Goal: Information Seeking & Learning: Check status

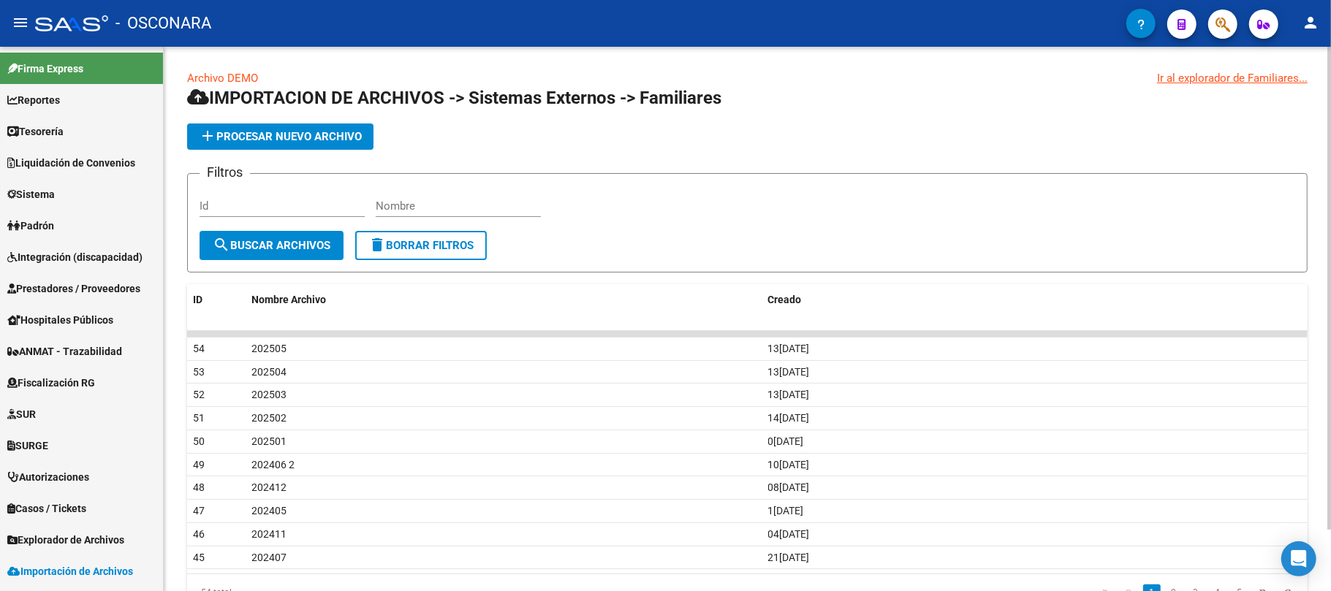
scroll to position [279, 0]
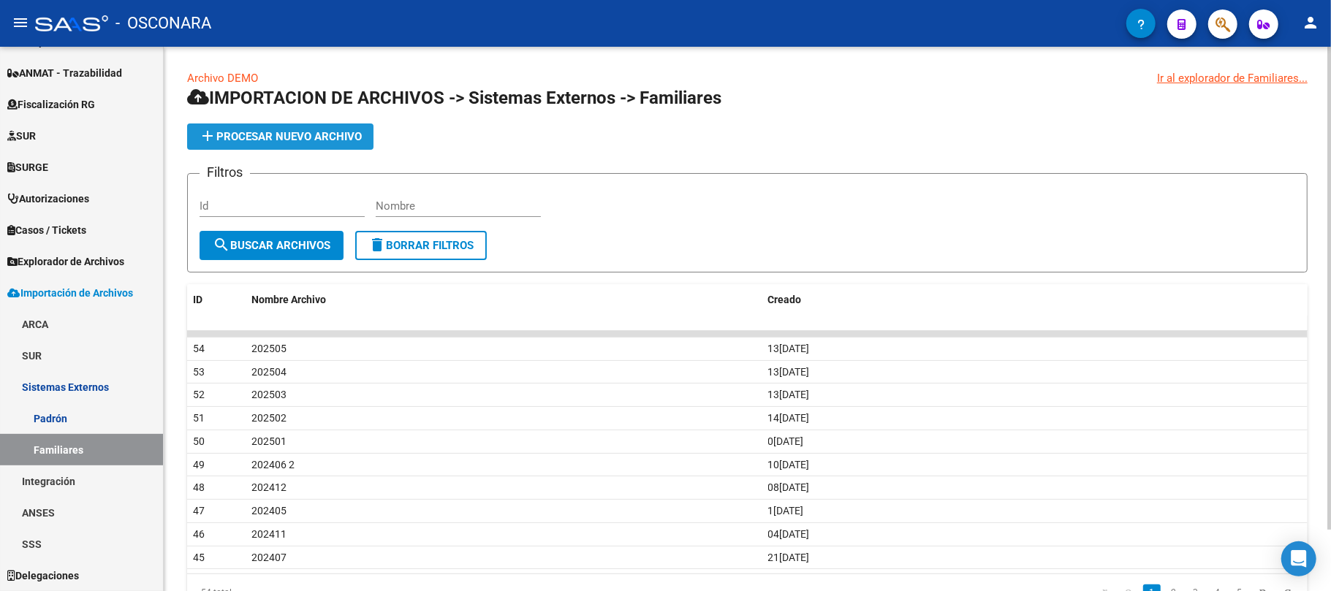
click at [311, 126] on button "add Procesar nuevo archivo" at bounding box center [280, 137] width 186 height 26
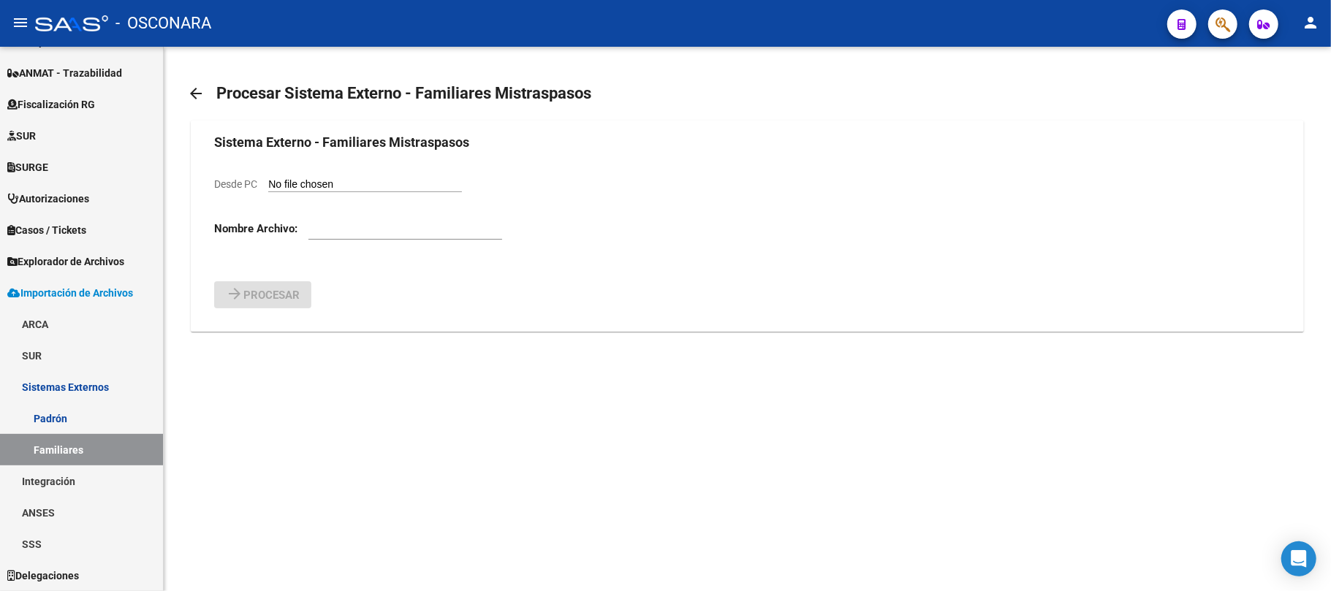
click at [352, 183] on input "Desde PC" at bounding box center [365, 185] width 194 height 14
type input "C:\fakepath\202506.xlsx"
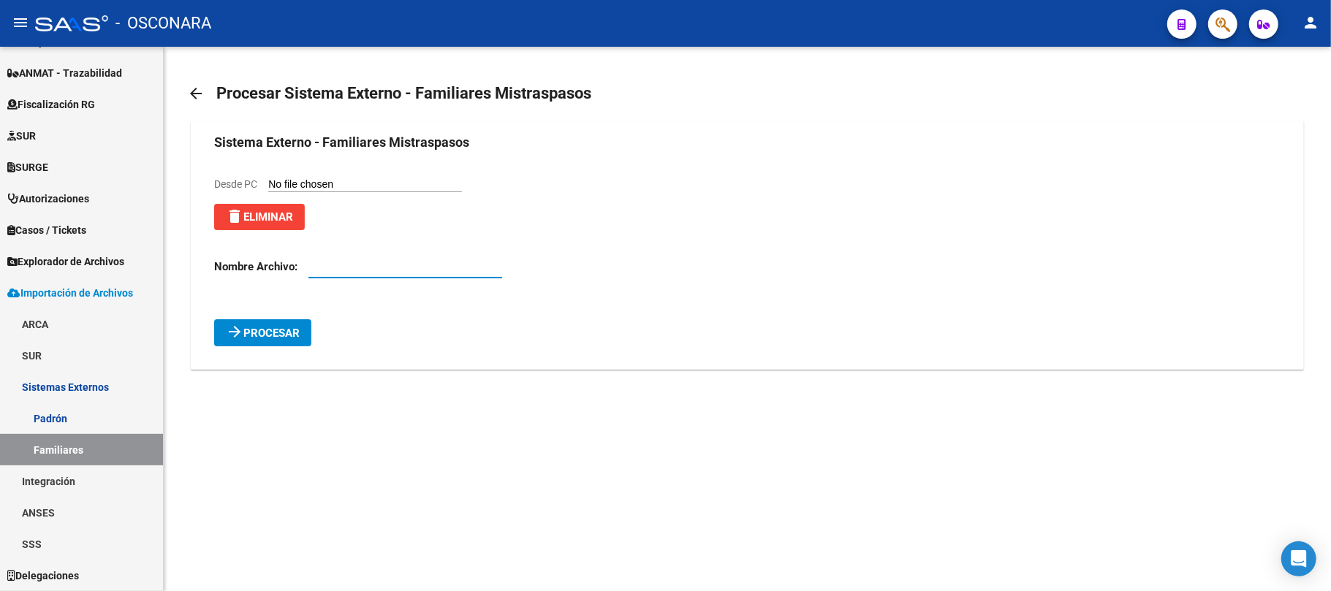
click at [319, 270] on input "text" at bounding box center [405, 266] width 194 height 13
type input "202506"
click at [269, 340] on span "Procesar" at bounding box center [271, 333] width 56 height 13
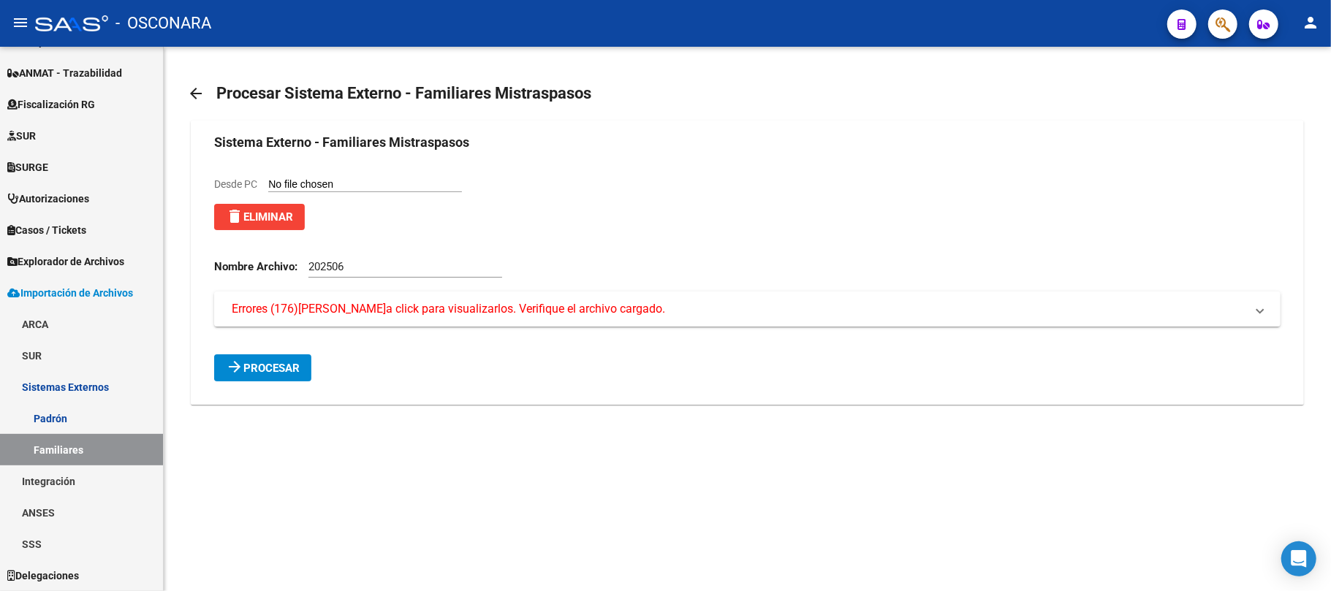
click at [255, 366] on span "Procesar" at bounding box center [271, 368] width 56 height 13
click at [439, 305] on span "Errores (176) Haga click para visualizarlos. Verifique el archivo cargado." at bounding box center [449, 309] width 434 height 16
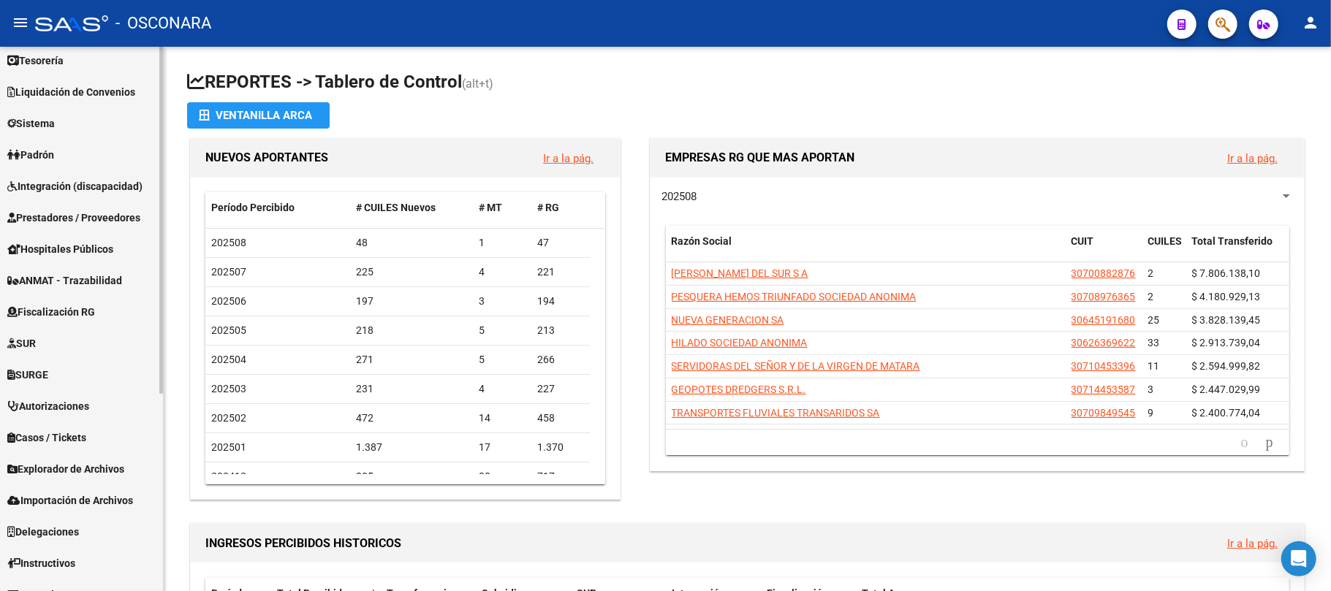
scroll to position [310, 0]
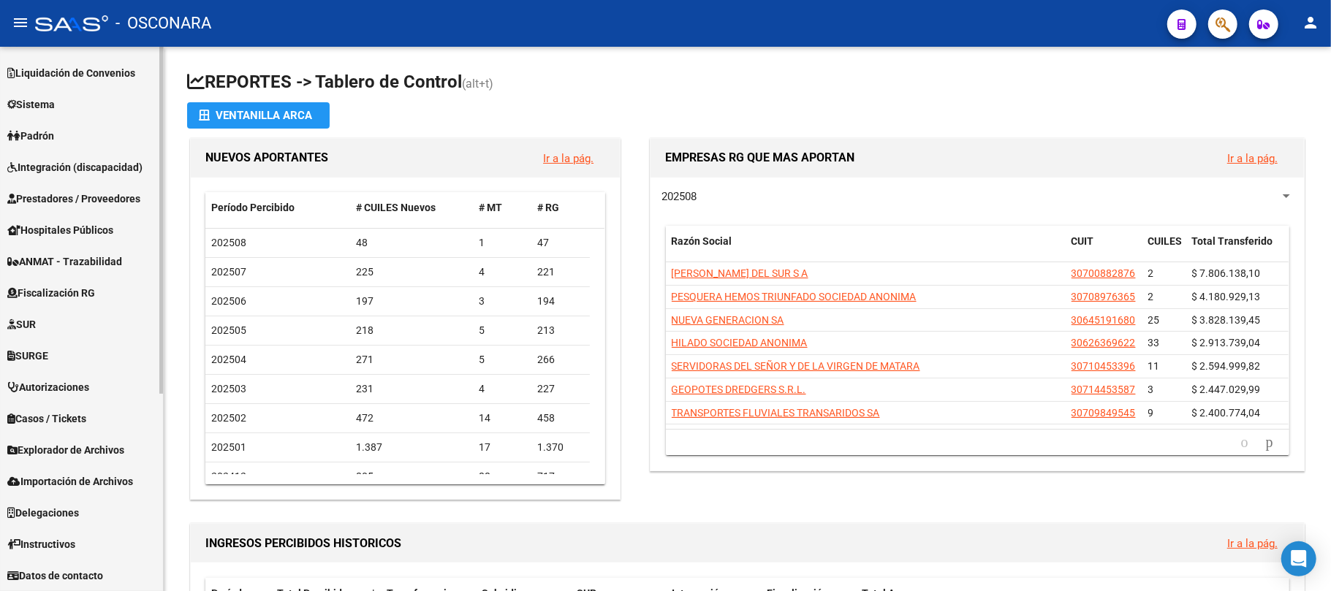
click at [88, 477] on span "Importación de Archivos" at bounding box center [70, 482] width 126 height 16
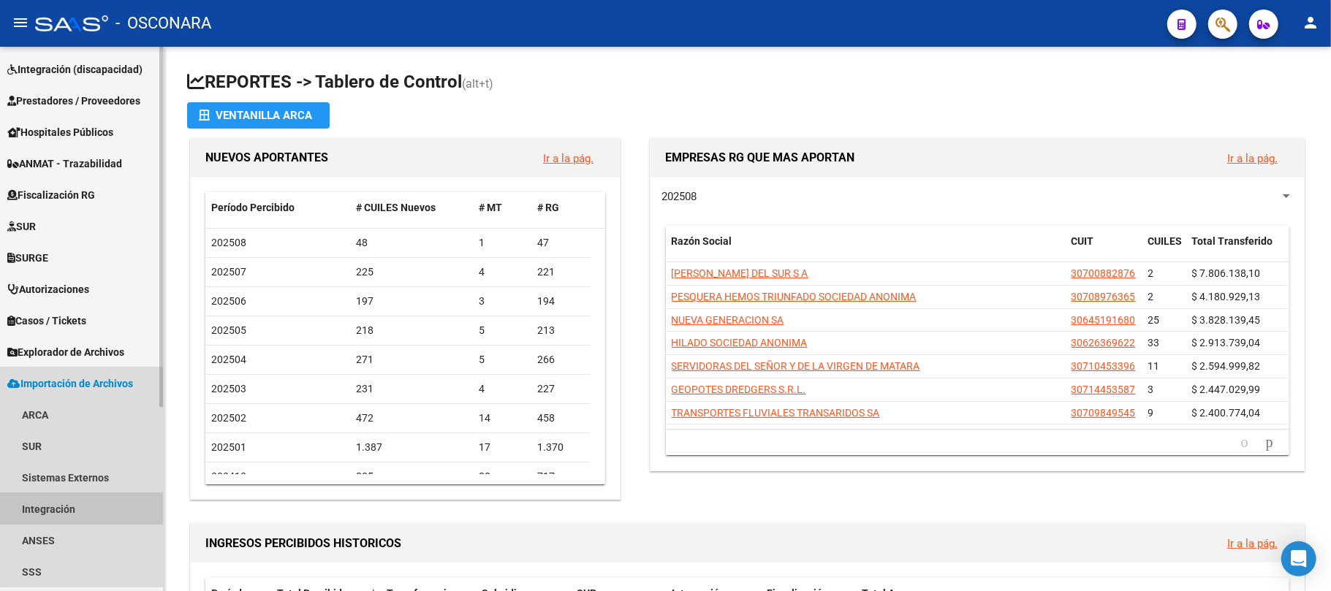
click at [77, 498] on link "Integración" at bounding box center [81, 508] width 163 height 31
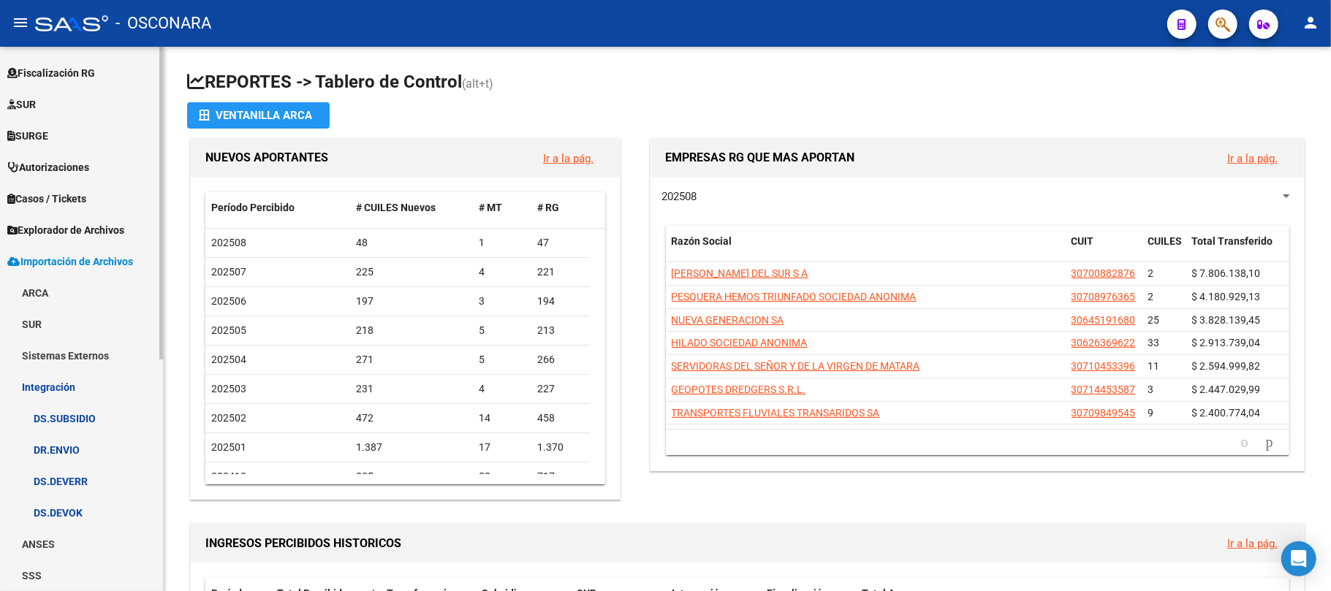
scroll to position [209, 0]
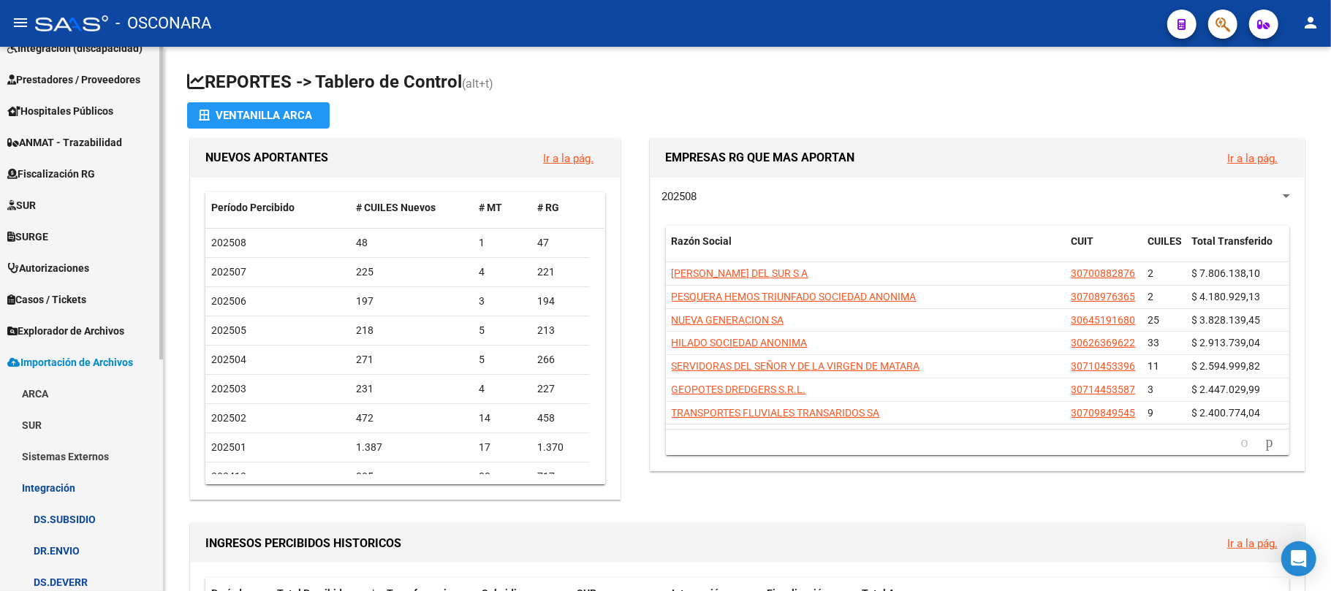
click at [92, 450] on link "Sistemas Externos" at bounding box center [81, 456] width 163 height 31
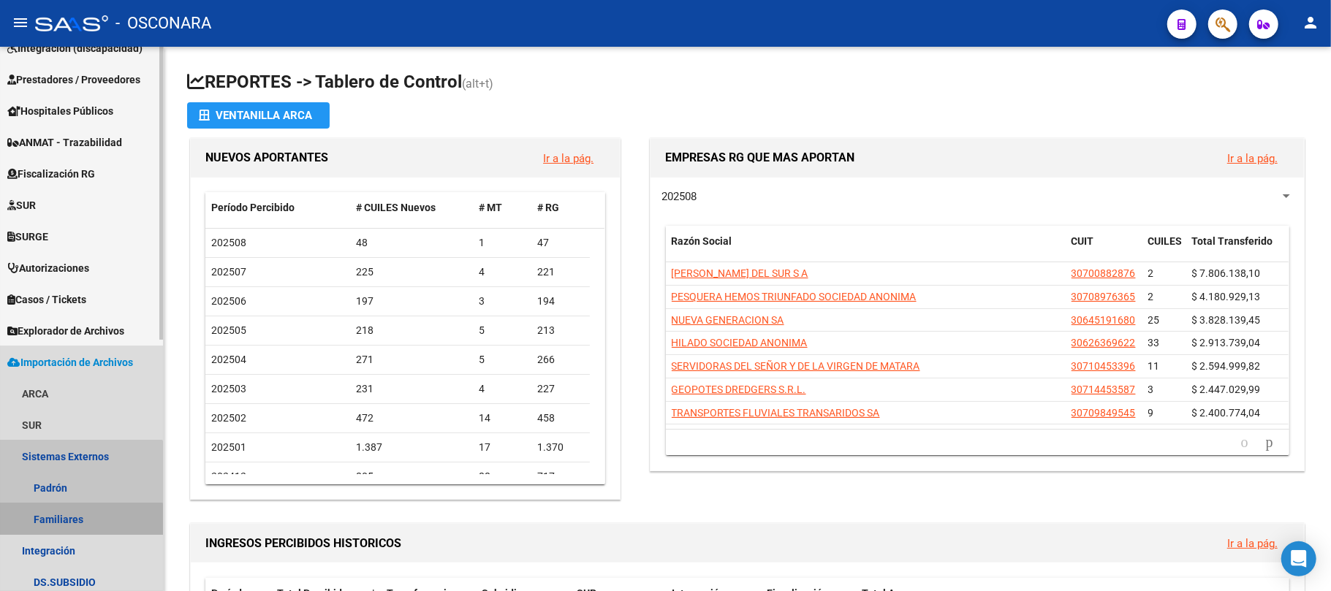
click at [75, 523] on link "Familiares" at bounding box center [81, 519] width 163 height 31
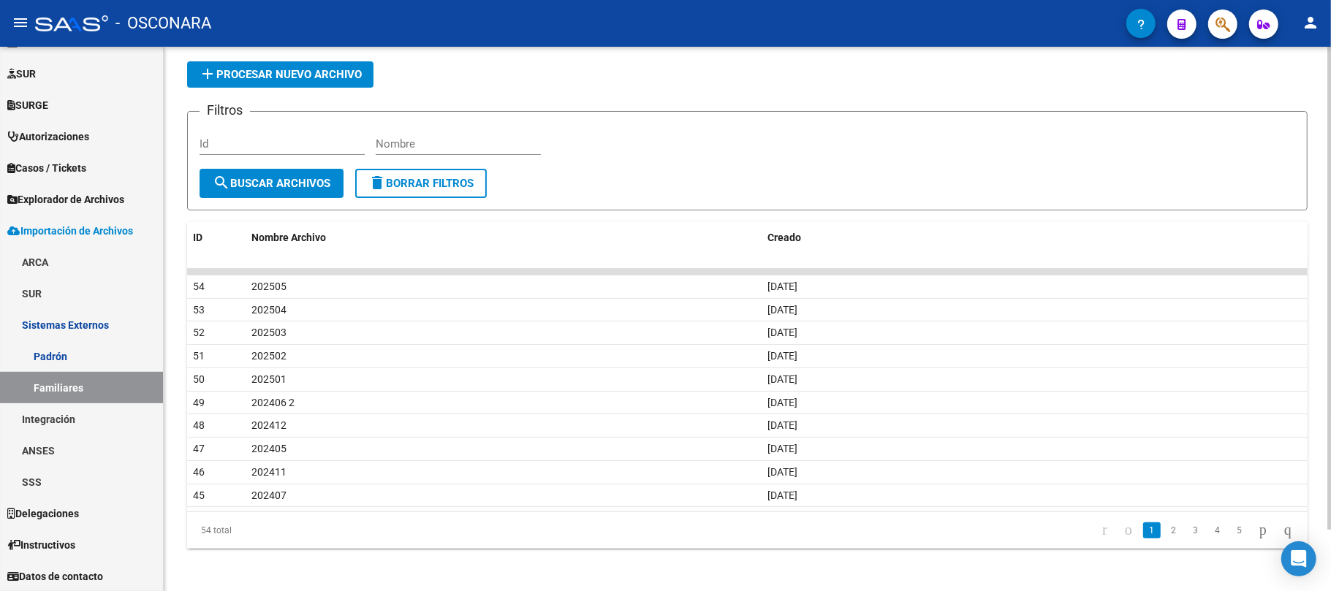
scroll to position [69, 0]
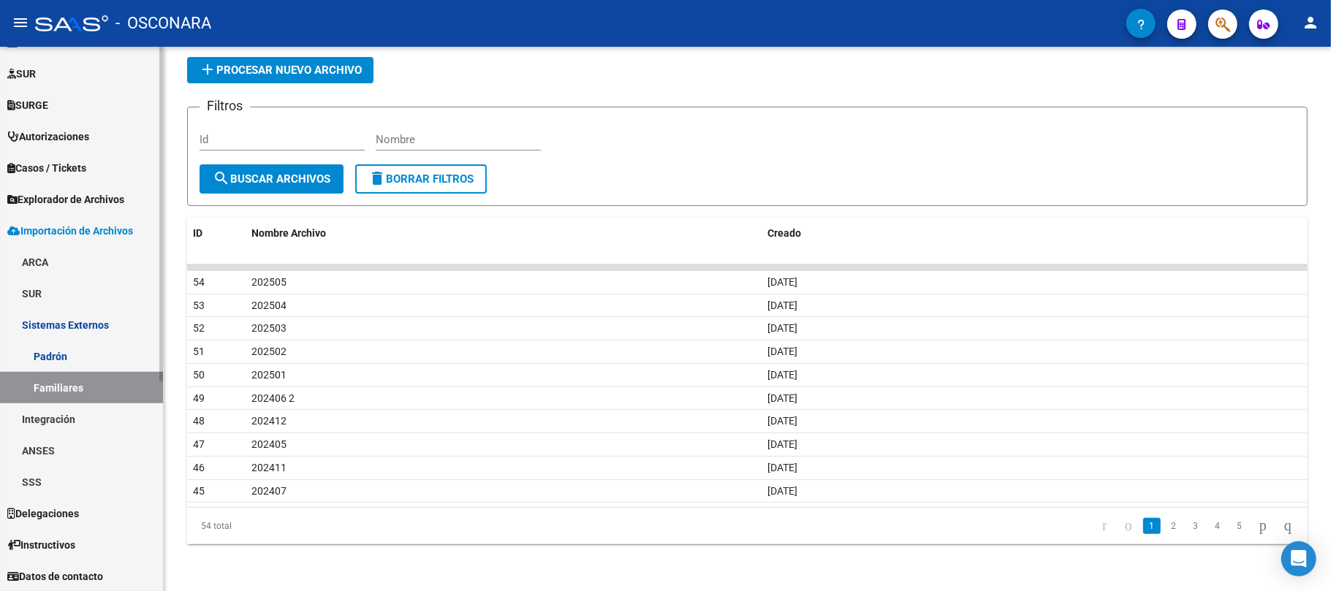
click at [99, 390] on link "Familiares" at bounding box center [81, 387] width 163 height 31
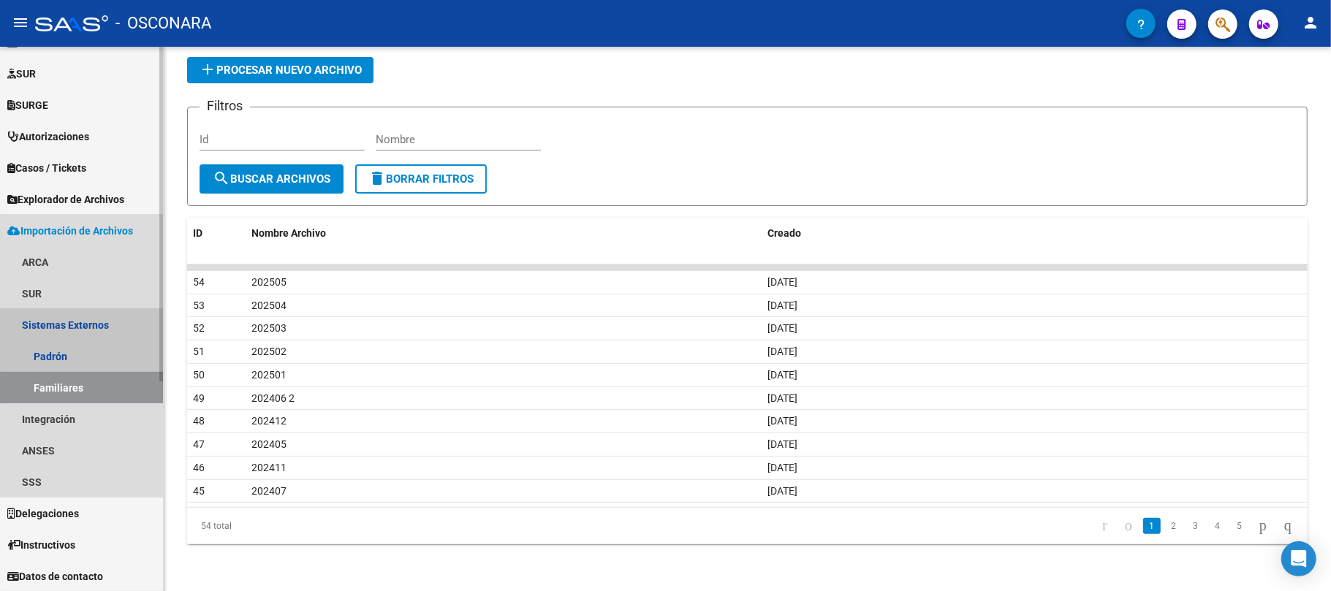
drag, startPoint x: 121, startPoint y: 322, endPoint x: 118, endPoint y: 332, distance: 9.8
click at [120, 323] on link "Sistemas Externos" at bounding box center [81, 324] width 163 height 31
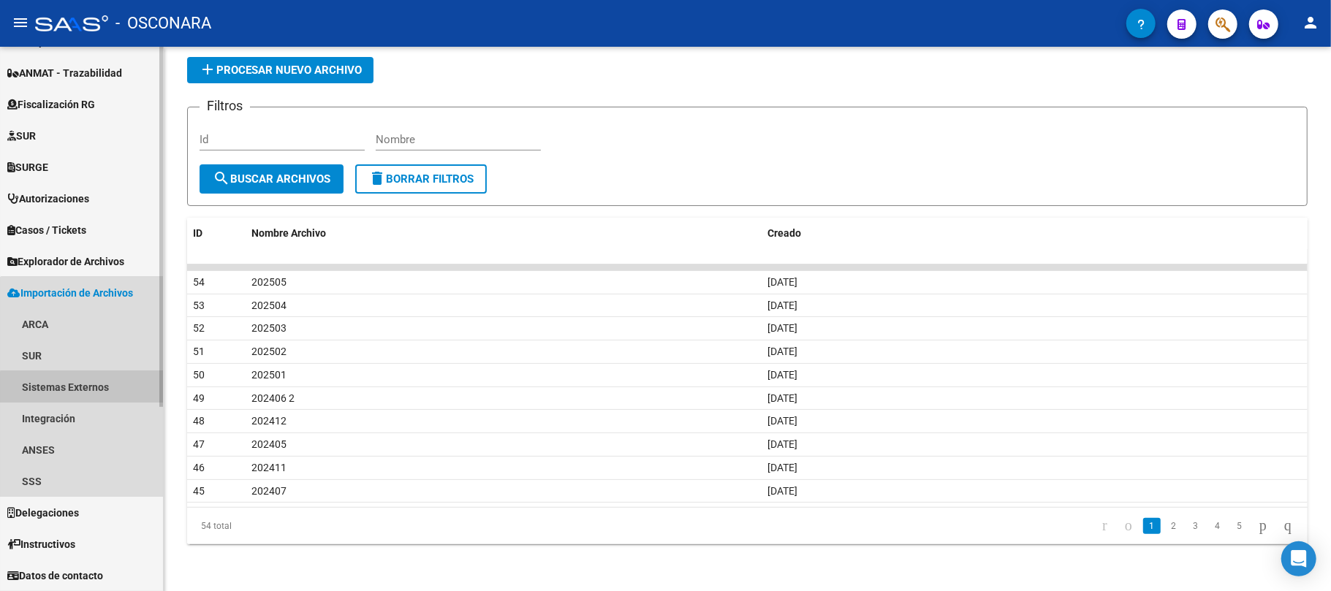
scroll to position [279, 0]
click at [104, 387] on span "Sistemas Externos Padrón Familiares" at bounding box center [81, 386] width 163 height 31
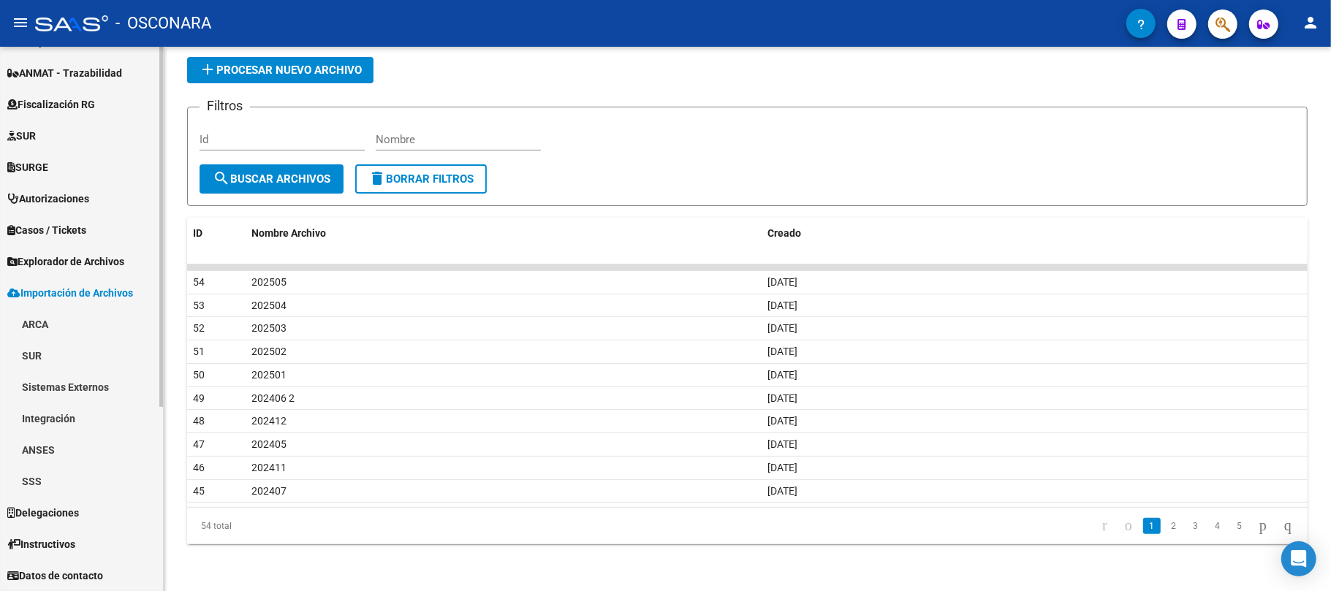
click at [104, 387] on link "Sistemas Externos" at bounding box center [81, 386] width 163 height 31
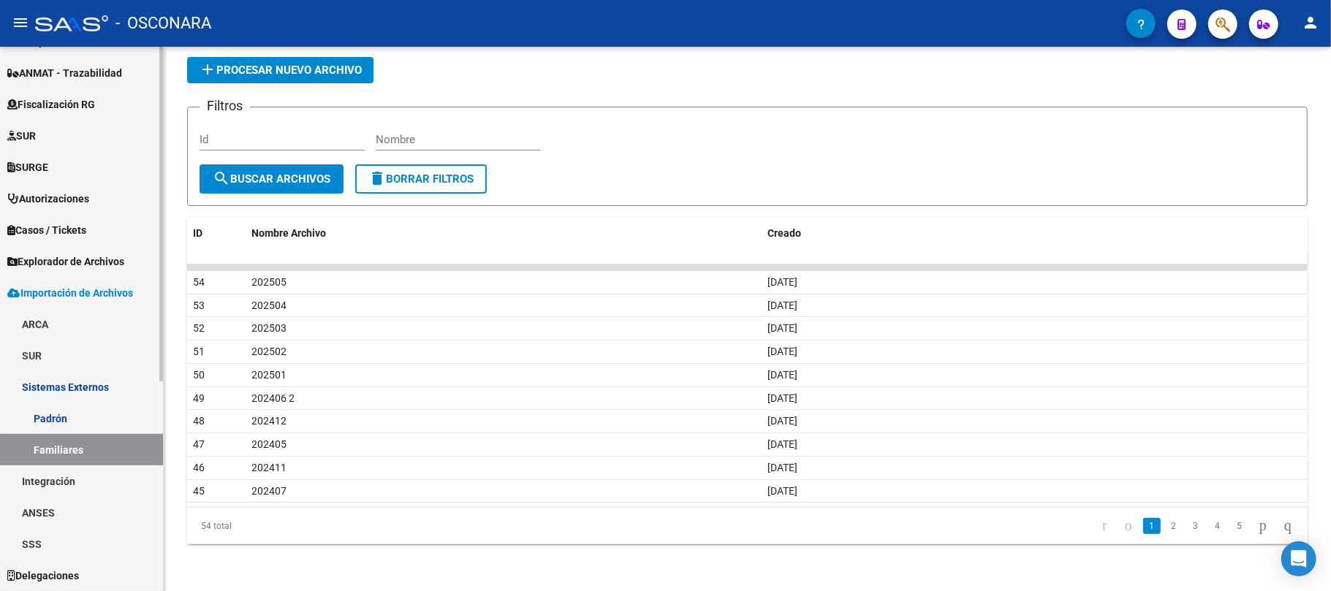
click at [72, 440] on link "Familiares" at bounding box center [81, 449] width 163 height 31
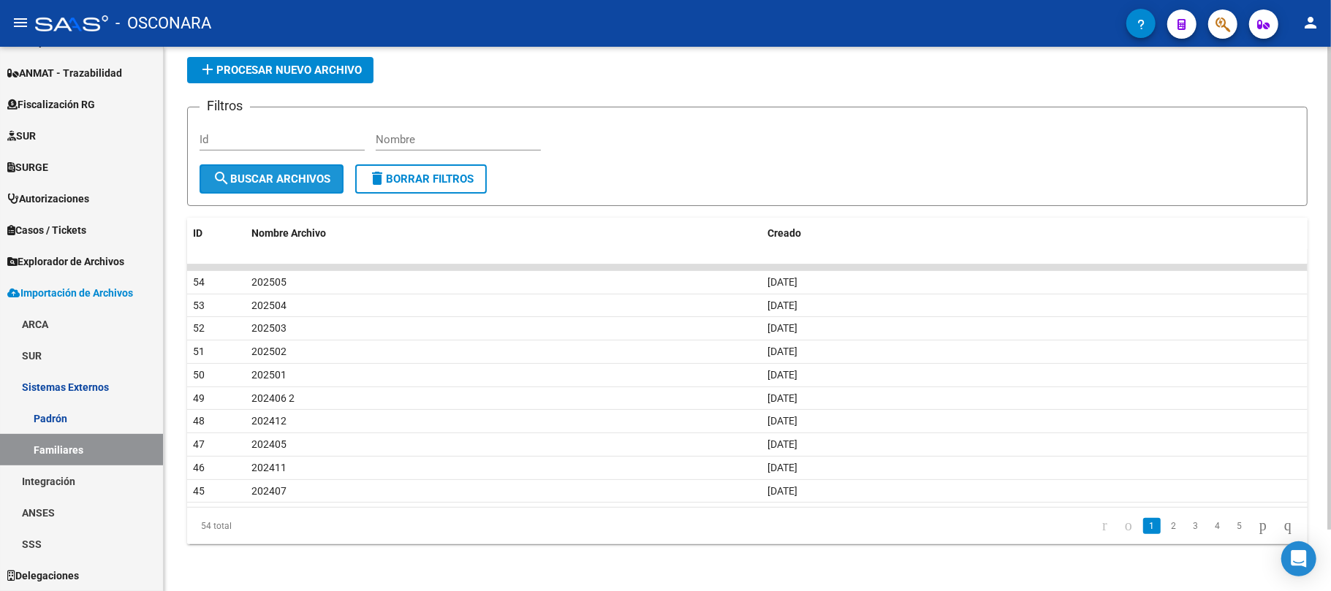
click at [311, 174] on span "search Buscar Archivos" at bounding box center [272, 179] width 118 height 13
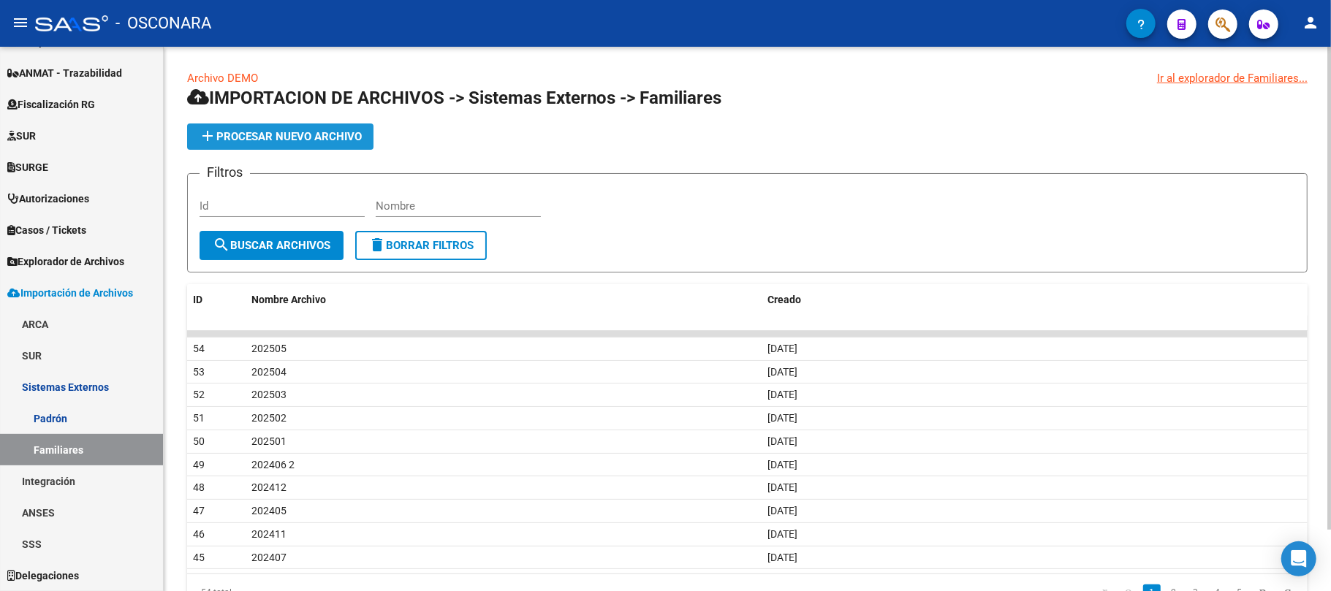
click at [317, 130] on span "add Procesar nuevo archivo" at bounding box center [280, 136] width 163 height 13
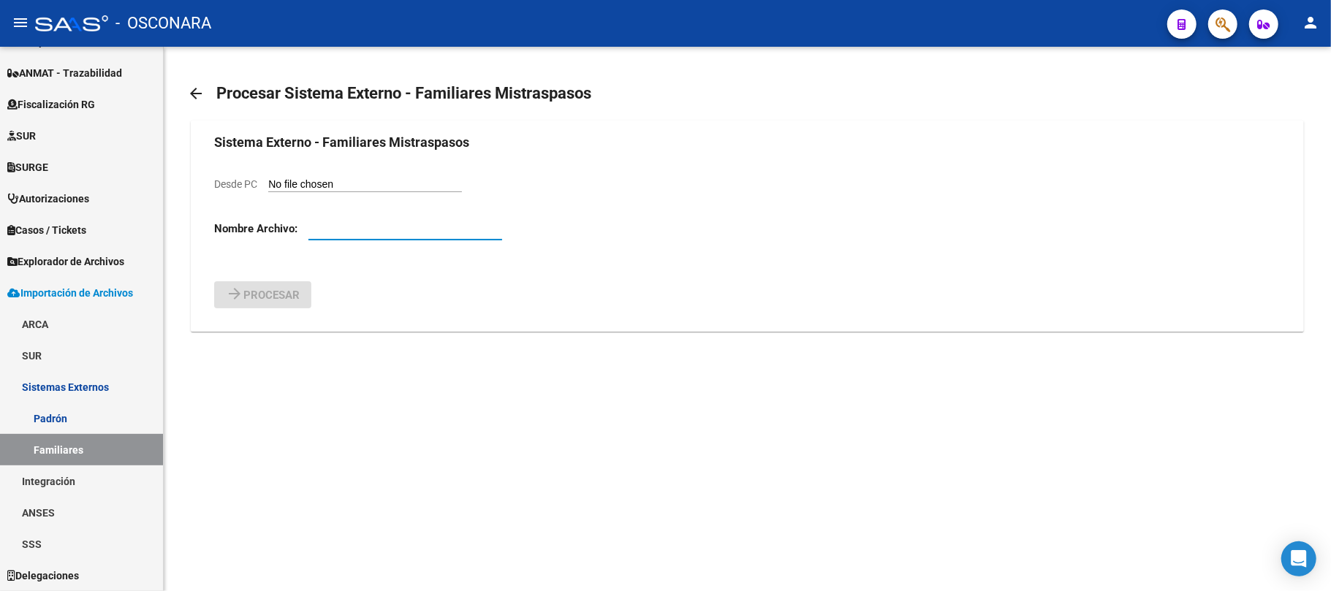
click at [342, 232] on input "text" at bounding box center [405, 228] width 194 height 13
click at [332, 185] on input "Desde PC" at bounding box center [365, 185] width 194 height 14
type input "C:\fakepath\202506.csv"
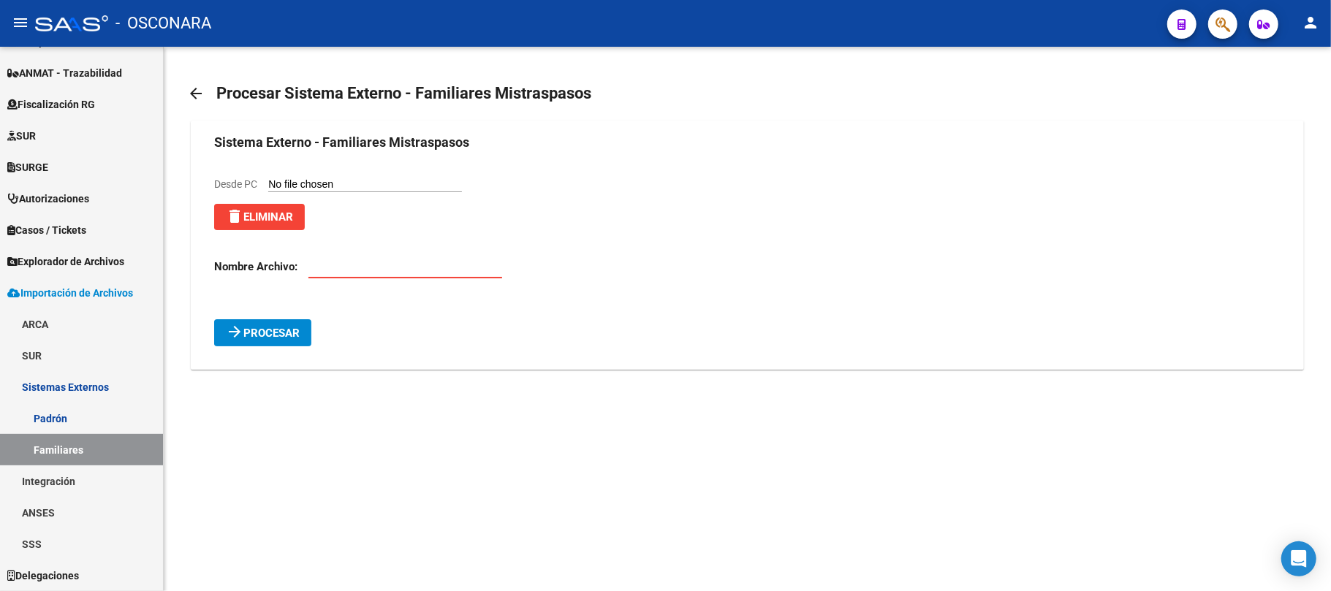
click at [344, 269] on input "text" at bounding box center [405, 266] width 194 height 13
type input "202506"
click at [281, 340] on span "Procesar" at bounding box center [271, 333] width 56 height 13
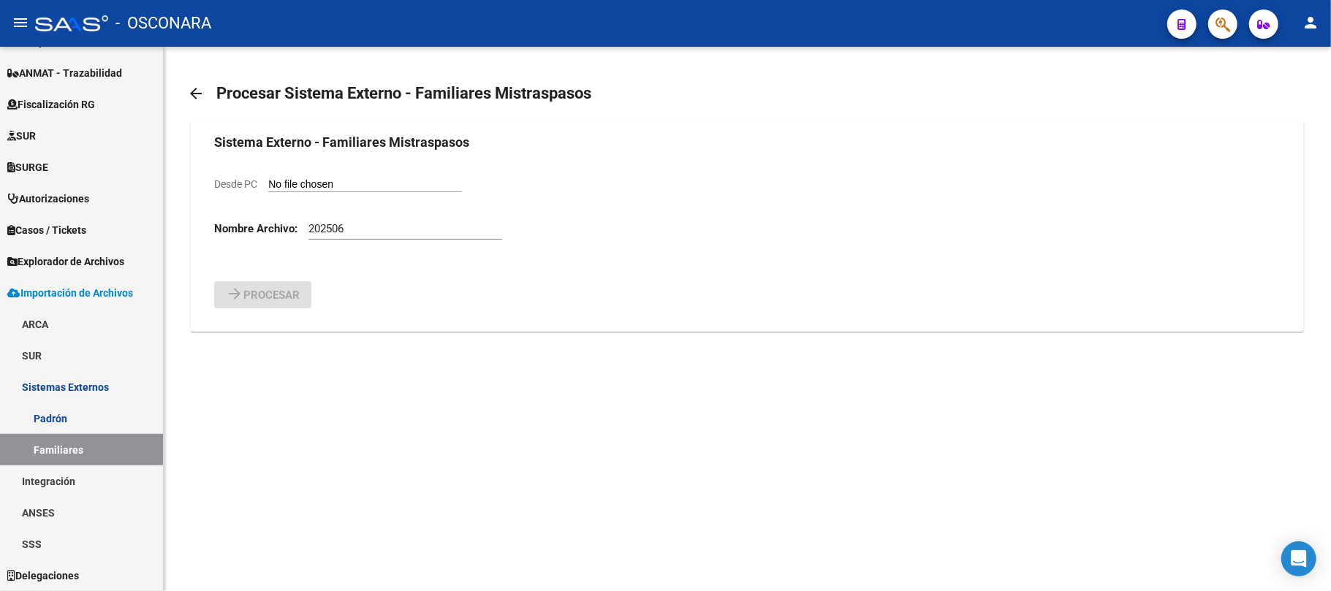
click at [360, 187] on input "Desde PC" at bounding box center [365, 185] width 194 height 14
type input "C:\fakepath\202506.csv"
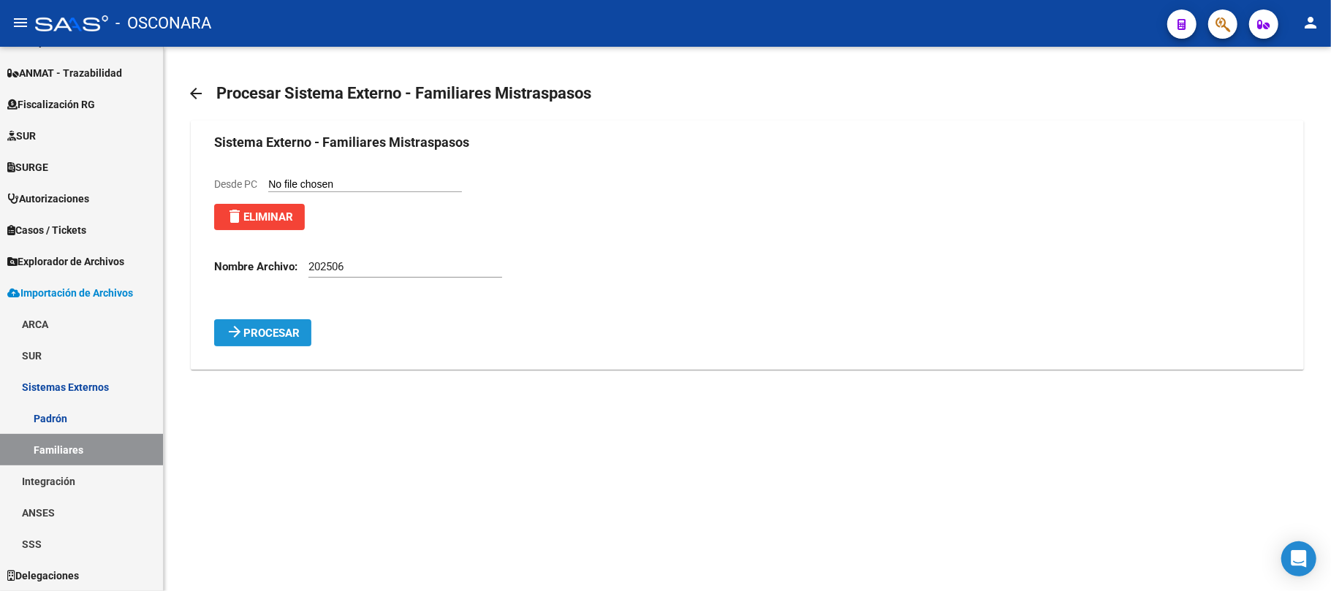
click at [296, 339] on span "Procesar" at bounding box center [271, 333] width 56 height 13
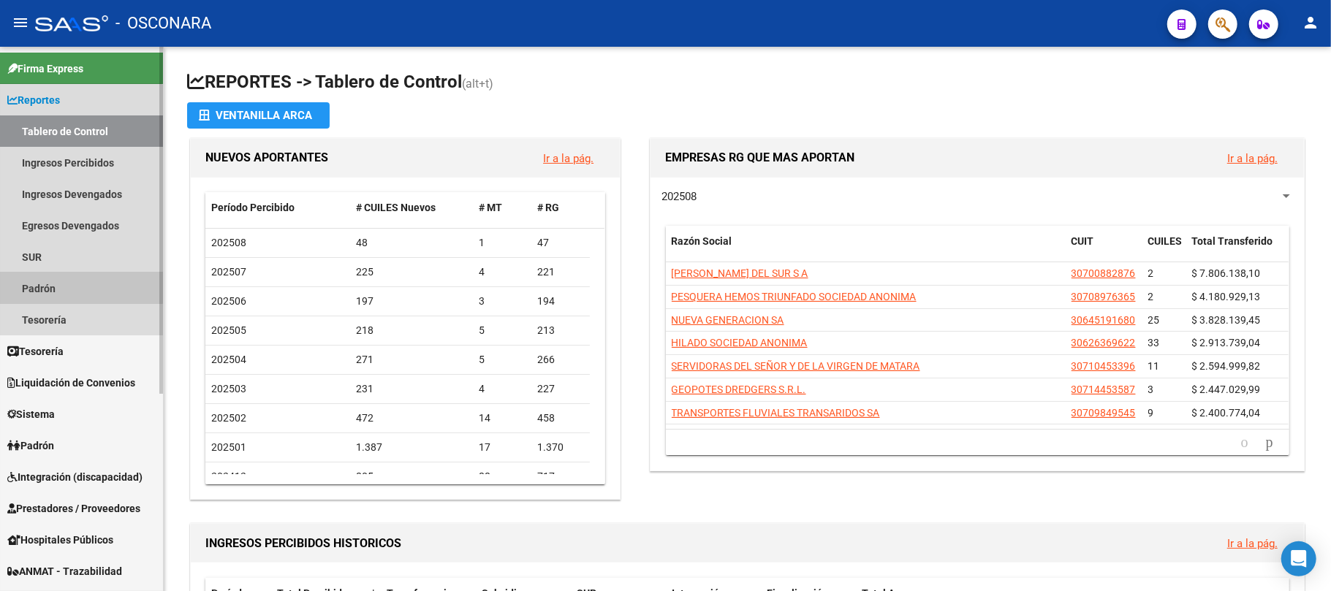
click at [51, 275] on link "Padrón" at bounding box center [81, 288] width 163 height 31
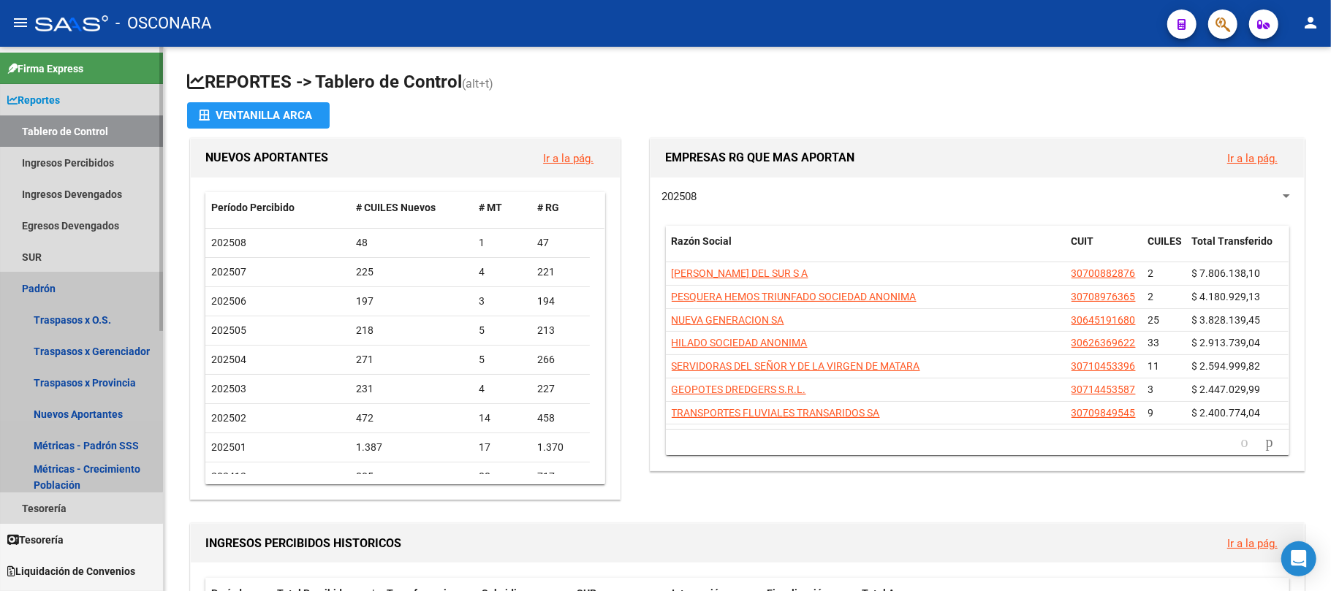
click at [45, 287] on link "Padrón" at bounding box center [81, 288] width 163 height 31
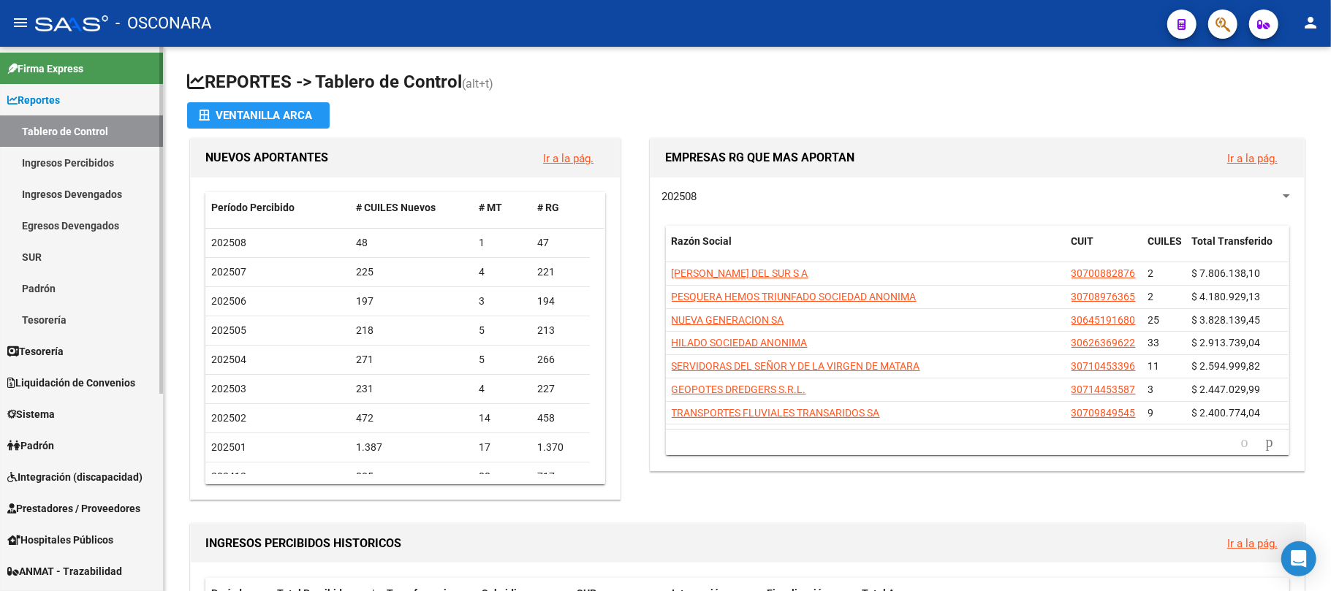
click at [71, 445] on link "Padrón" at bounding box center [81, 445] width 163 height 31
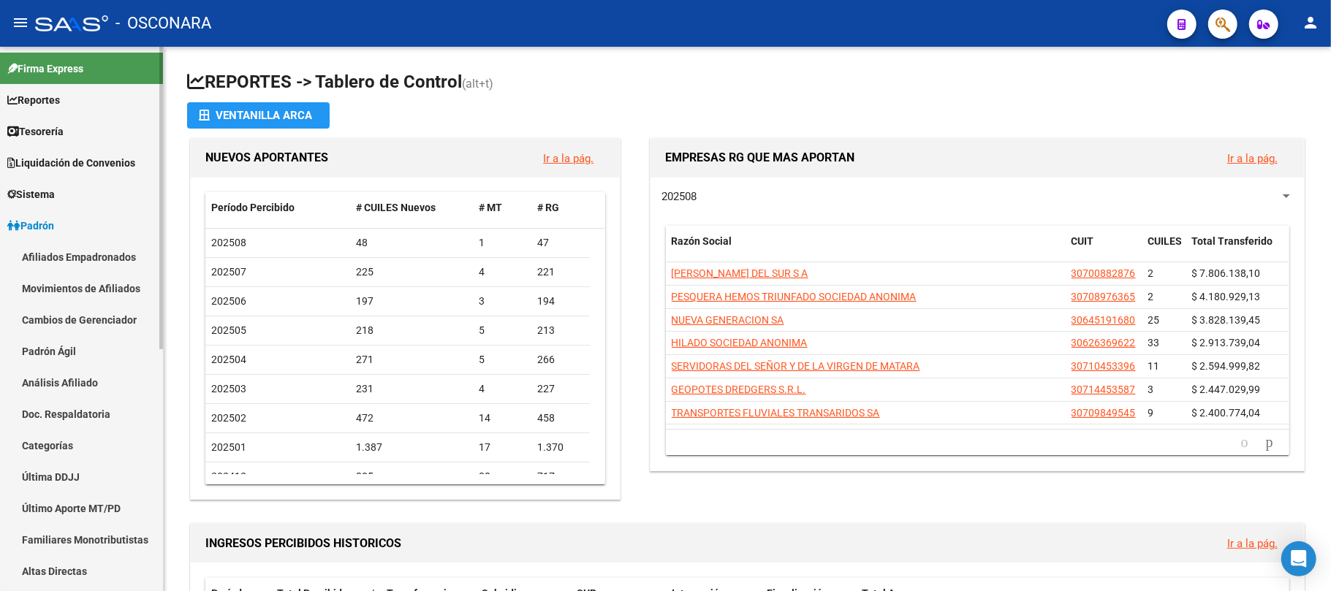
click at [83, 382] on link "Análisis Afiliado" at bounding box center [81, 382] width 163 height 31
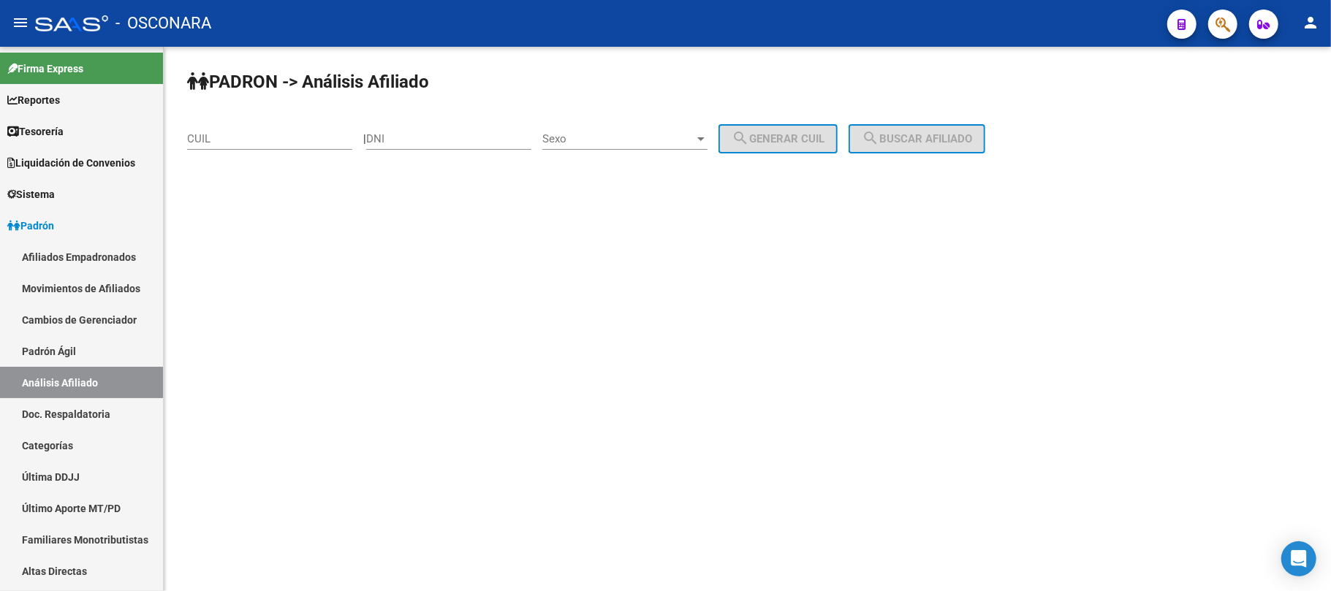
click at [268, 133] on input "CUIL" at bounding box center [269, 138] width 165 height 13
paste input "20-37649362-9"
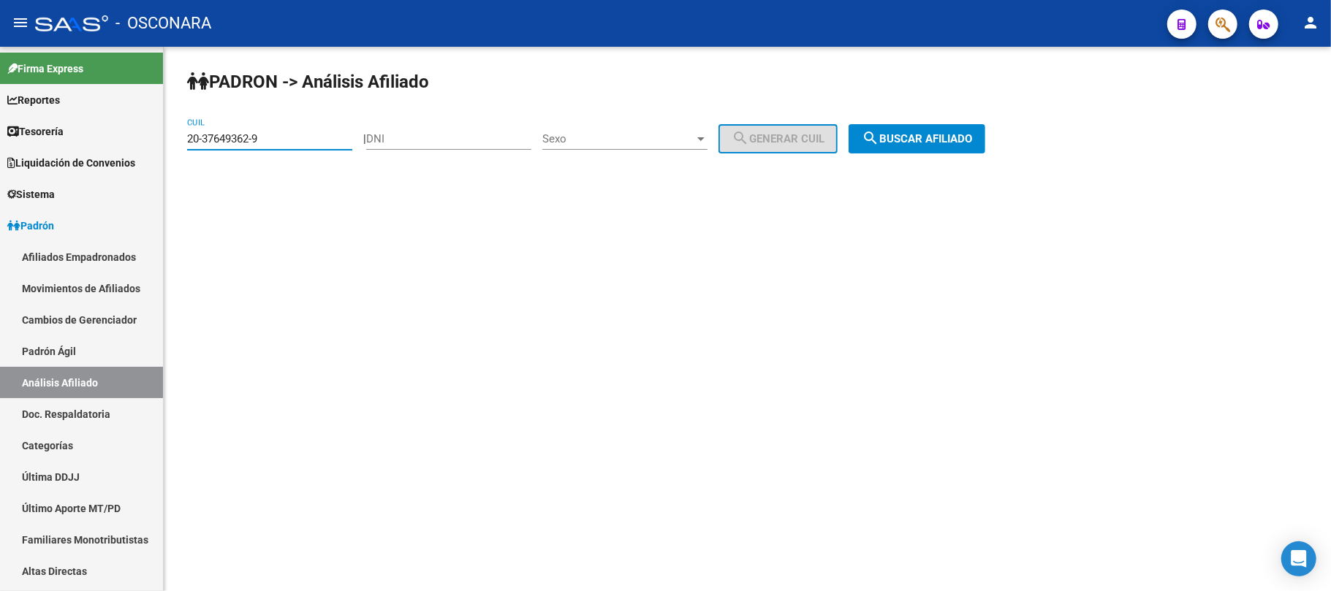
type input "20-37649362-9"
click at [912, 138] on span "search Buscar afiliado" at bounding box center [917, 138] width 110 height 13
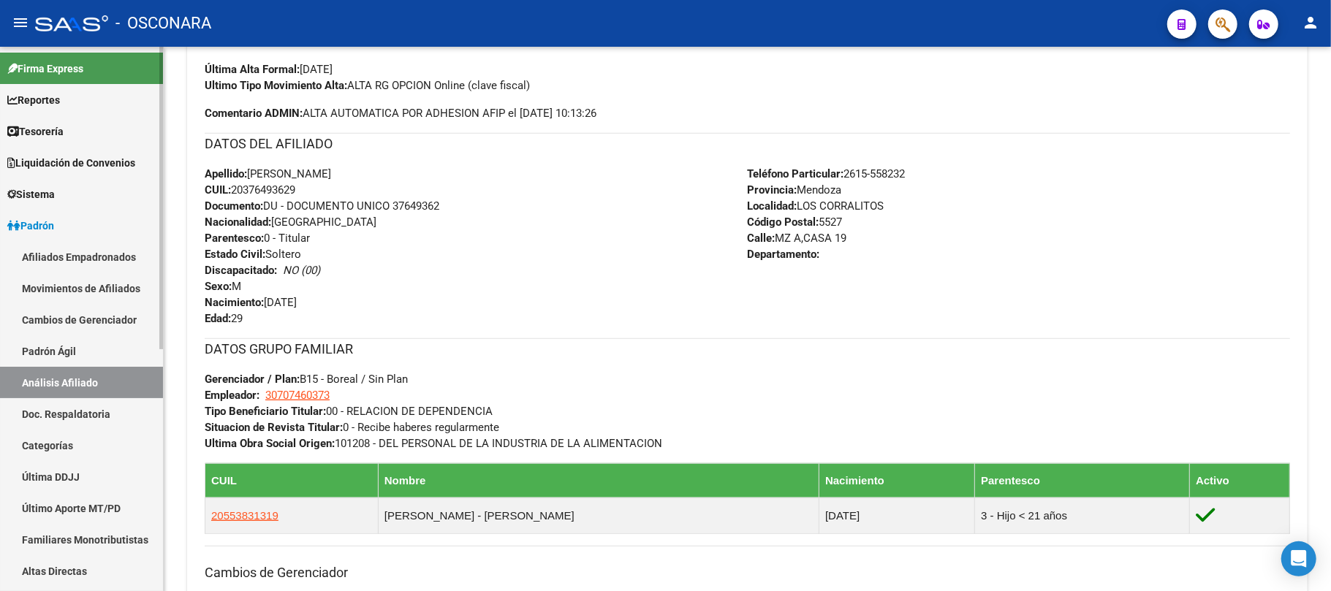
scroll to position [292, 0]
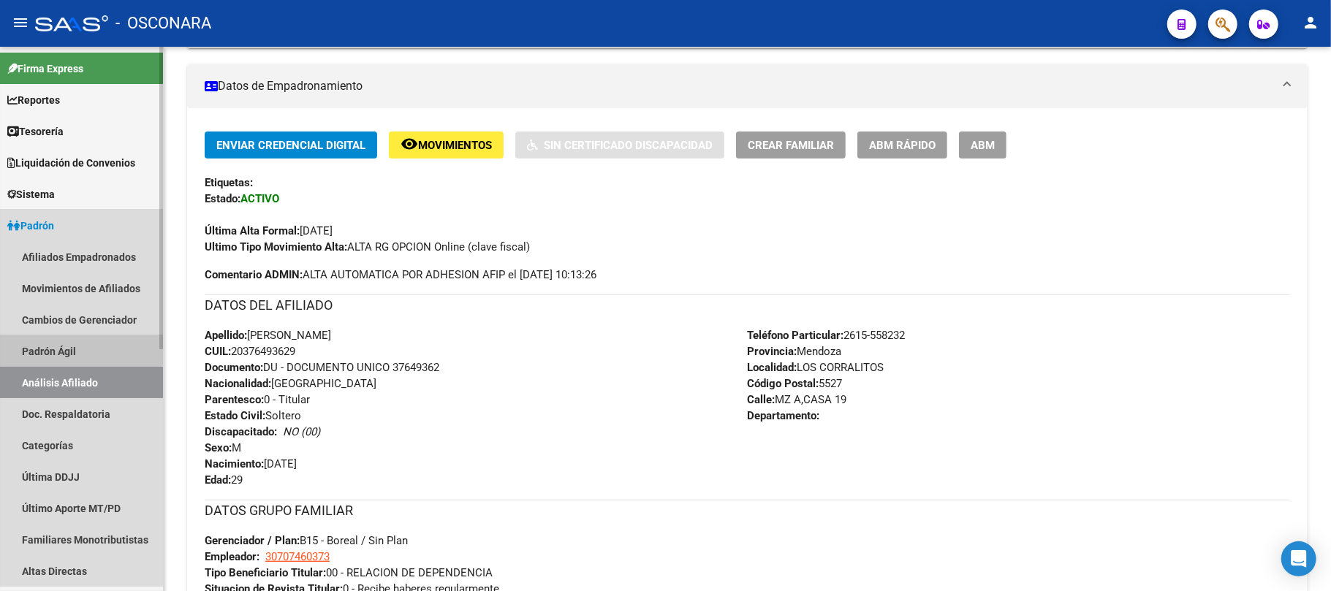
click at [47, 342] on link "Padrón Ágil" at bounding box center [81, 351] width 163 height 31
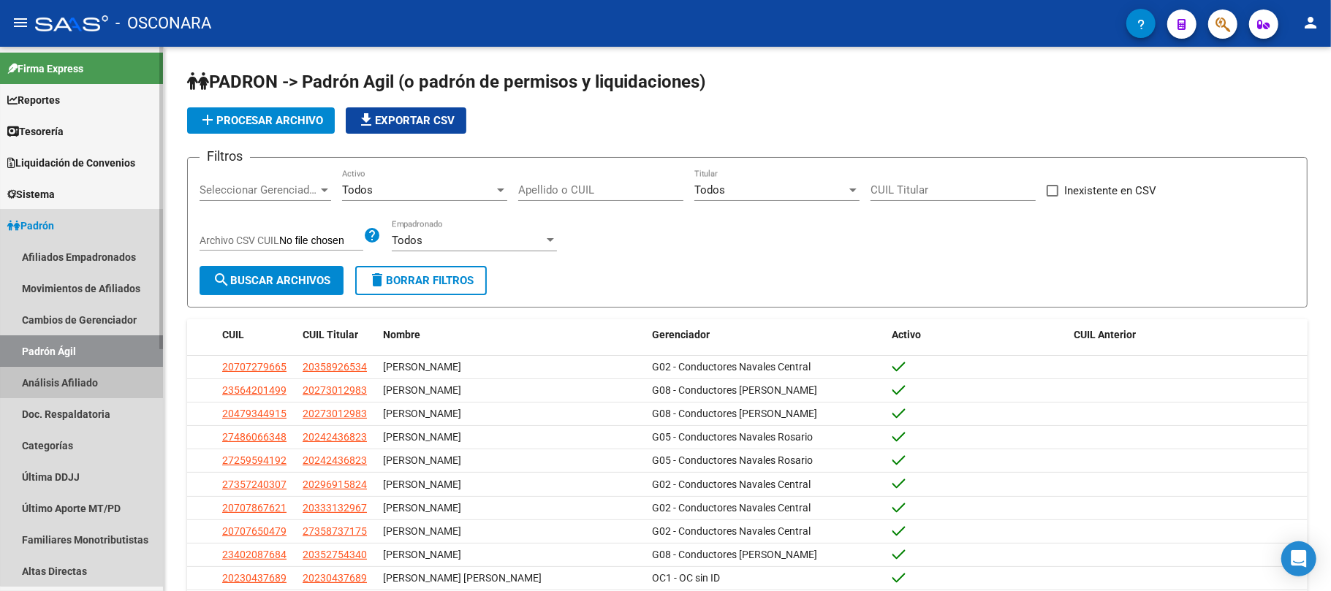
click at [83, 372] on link "Análisis Afiliado" at bounding box center [81, 382] width 163 height 31
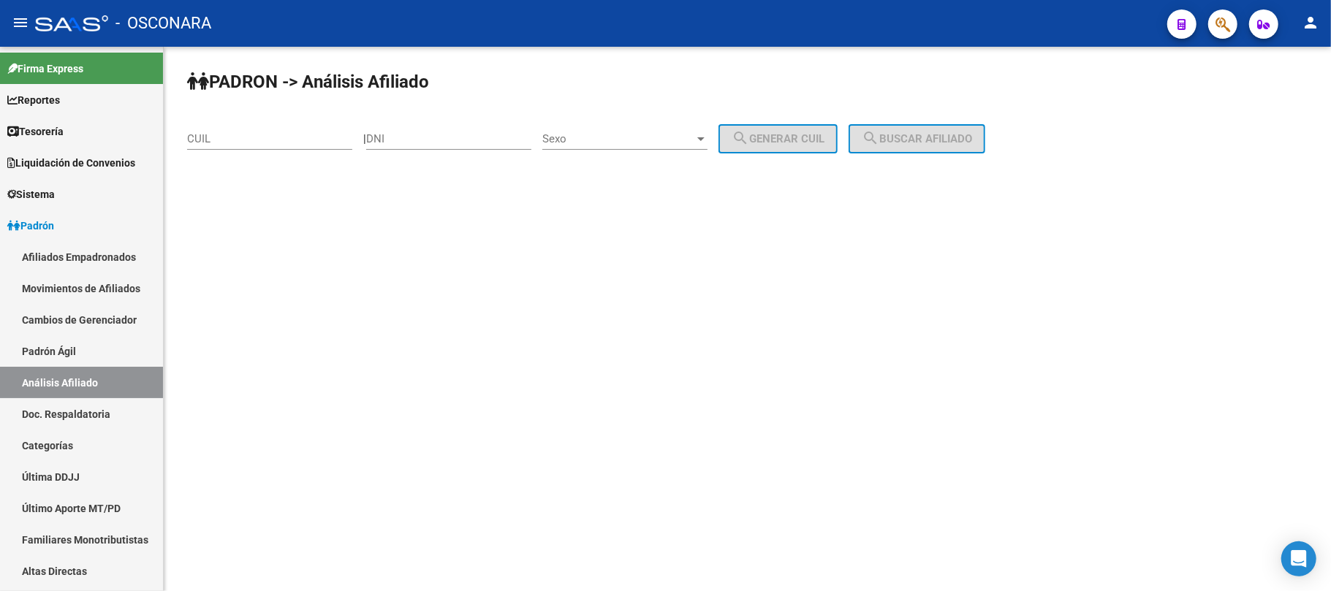
click at [270, 138] on input "CUIL" at bounding box center [269, 138] width 165 height 13
paste input "20-44057327-5"
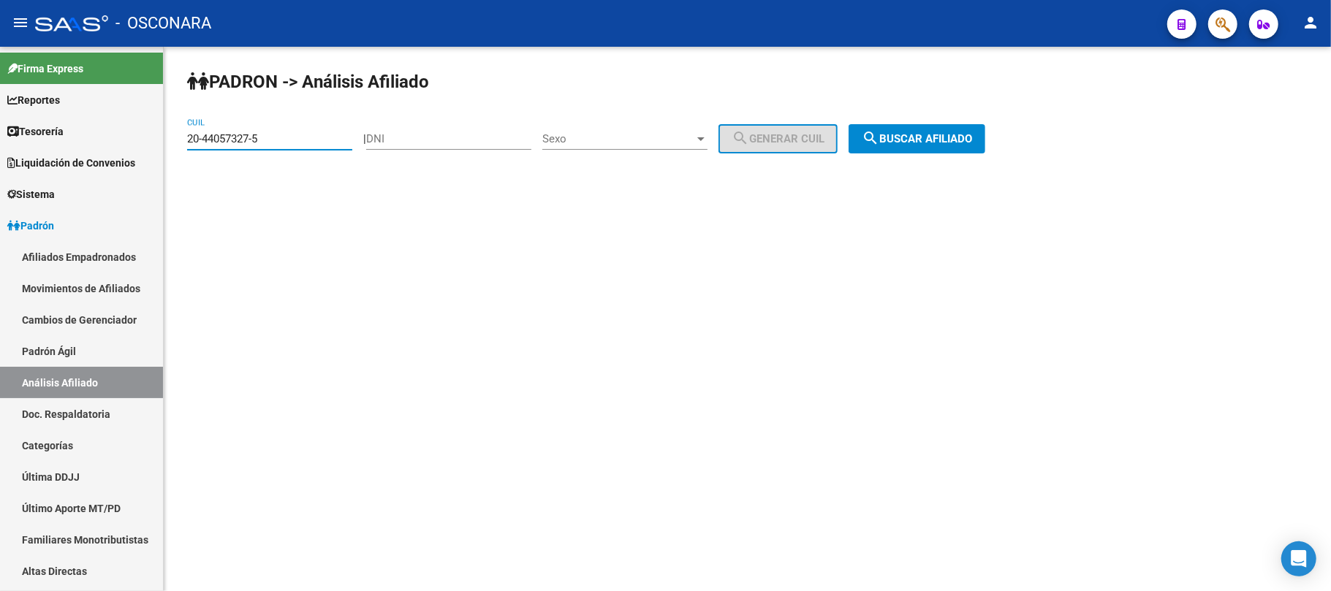
type input "20-44057327-5"
click at [947, 140] on span "search Buscar afiliado" at bounding box center [917, 138] width 110 height 13
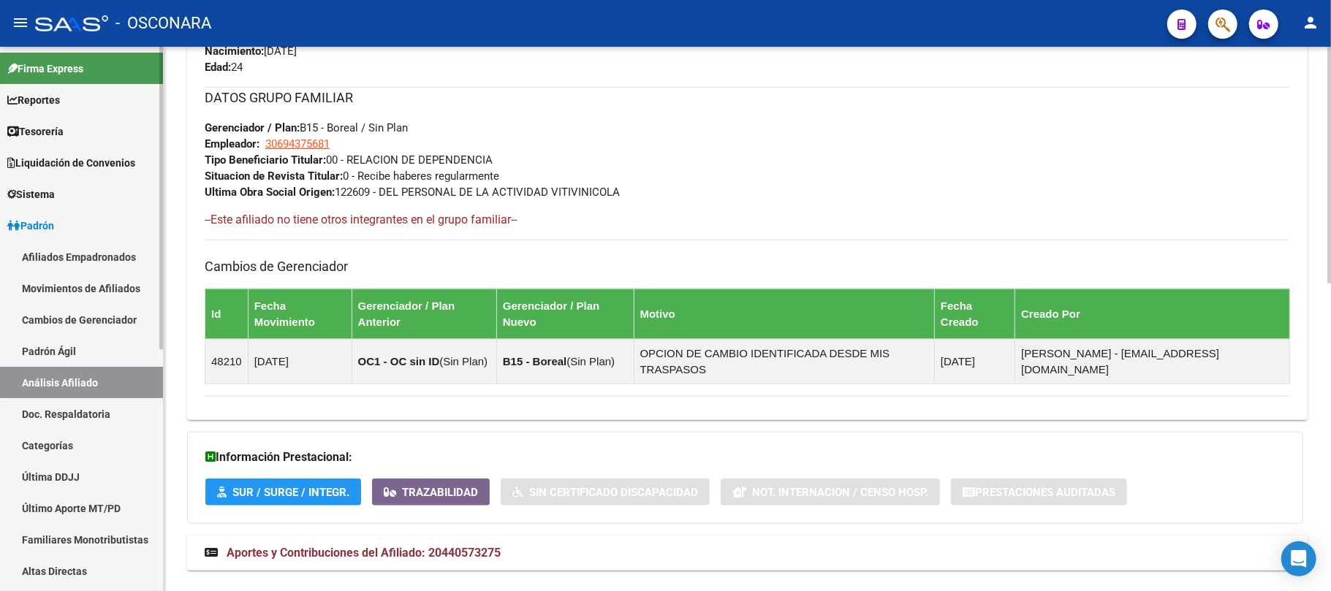
scroll to position [316, 0]
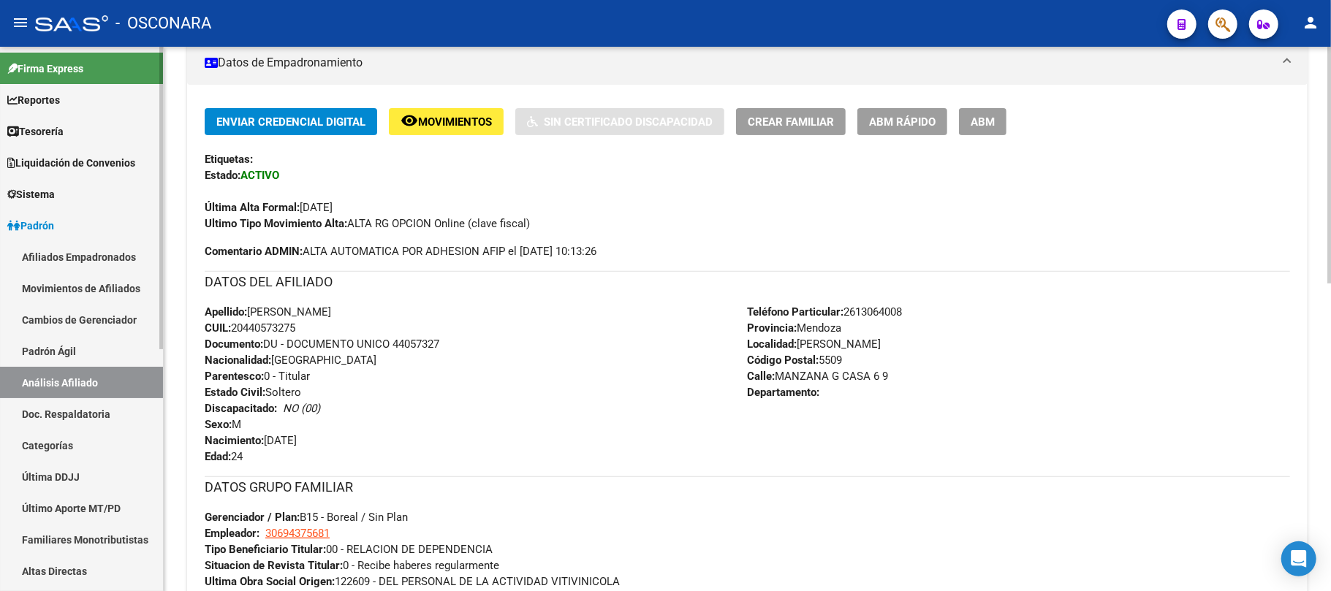
click at [42, 346] on link "Padrón Ágil" at bounding box center [81, 351] width 163 height 31
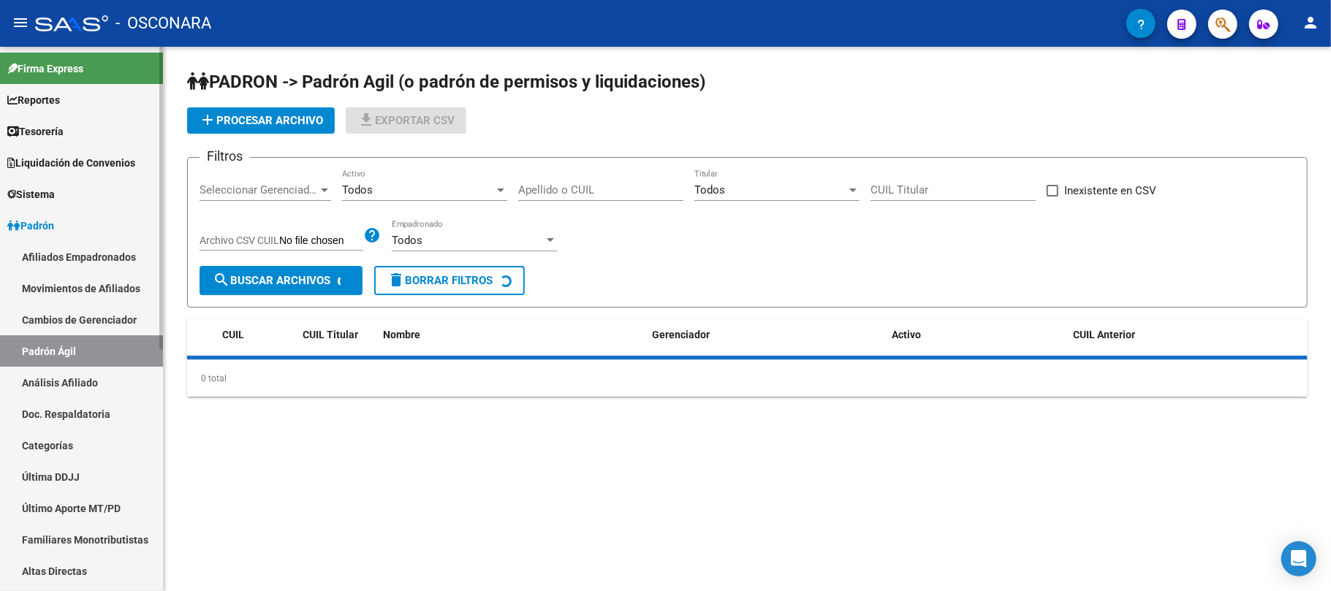
click at [53, 372] on link "Análisis Afiliado" at bounding box center [81, 382] width 163 height 31
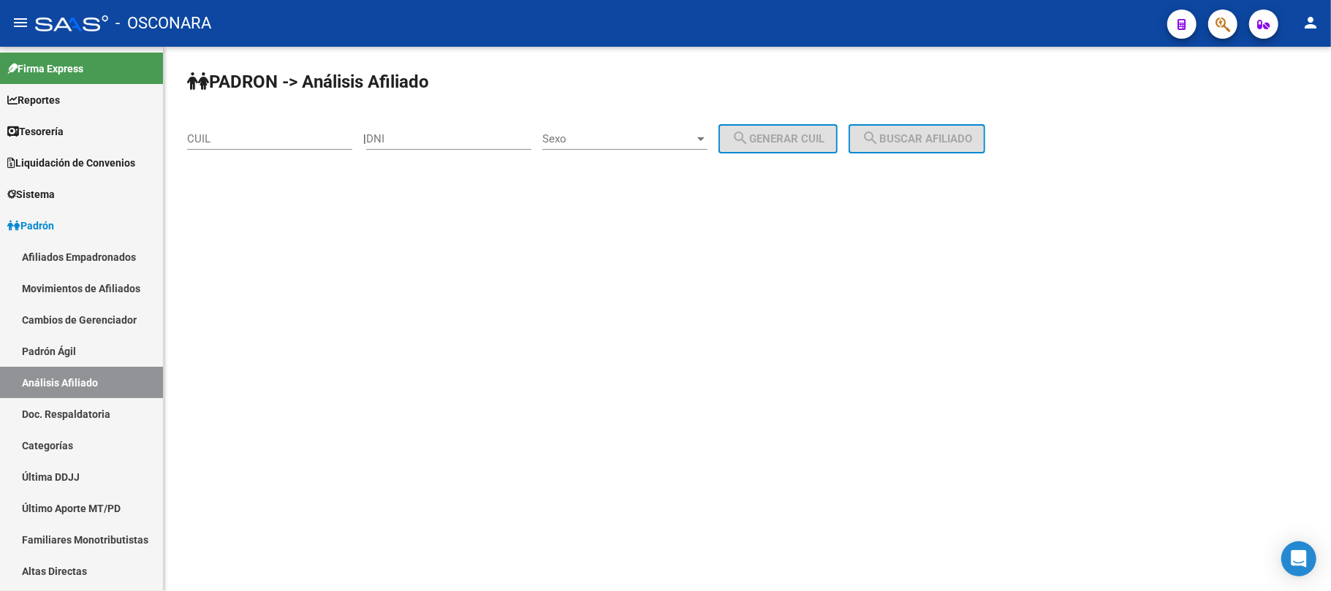
click at [216, 139] on input "CUIL" at bounding box center [269, 138] width 165 height 13
paste input "27-58886580-6"
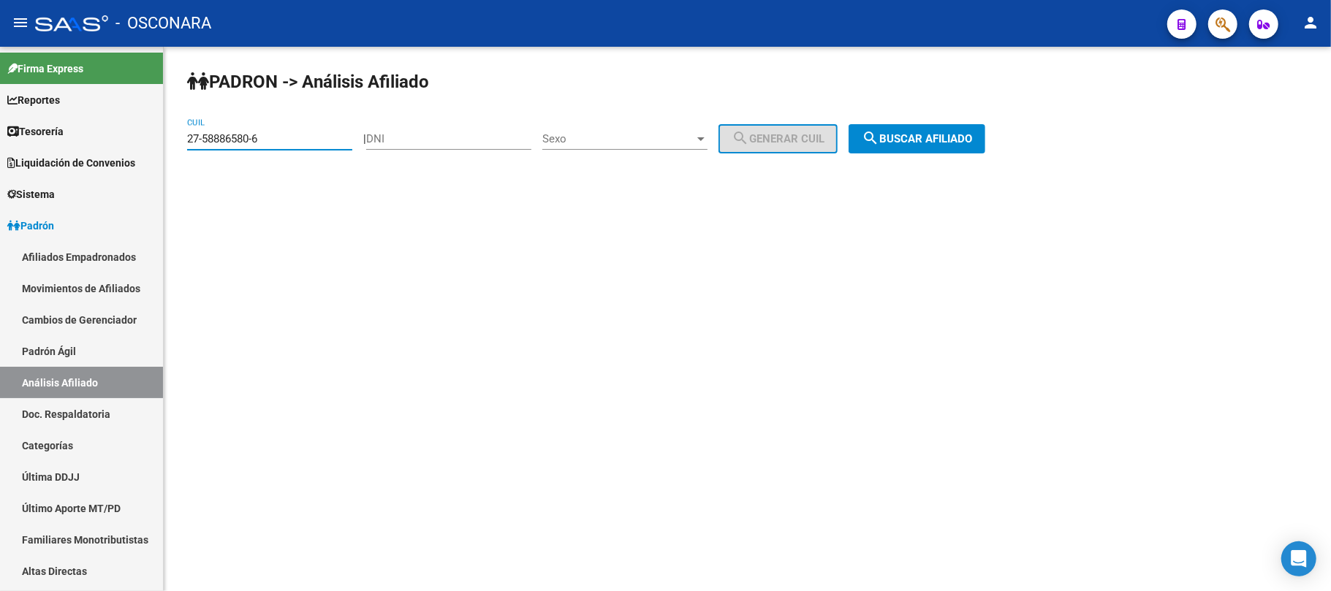
type input "27-58886580-6"
click at [949, 135] on span "search Buscar afiliado" at bounding box center [917, 138] width 110 height 13
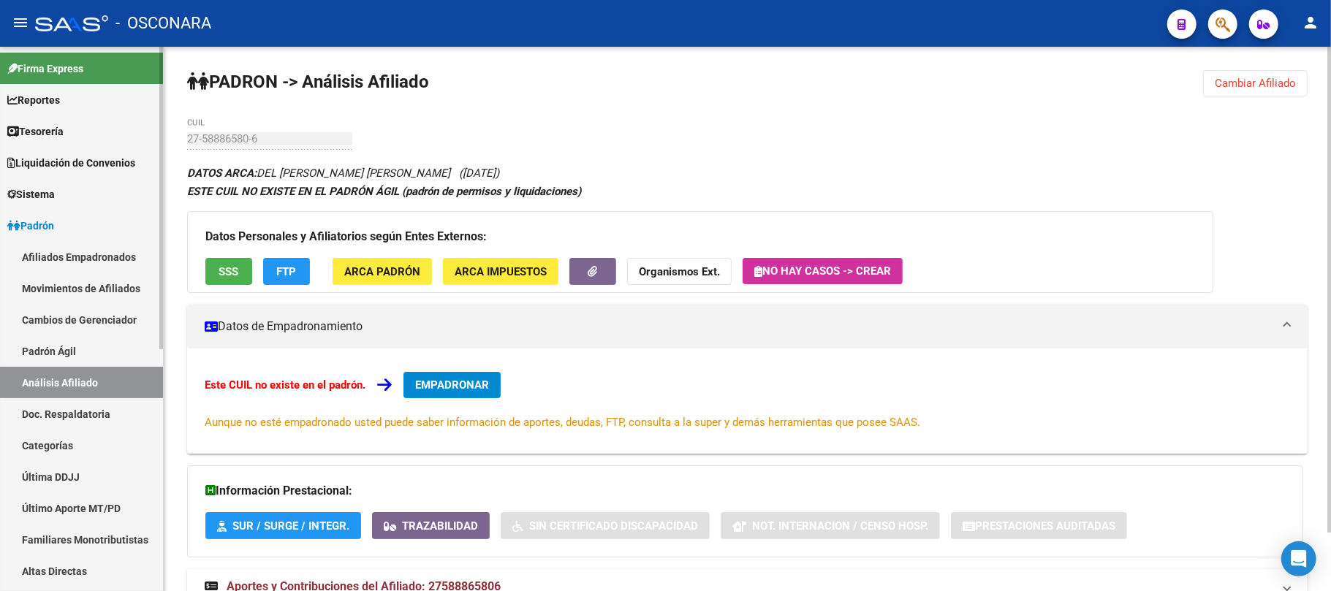
click at [67, 225] on link "Padrón" at bounding box center [81, 225] width 163 height 31
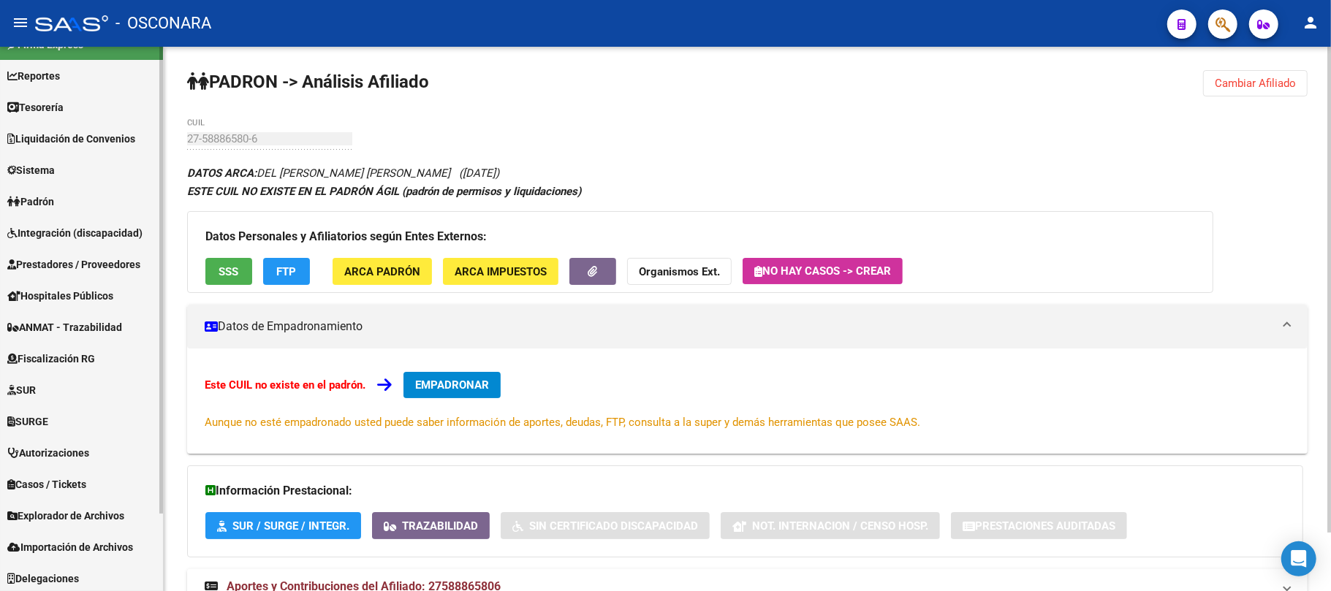
scroll to position [89, 0]
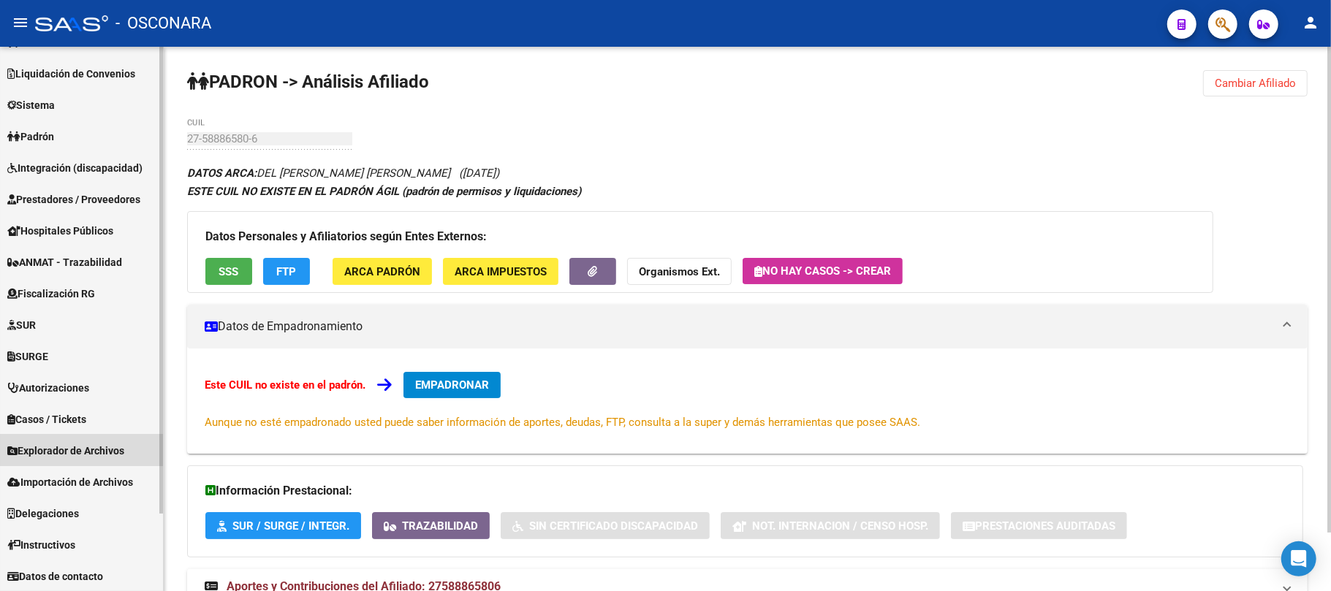
click at [99, 443] on span "Explorador de Archivos" at bounding box center [65, 451] width 117 height 16
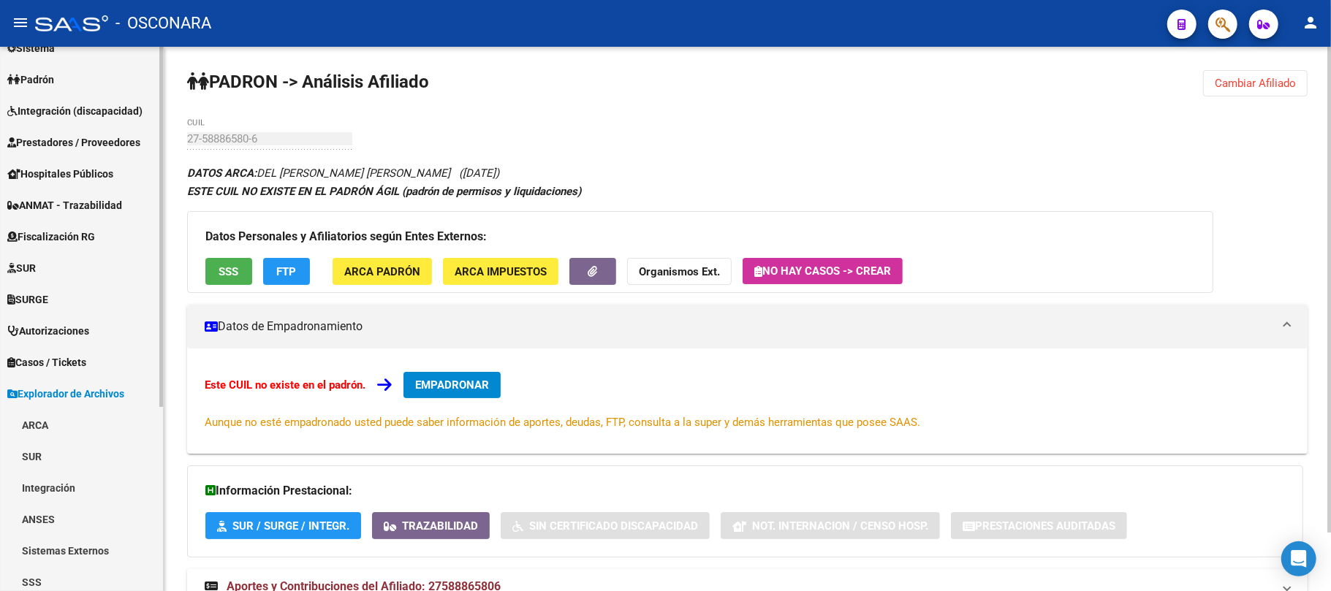
scroll to position [187, 0]
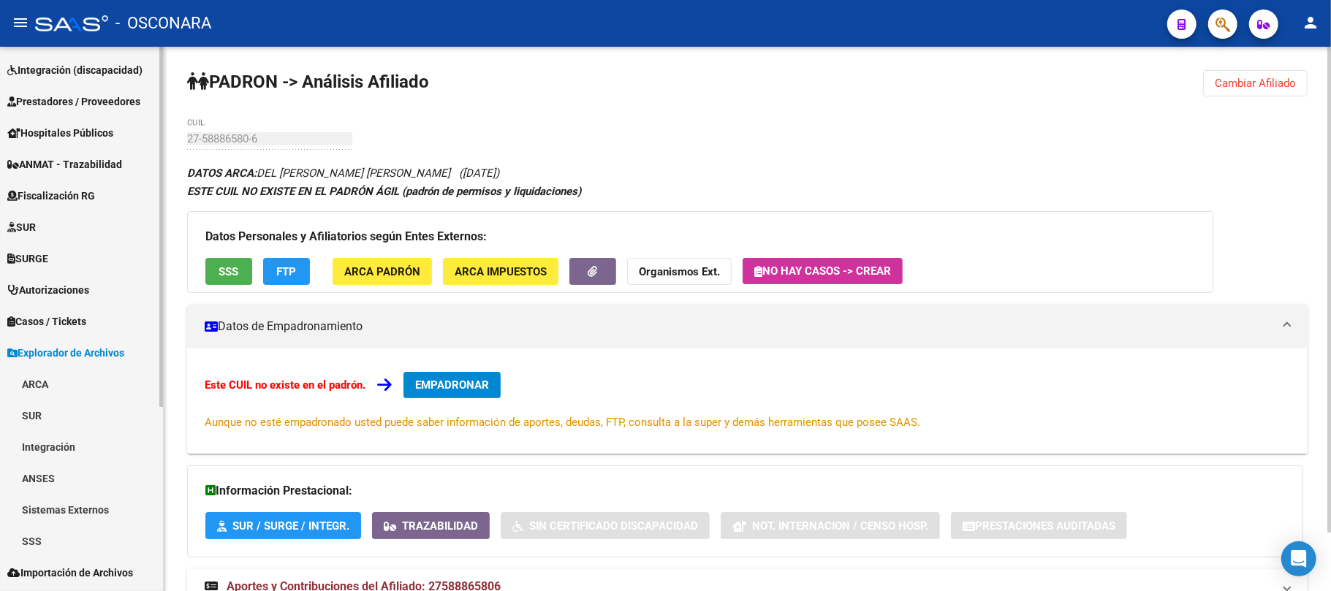
click at [77, 504] on link "Sistemas Externos" at bounding box center [81, 509] width 163 height 31
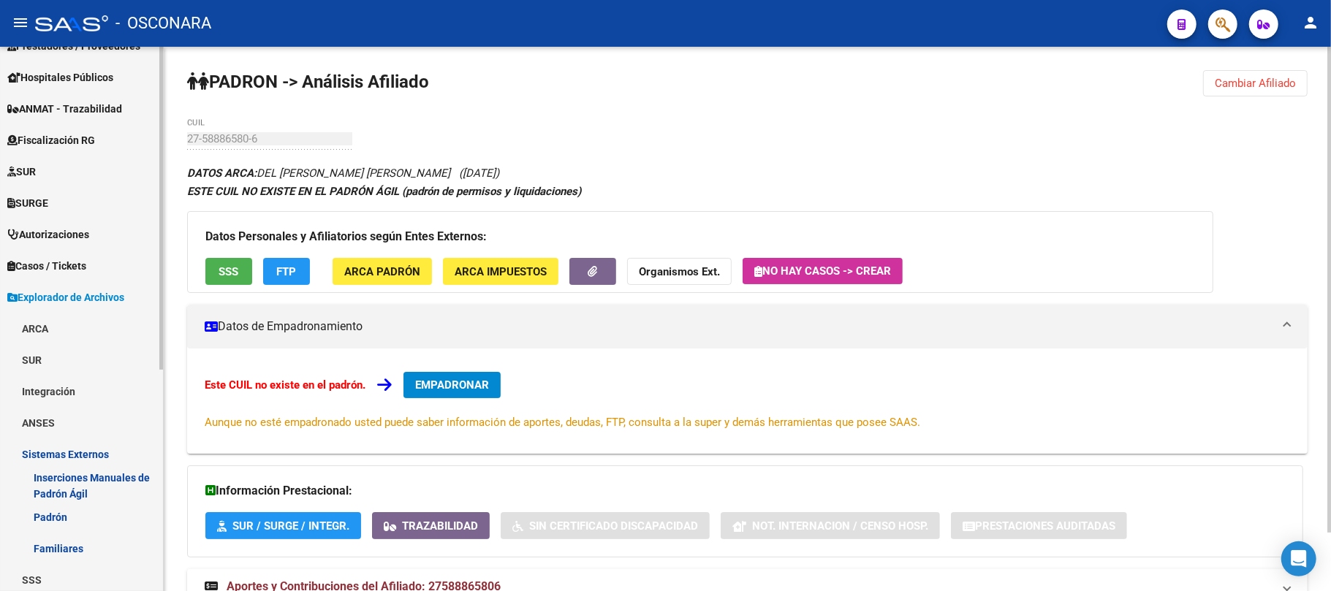
scroll to position [284, 0]
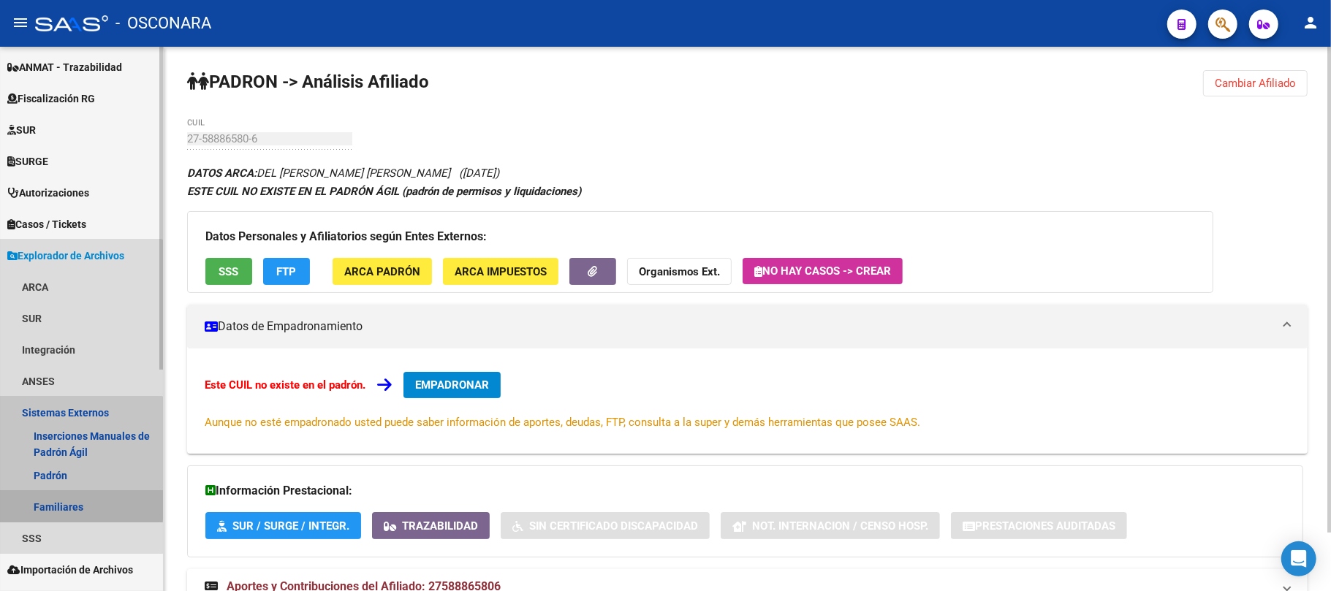
click at [65, 504] on link "Familiares" at bounding box center [81, 506] width 163 height 31
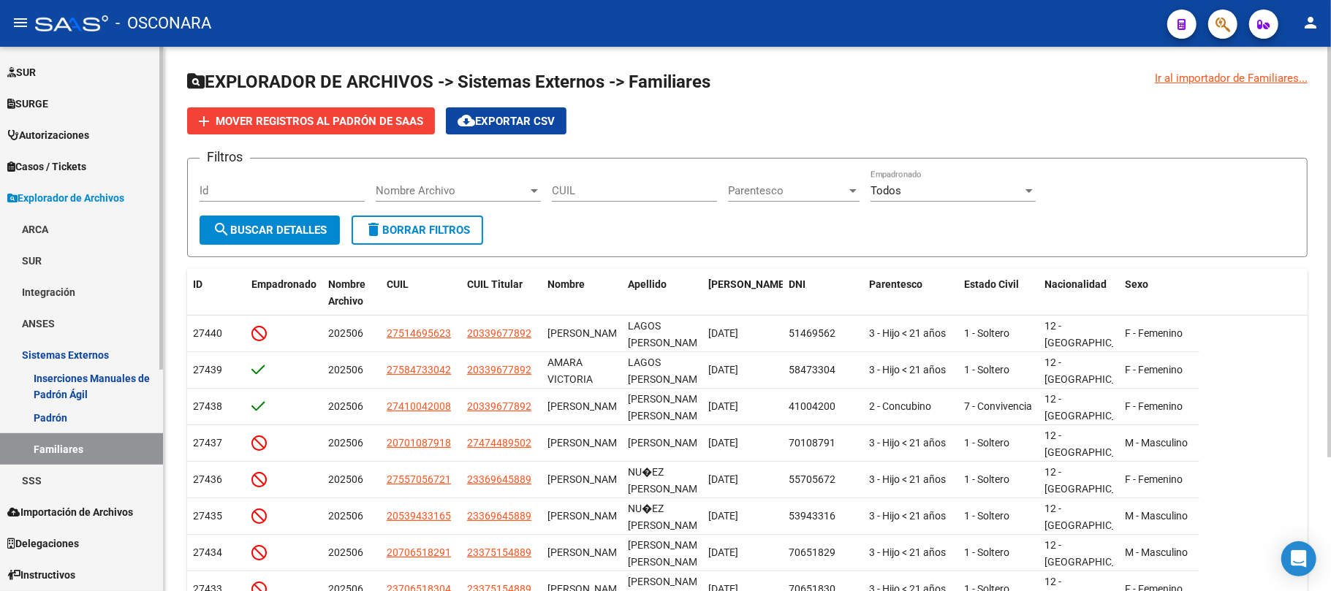
scroll to position [372, 0]
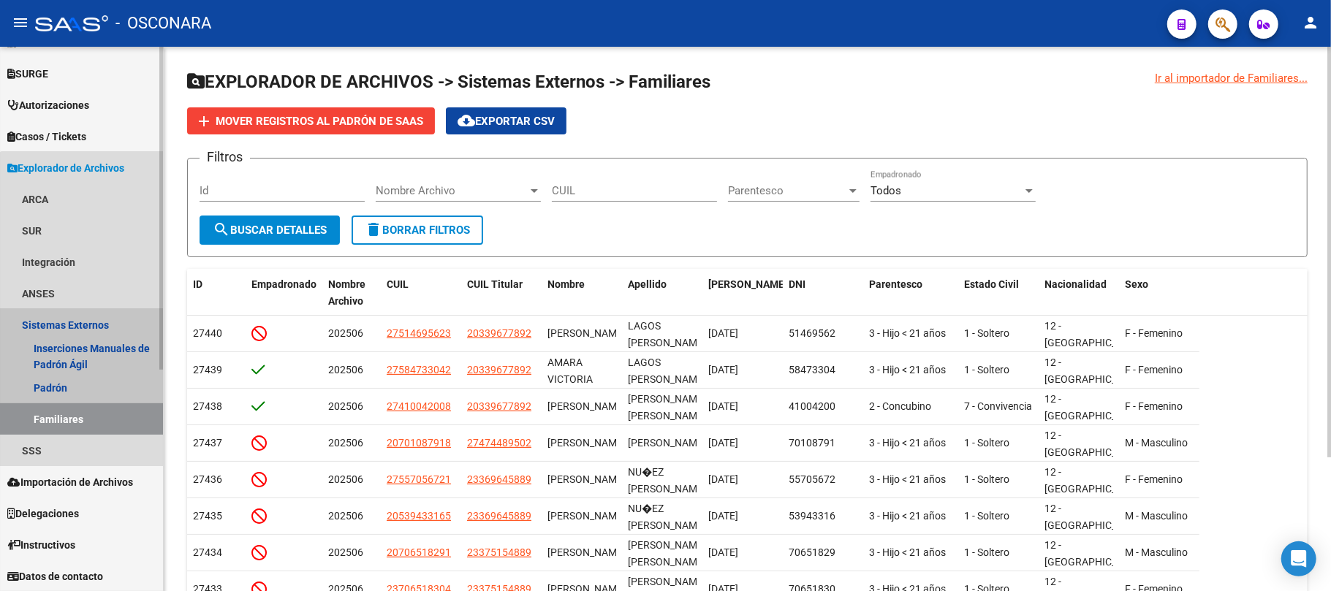
click at [94, 322] on link "Sistemas Externos" at bounding box center [81, 324] width 163 height 31
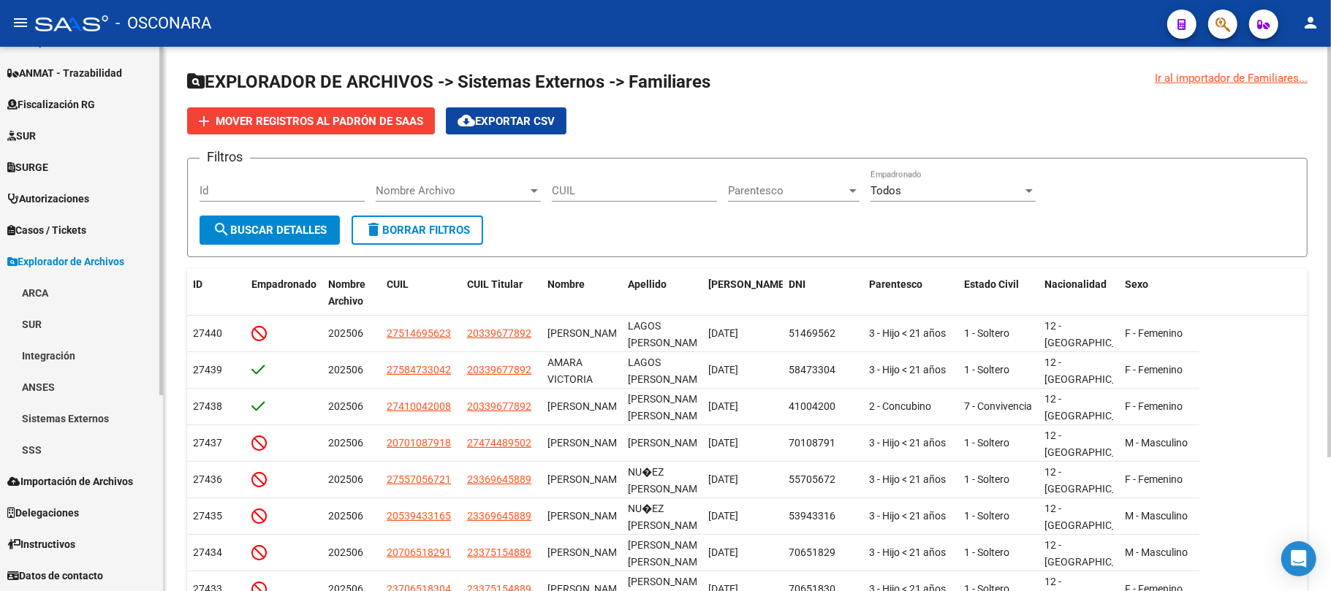
scroll to position [279, 0]
click at [79, 418] on link "Sistemas Externos" at bounding box center [81, 418] width 163 height 31
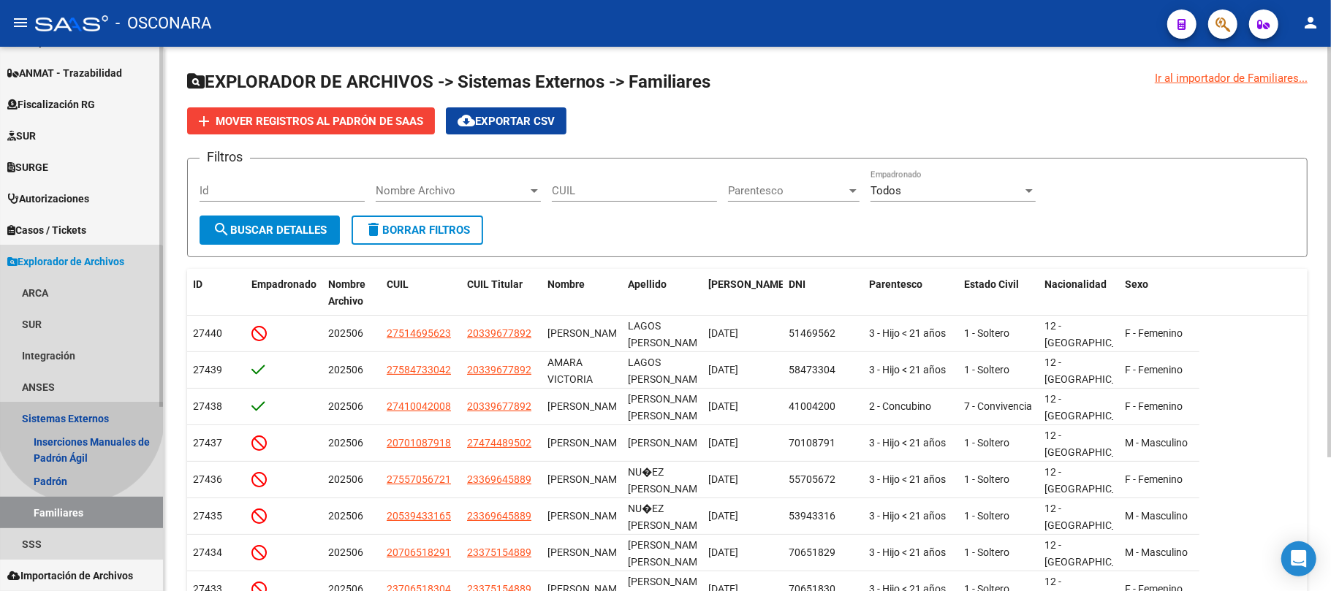
scroll to position [372, 0]
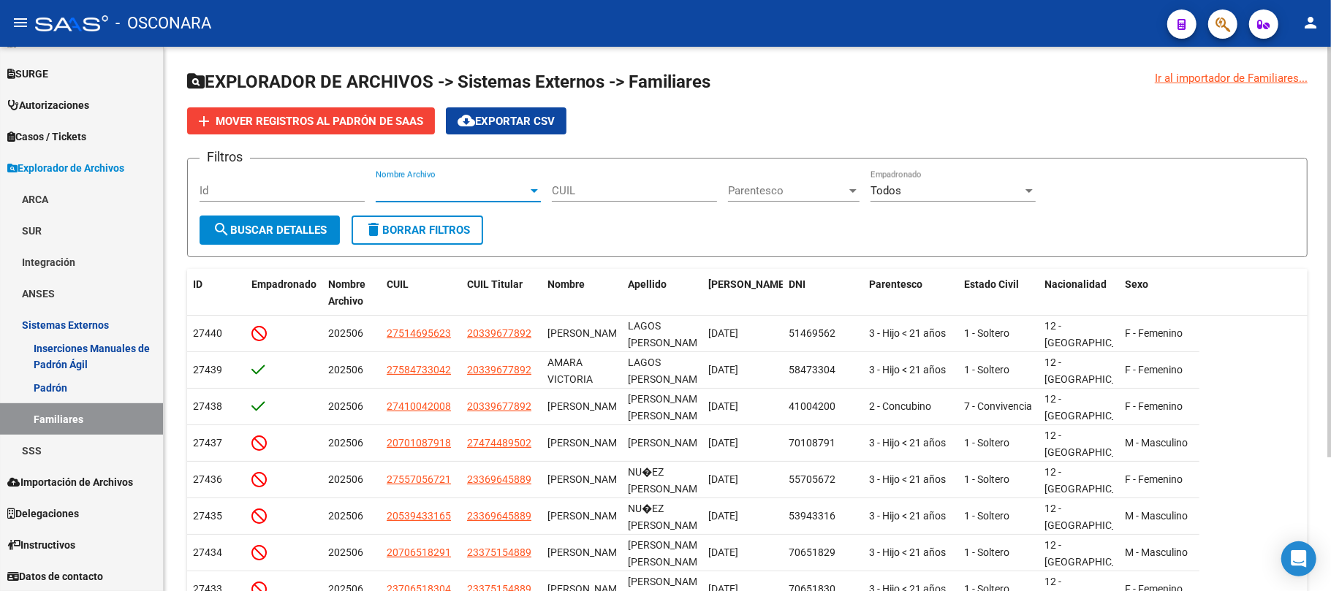
click at [506, 186] on span "Nombre Archivo" at bounding box center [452, 190] width 152 height 13
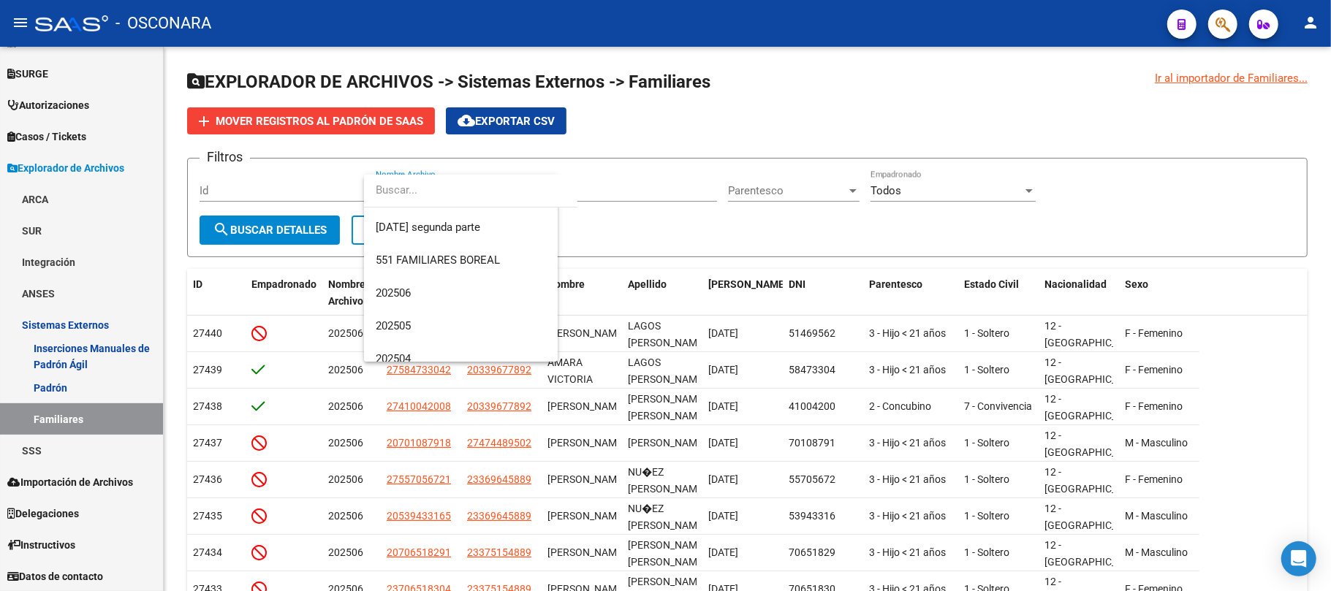
scroll to position [194, 0]
click at [396, 260] on span "202506" at bounding box center [461, 259] width 170 height 33
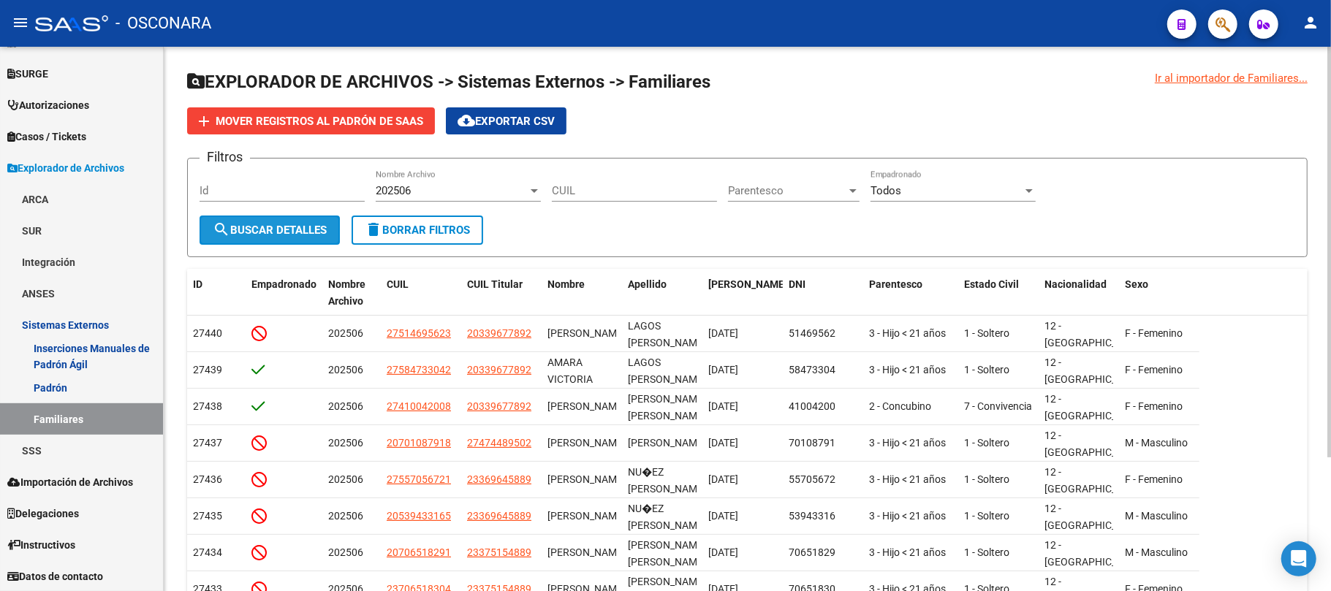
click at [273, 234] on span "search Buscar Detalles" at bounding box center [270, 230] width 114 height 13
click at [326, 116] on span "Mover registros al PADRÓN de SAAS" at bounding box center [320, 121] width 208 height 13
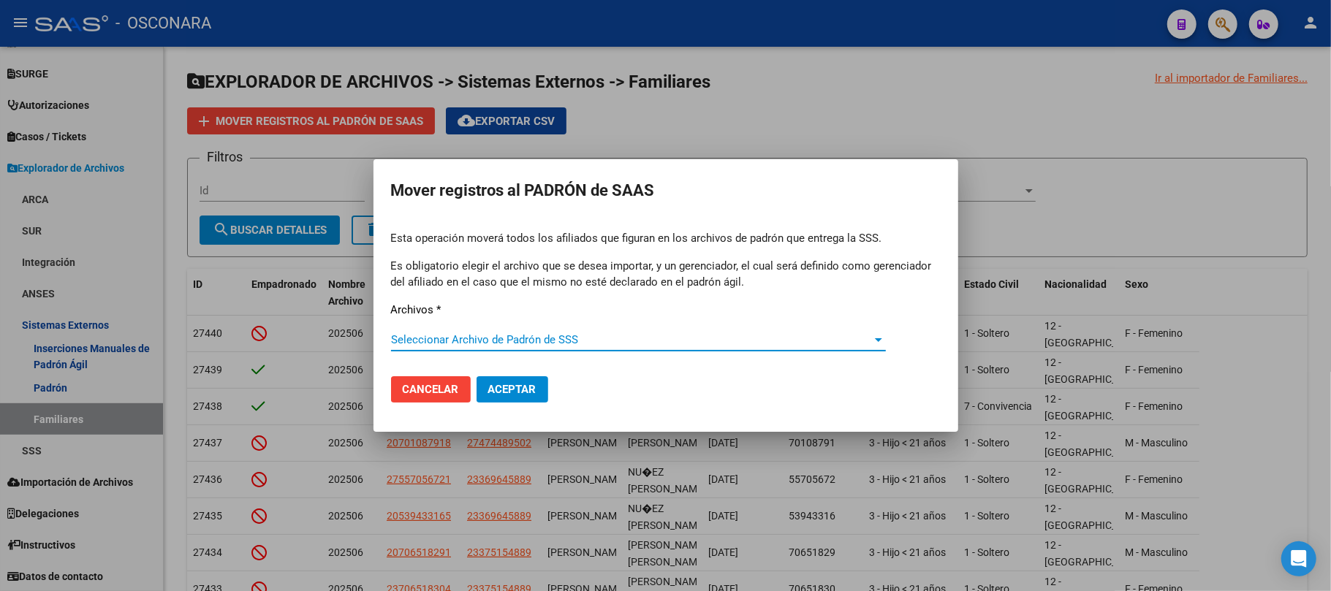
click at [659, 341] on span "Seleccionar Archivo de Padrón de SSS" at bounding box center [632, 339] width 482 height 13
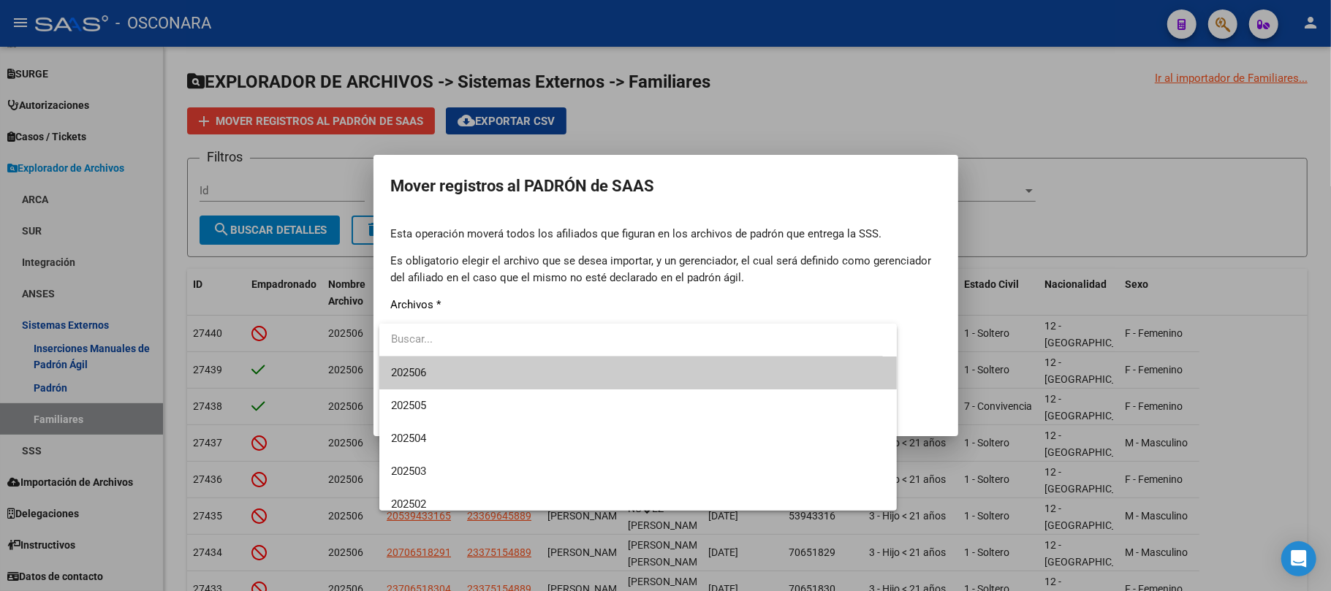
click at [495, 377] on span "202506" at bounding box center [638, 373] width 495 height 33
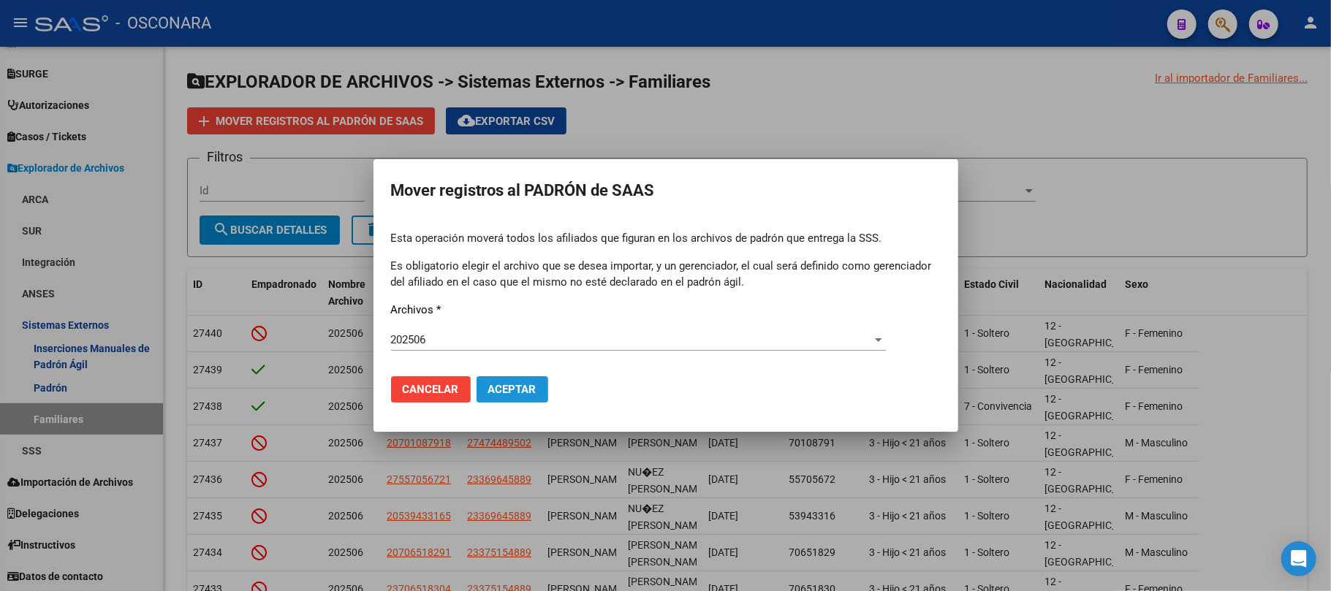
click at [529, 392] on span "Aceptar" at bounding box center [512, 389] width 48 height 13
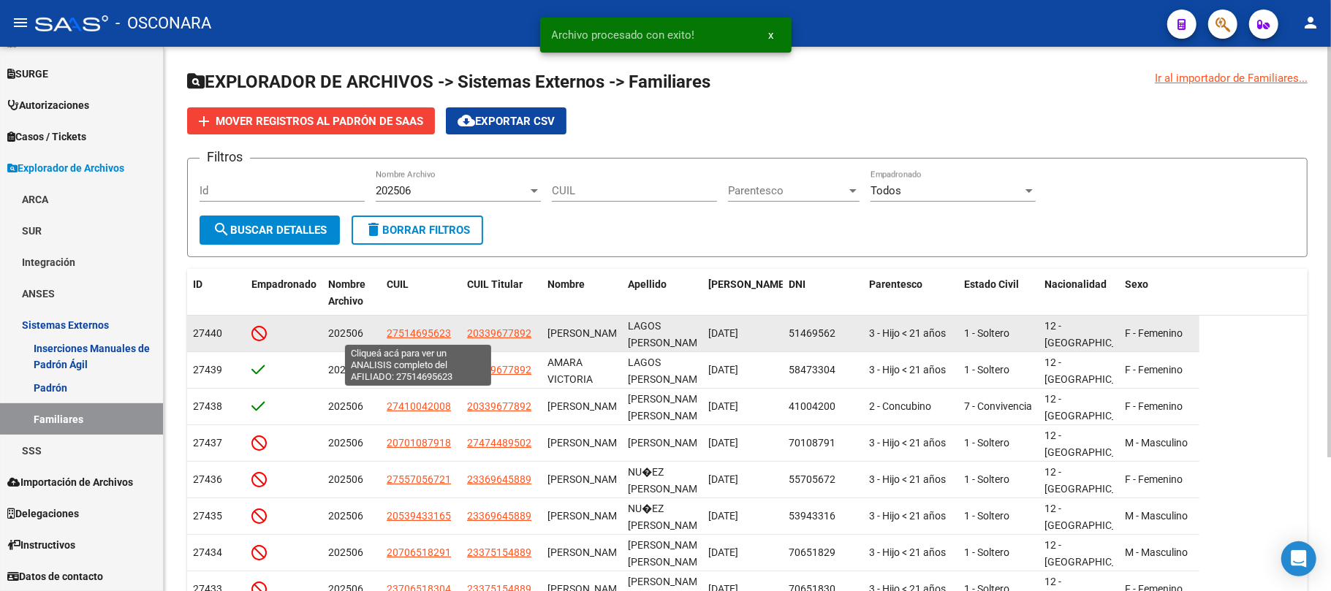
click at [431, 331] on span "27514695623" at bounding box center [419, 334] width 64 height 12
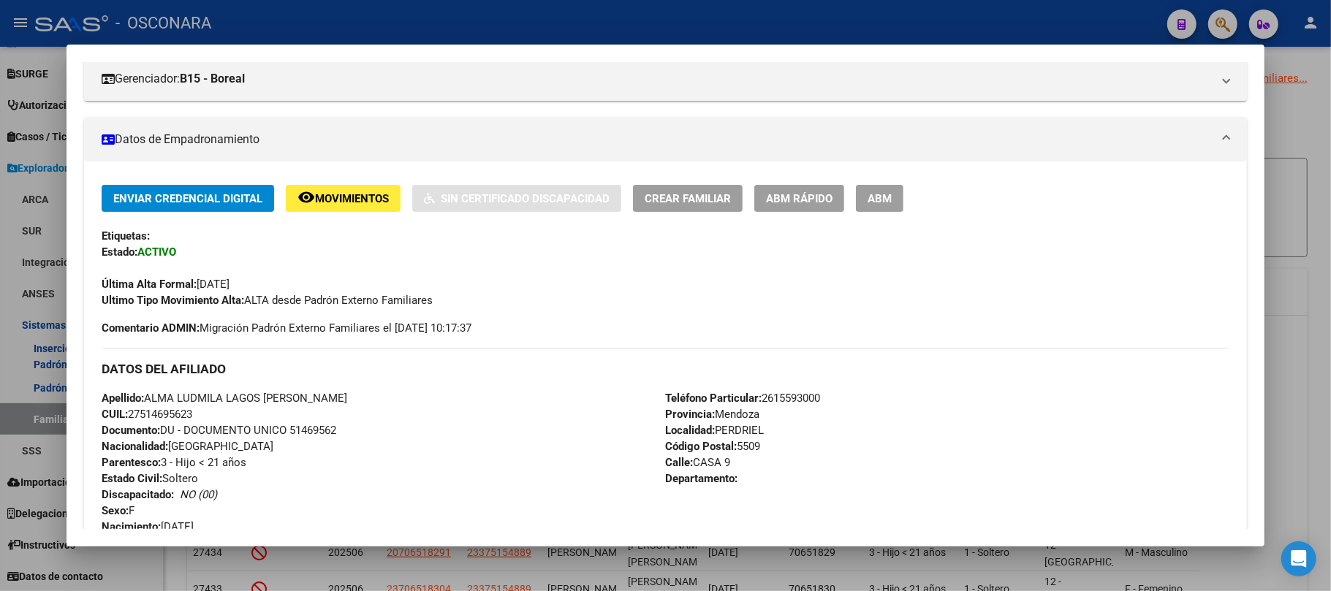
scroll to position [0, 0]
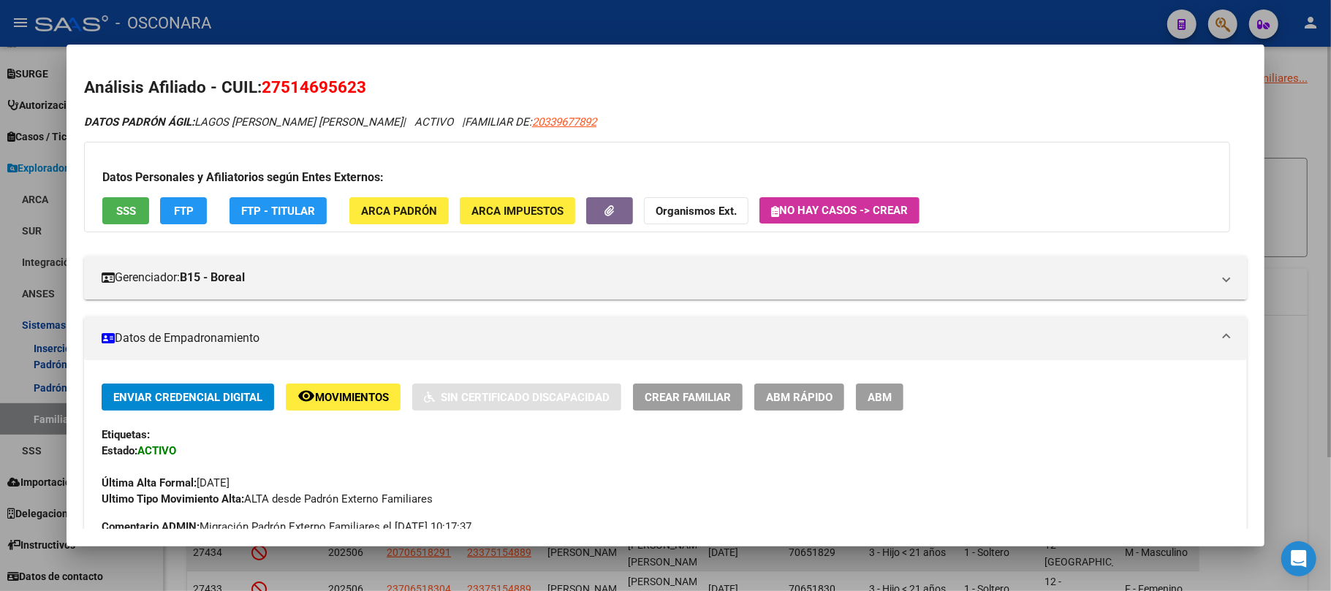
click at [714, 556] on div at bounding box center [665, 295] width 1331 height 591
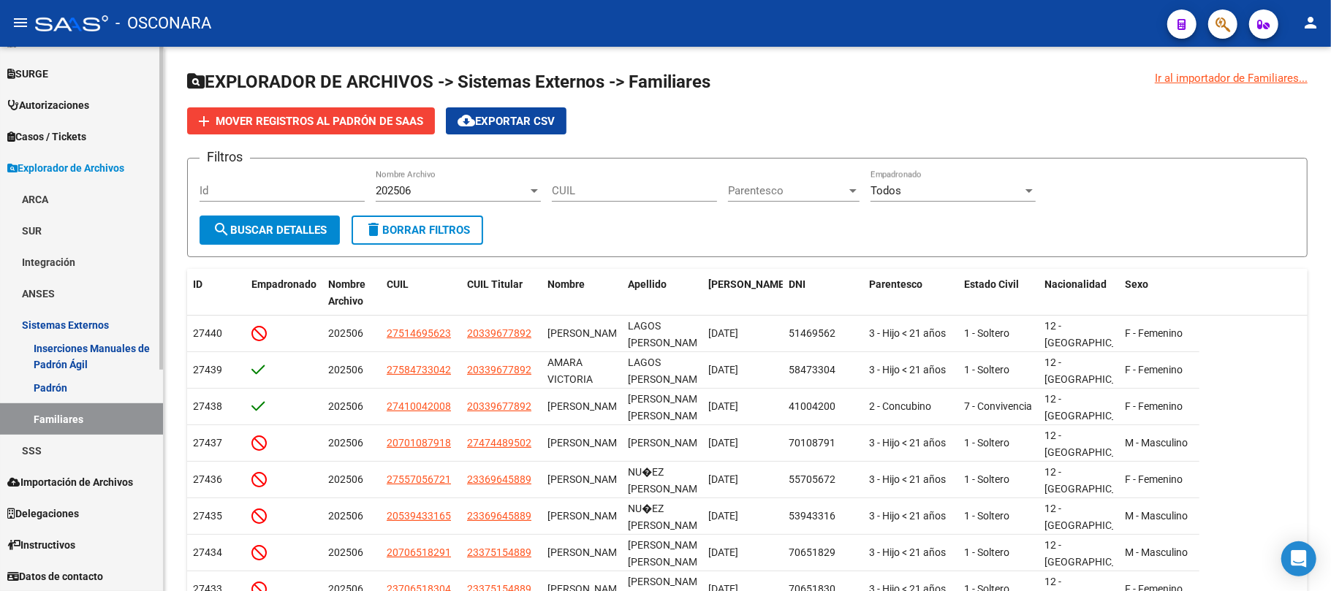
click at [88, 390] on link "Padrón" at bounding box center [81, 387] width 163 height 31
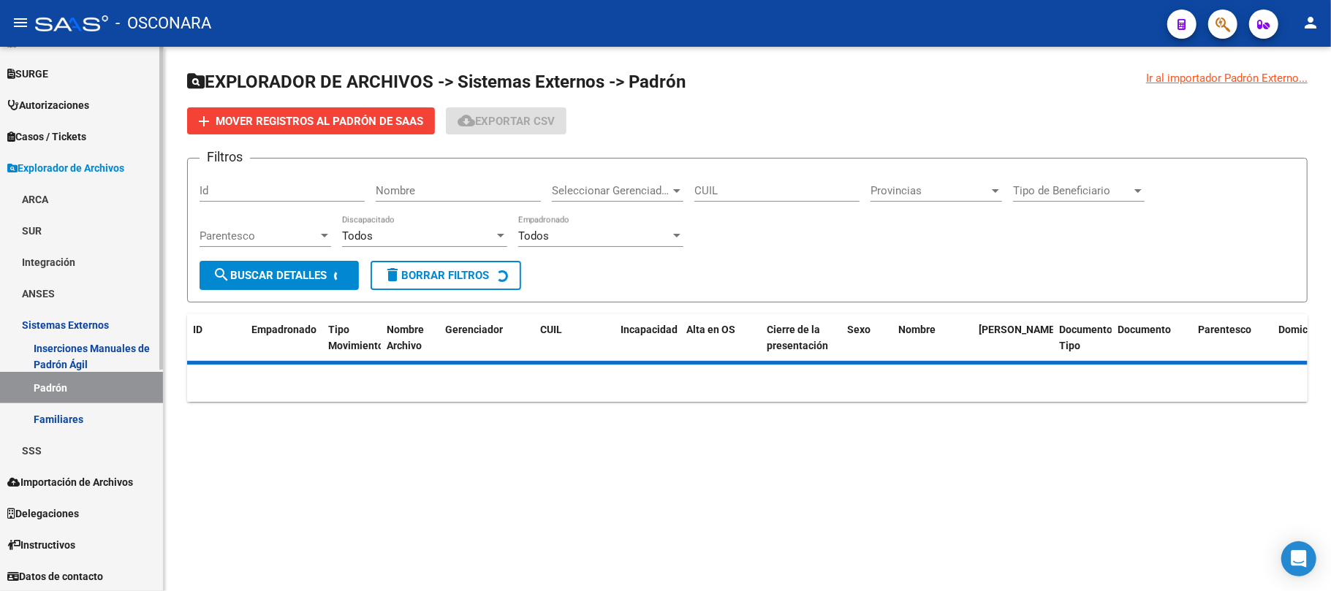
click at [80, 421] on link "Familiares" at bounding box center [81, 419] width 163 height 31
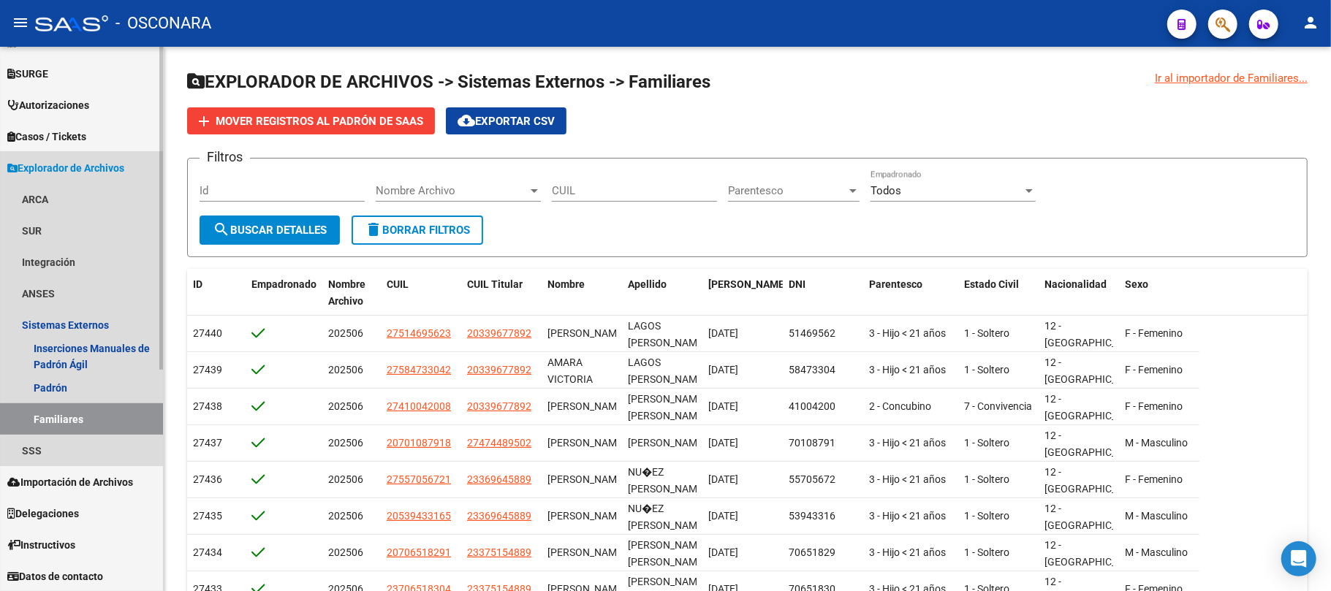
click at [53, 171] on span "Explorador de Archivos" at bounding box center [65, 168] width 117 height 16
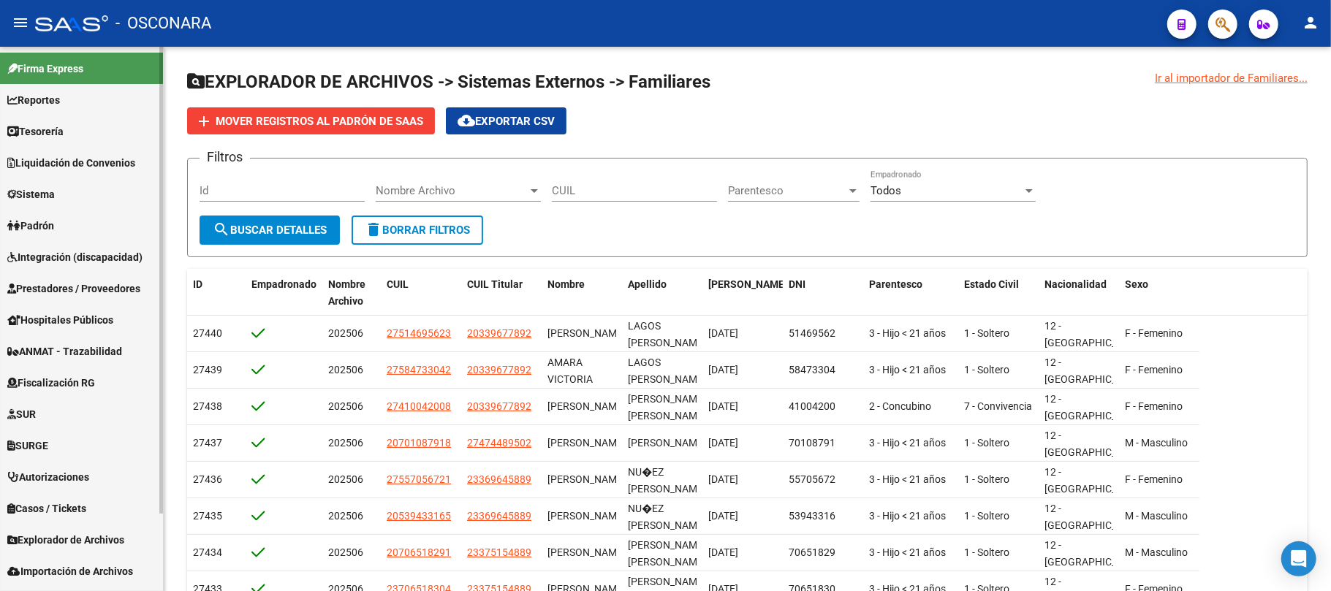
click at [66, 218] on link "Padrón" at bounding box center [81, 225] width 163 height 31
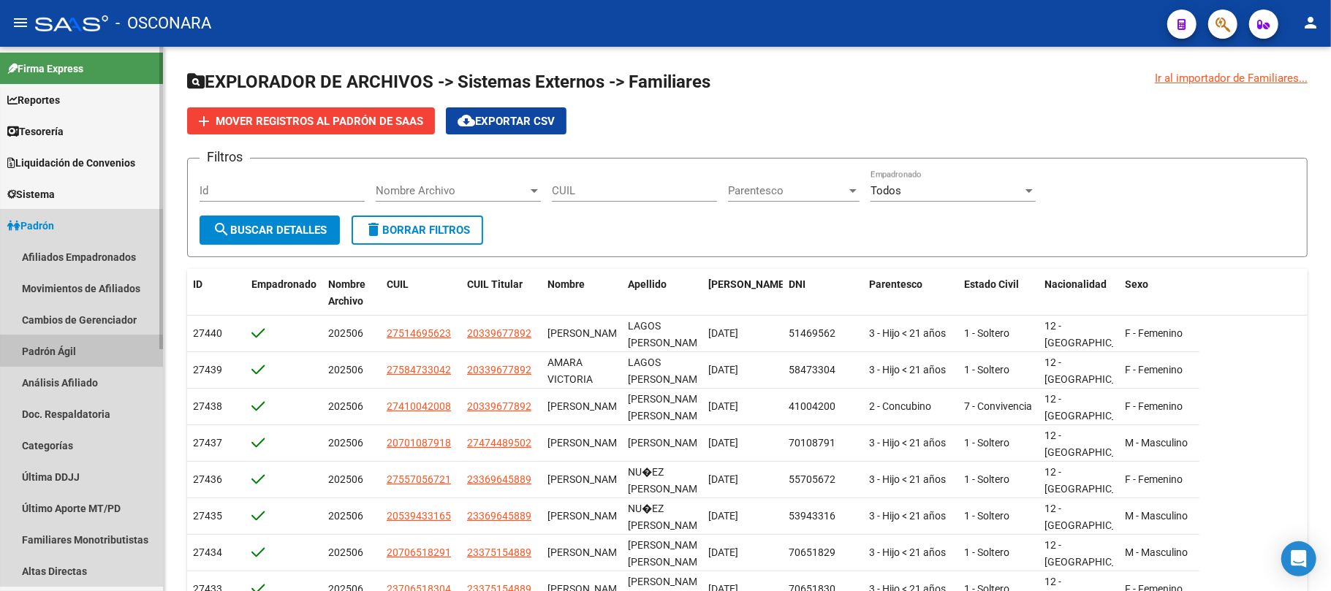
click at [88, 348] on link "Padrón Ágil" at bounding box center [81, 351] width 163 height 31
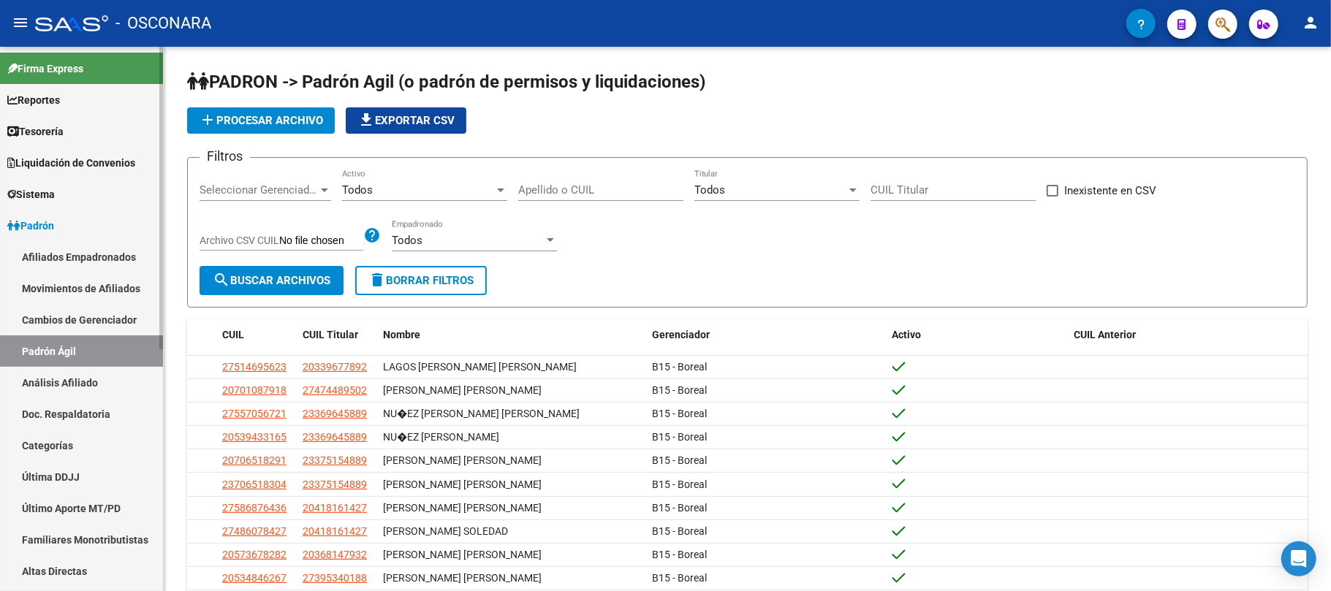
click at [88, 373] on link "Análisis Afiliado" at bounding box center [81, 382] width 163 height 31
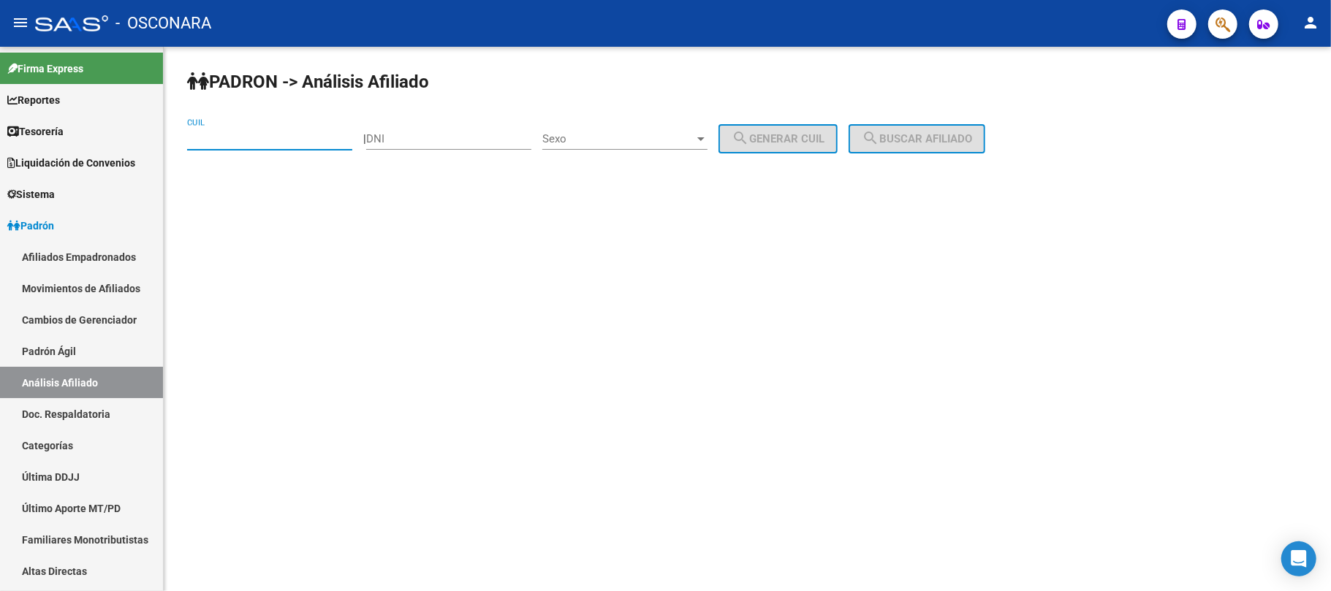
click at [308, 139] on input "CUIL" at bounding box center [269, 138] width 165 height 13
paste input "20-38076799-7"
type input "20-38076799-7"
click at [933, 138] on span "search Buscar afiliado" at bounding box center [917, 138] width 110 height 13
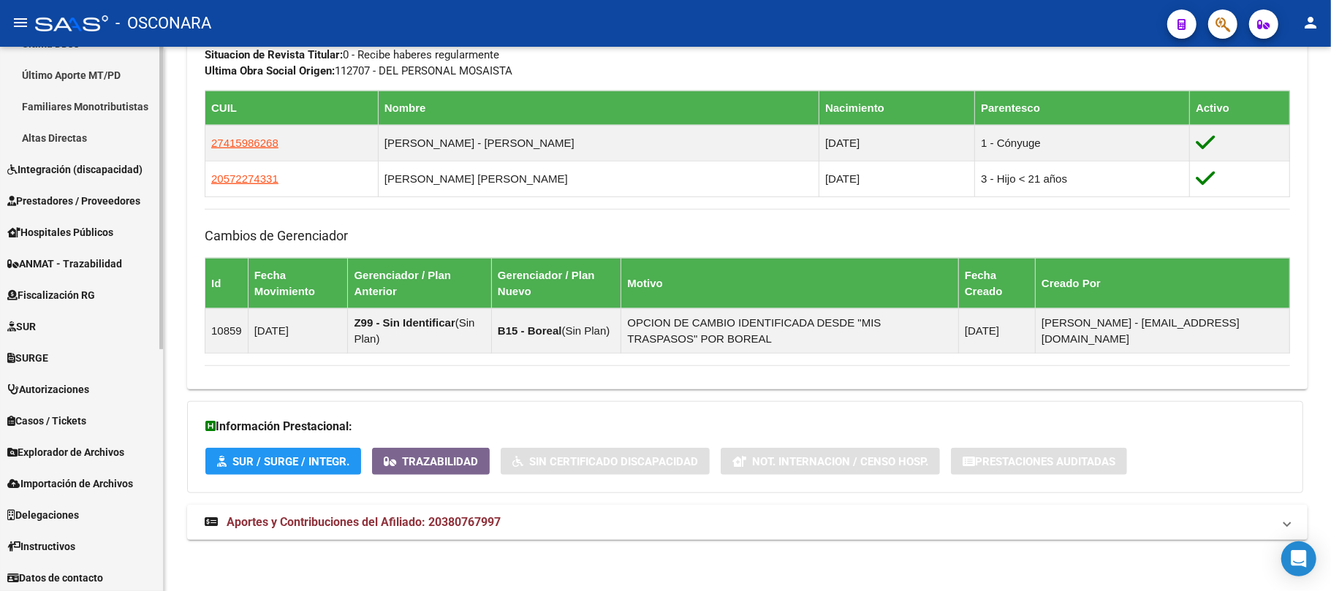
scroll to position [436, 0]
click at [124, 453] on span "Explorador de Archivos" at bounding box center [65, 450] width 117 height 16
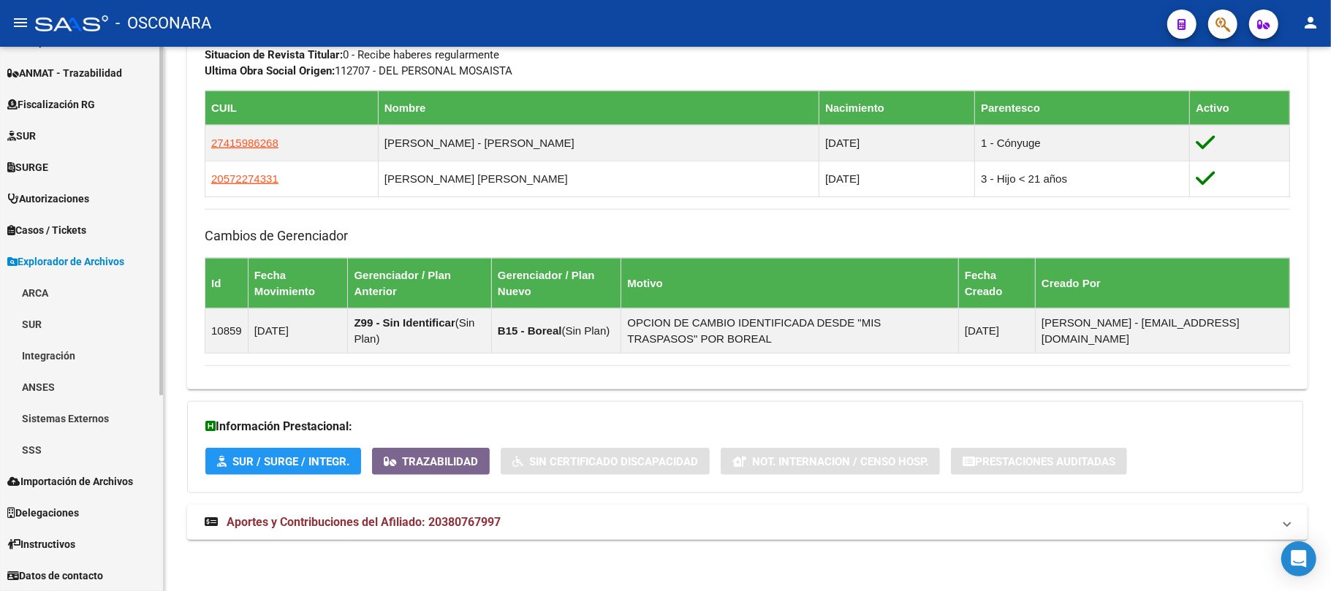
scroll to position [279, 0]
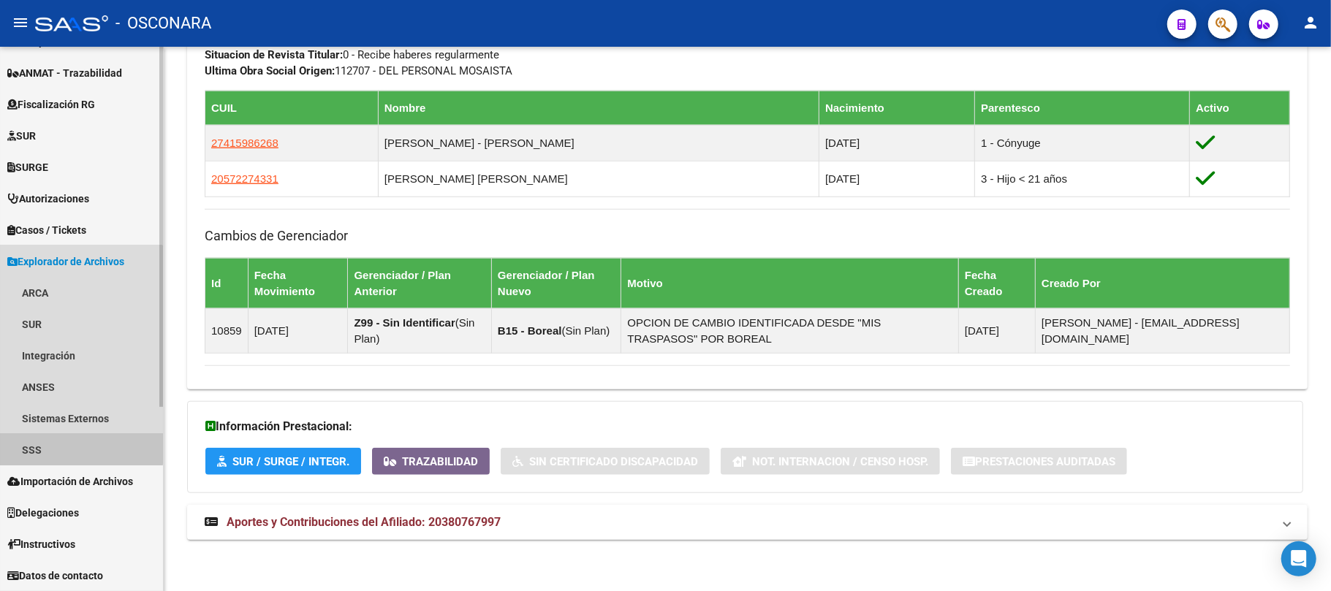
click at [77, 439] on link "SSS" at bounding box center [81, 449] width 163 height 31
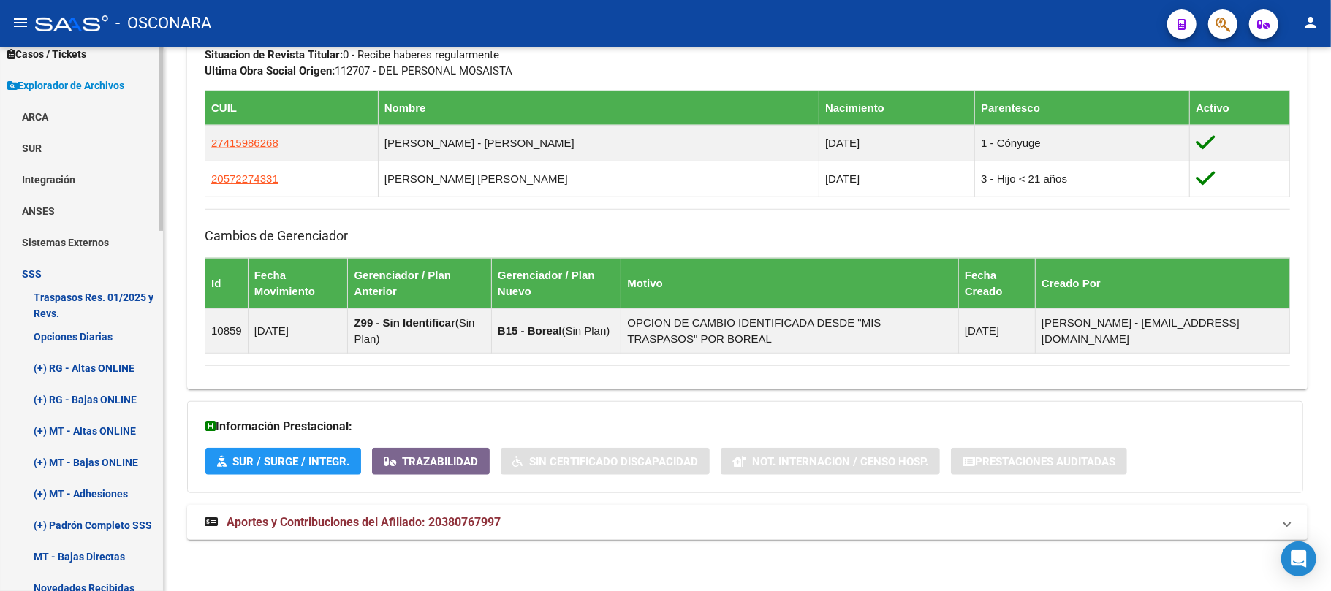
scroll to position [474, 0]
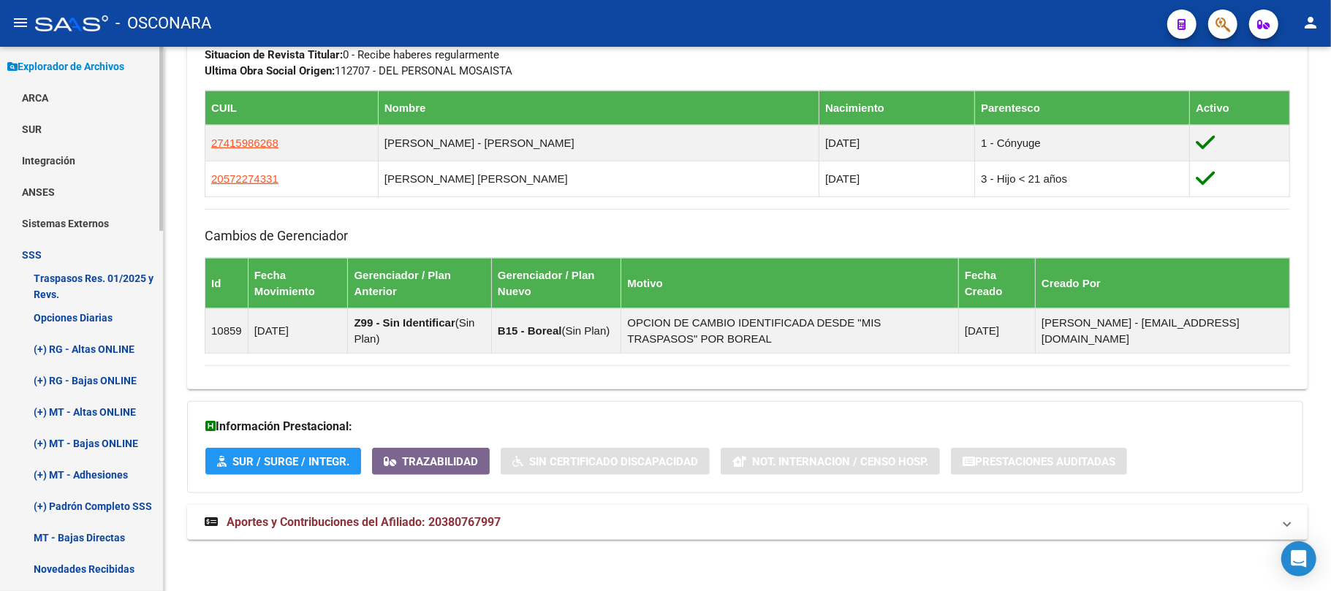
click at [70, 218] on link "Sistemas Externos" at bounding box center [81, 223] width 163 height 31
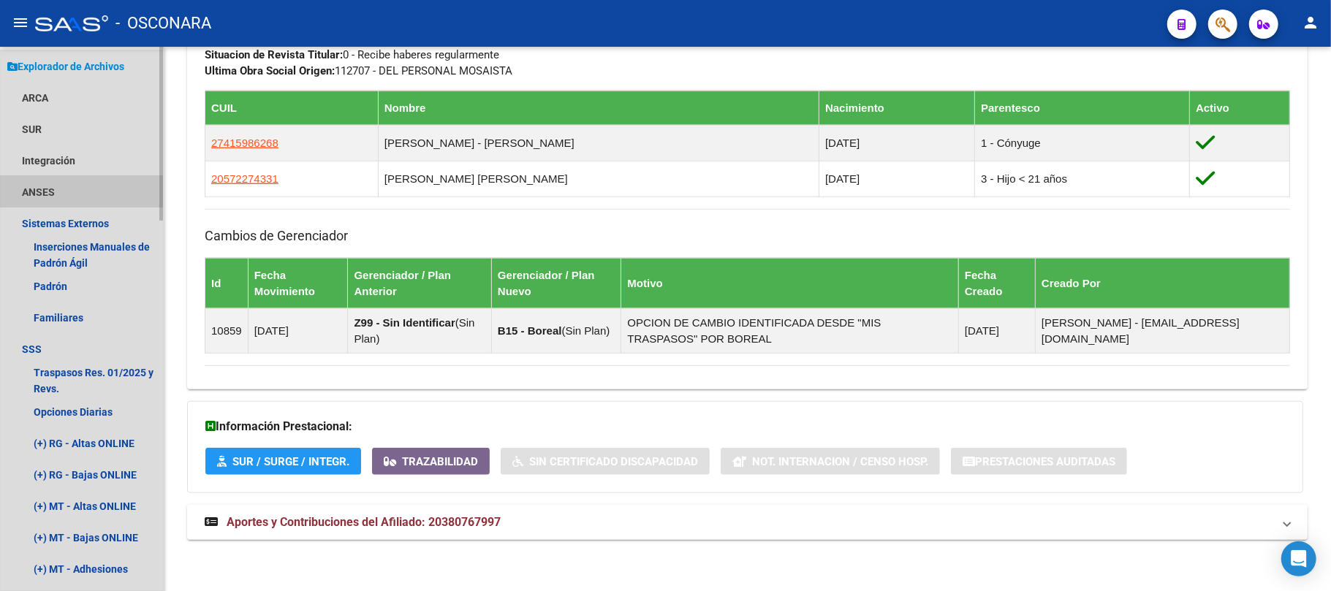
click at [60, 191] on link "ANSES" at bounding box center [81, 191] width 163 height 31
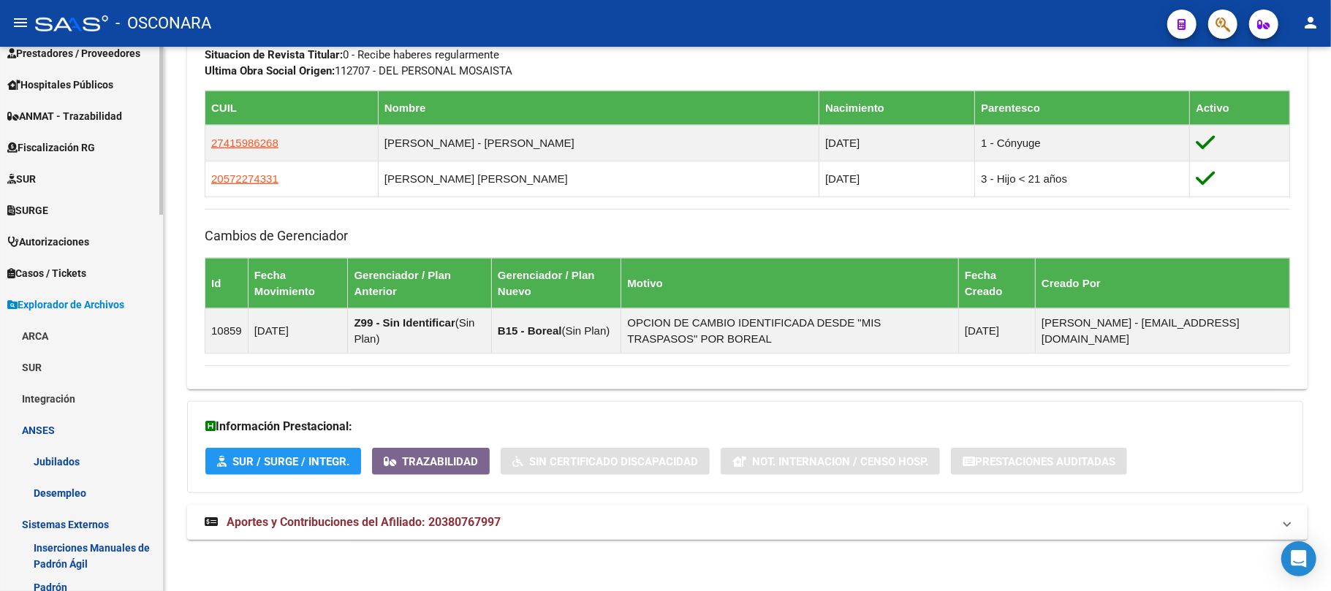
scroll to position [279, 0]
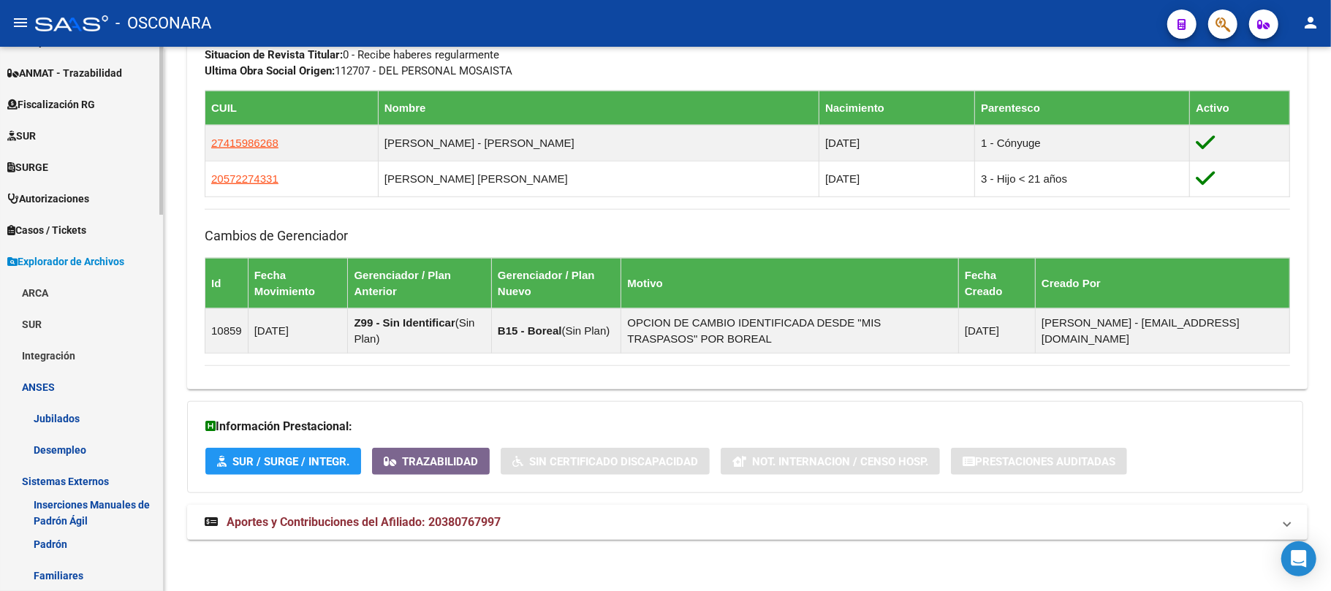
click at [34, 383] on link "ANSES" at bounding box center [81, 386] width 163 height 31
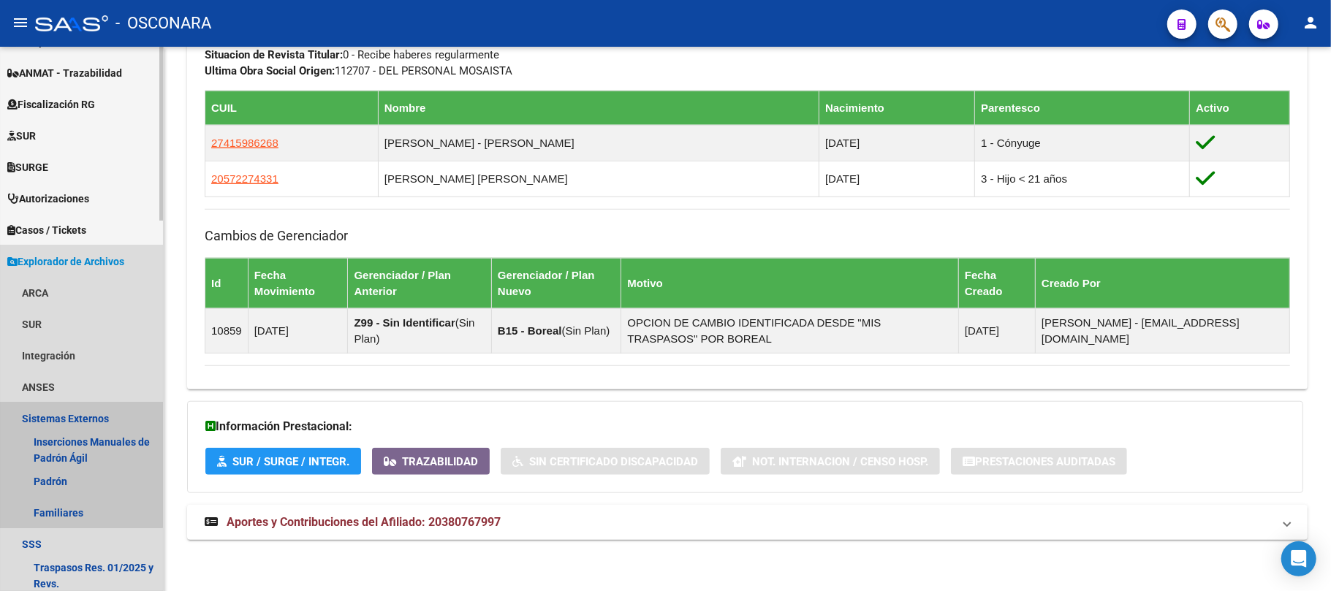
click at [50, 418] on link "Sistemas Externos" at bounding box center [81, 418] width 163 height 31
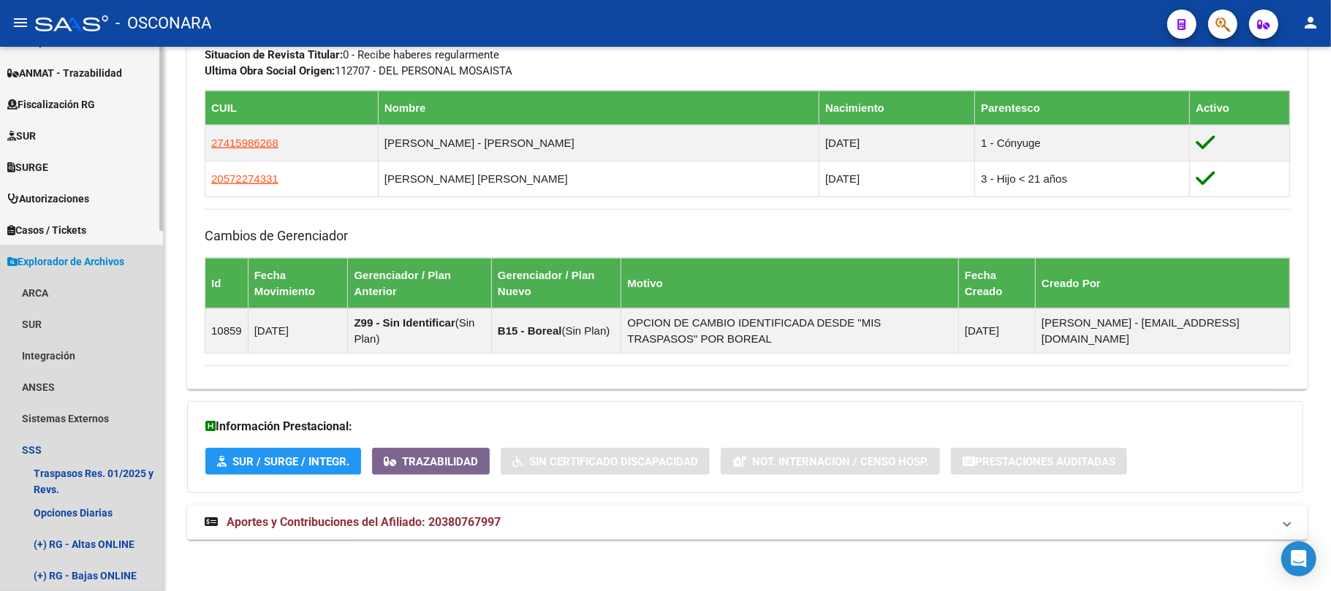
click at [59, 259] on span "Explorador de Archivos" at bounding box center [65, 262] width 117 height 16
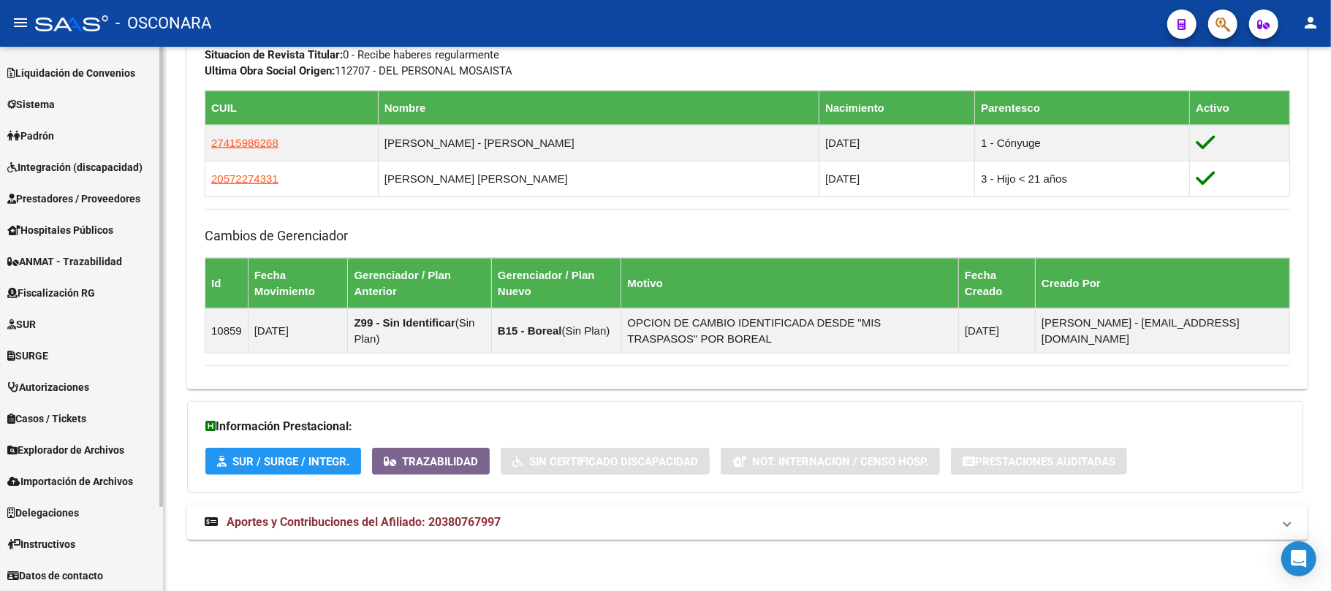
scroll to position [89, 0]
click at [74, 474] on span "Importación de Archivos" at bounding box center [70, 482] width 126 height 16
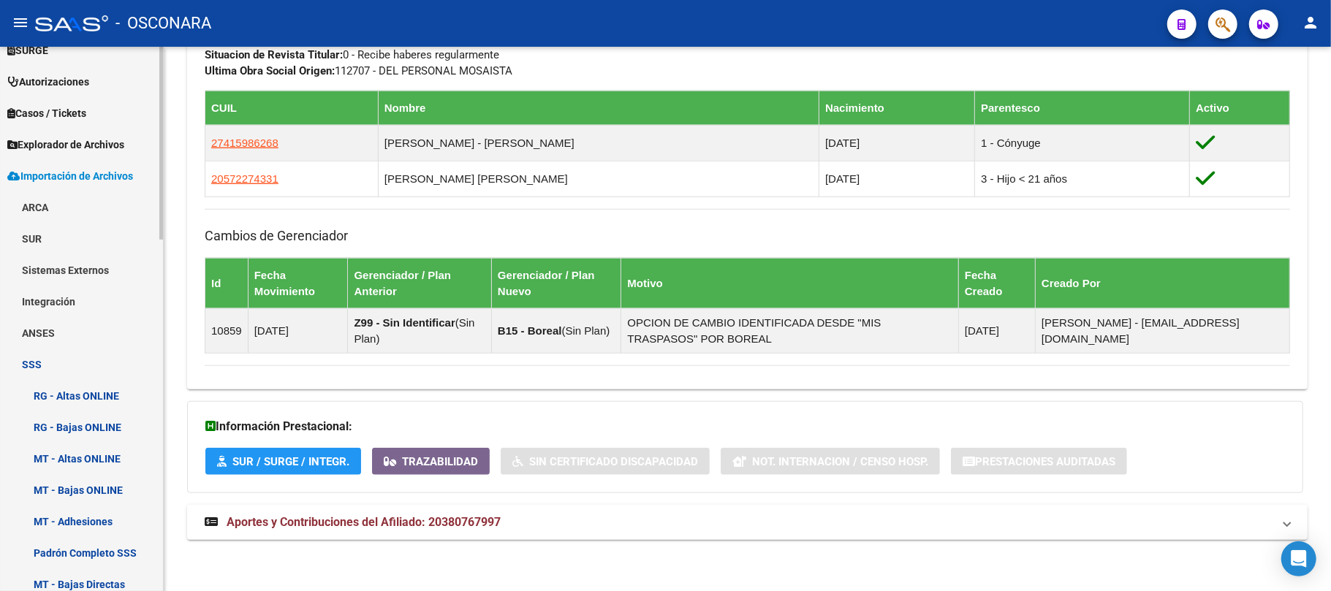
scroll to position [382, 0]
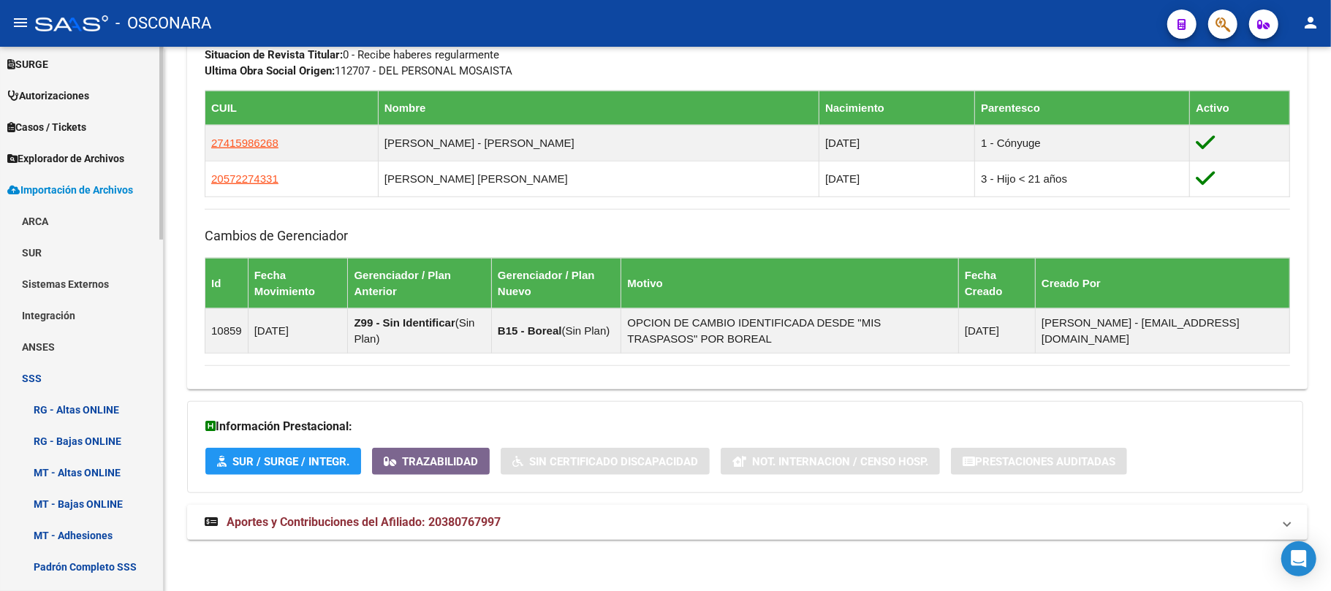
click at [102, 279] on link "Sistemas Externos" at bounding box center [81, 283] width 163 height 31
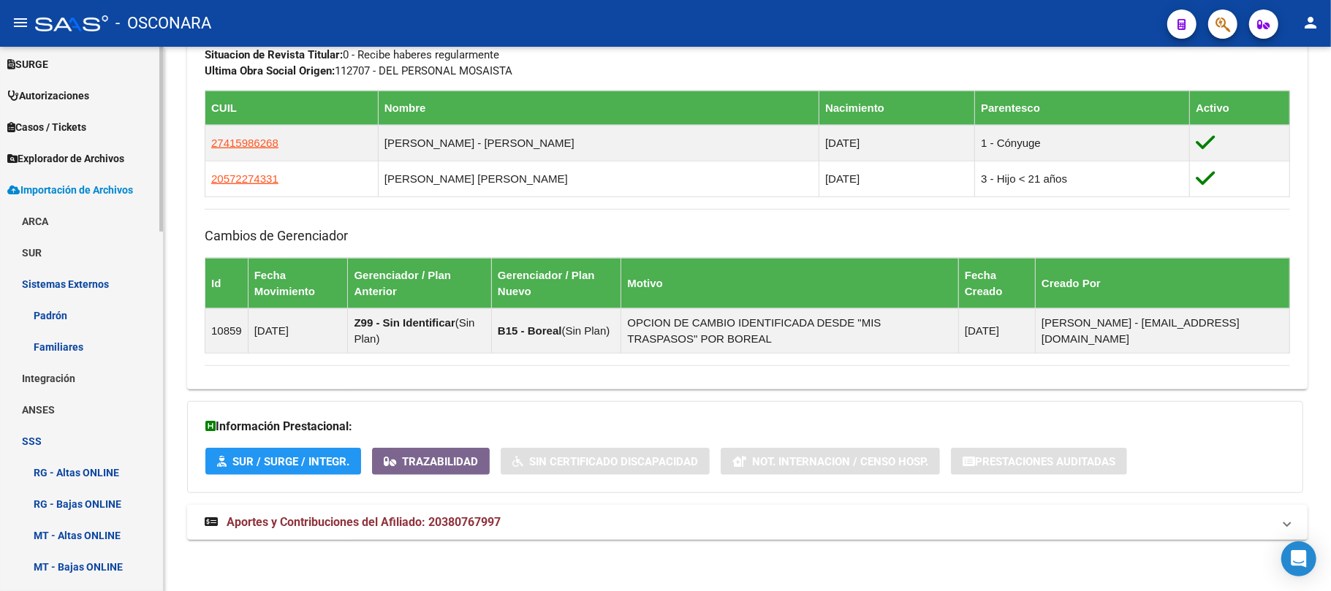
click at [114, 340] on link "Familiares" at bounding box center [81, 346] width 163 height 31
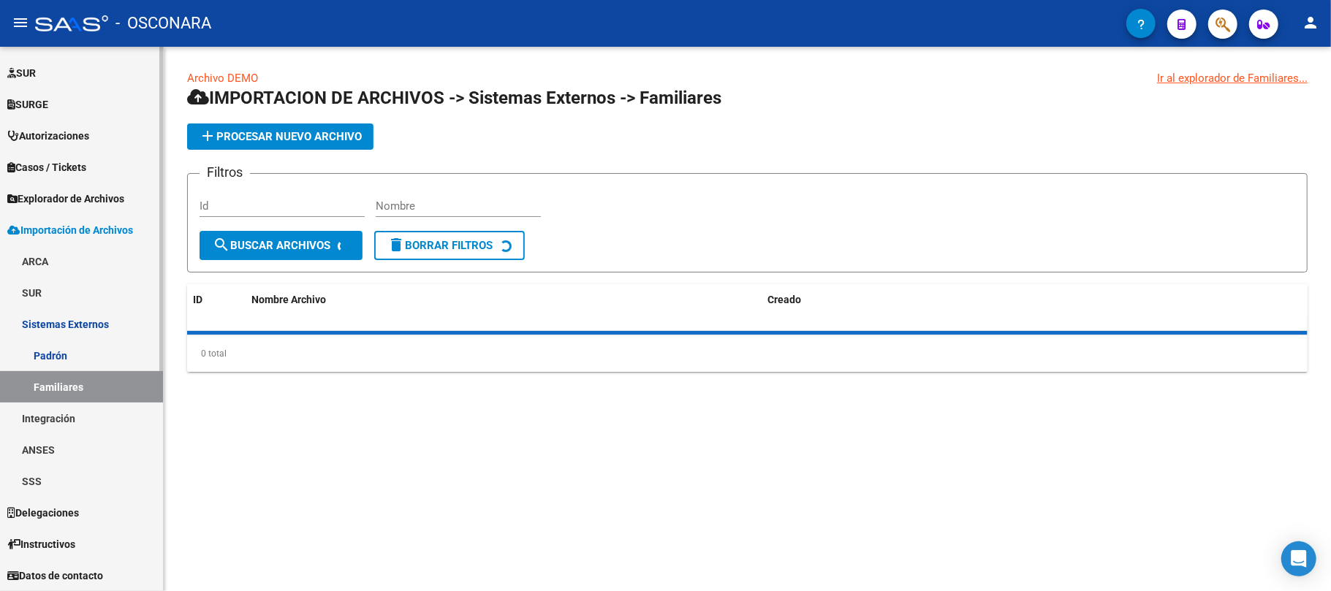
scroll to position [341, 0]
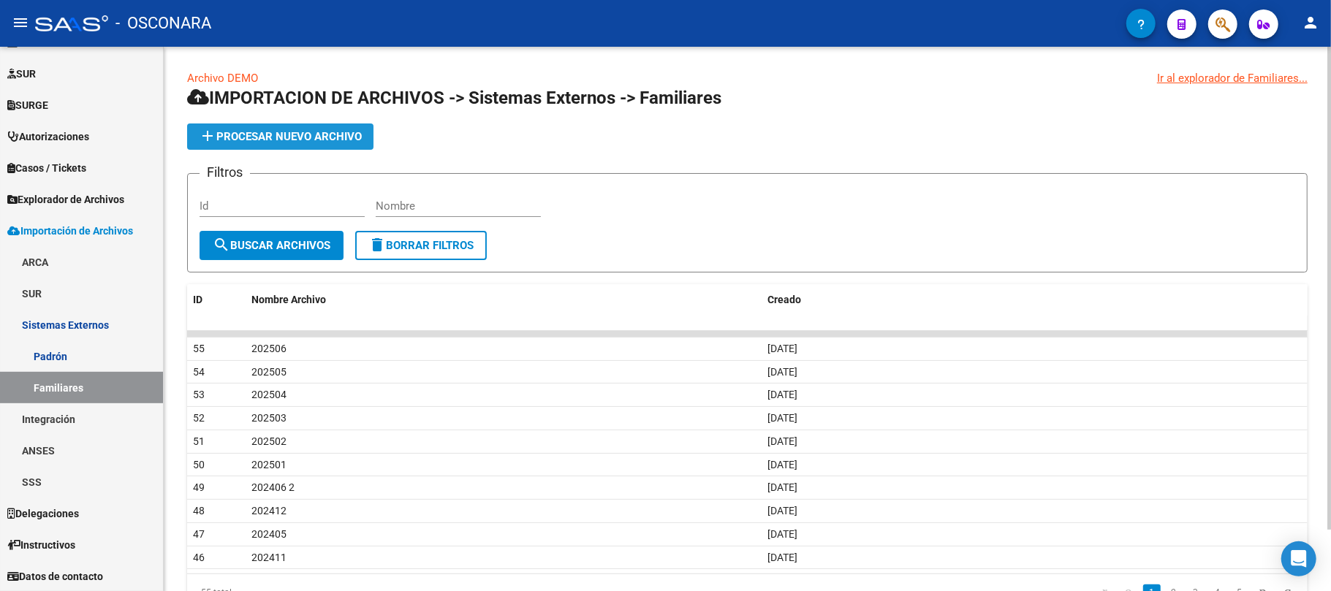
click at [323, 139] on span "add Procesar nuevo archivo" at bounding box center [280, 136] width 163 height 13
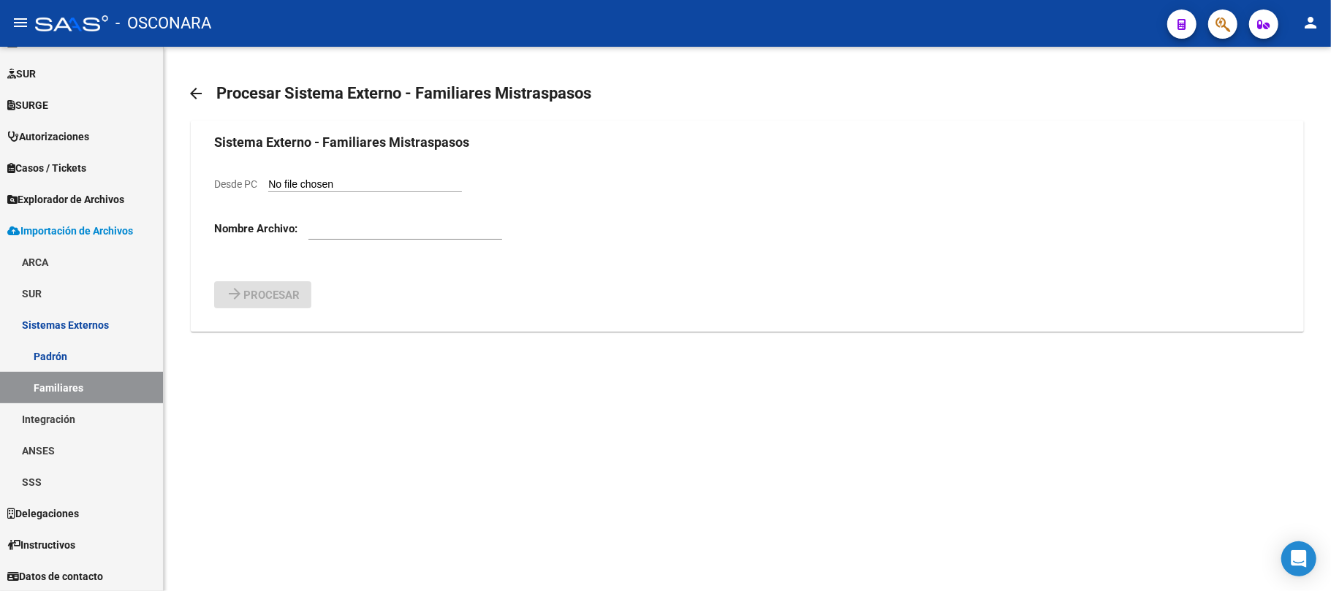
click at [337, 174] on form "Sistema Externo - Familiares Mistraspasos Desde PC Nombre Archivo: arrow_forwar…" at bounding box center [747, 220] width 1066 height 176
click at [337, 177] on div "Desde PC" at bounding box center [338, 184] width 248 height 16
click at [343, 232] on input "text" at bounding box center [405, 228] width 194 height 13
type input "202507"
click at [389, 189] on input "Desde PC" at bounding box center [365, 185] width 194 height 14
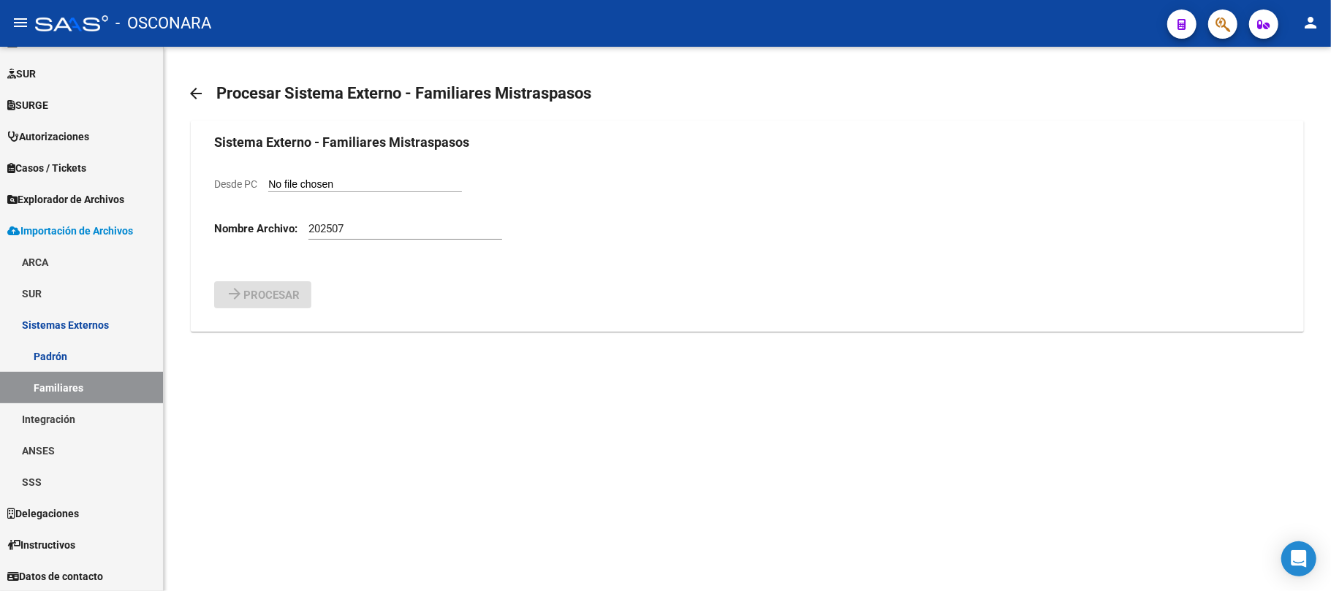
type input "C:\fakepath\202507.csv"
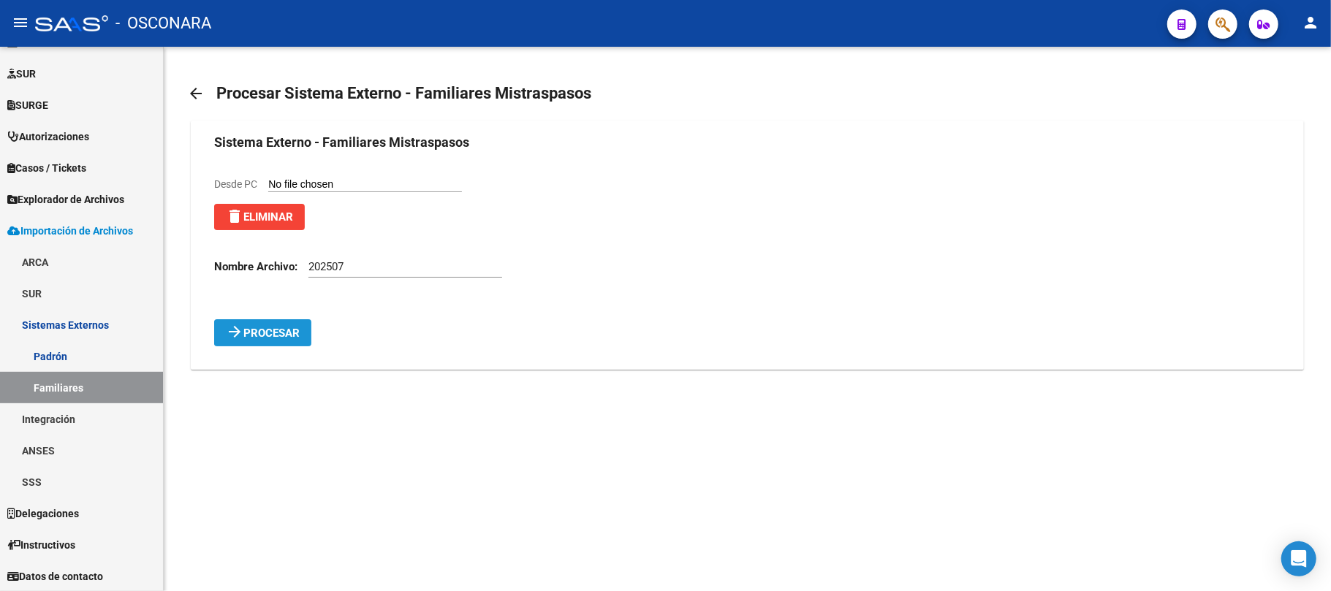
click at [284, 327] on span "Procesar" at bounding box center [271, 333] width 56 height 13
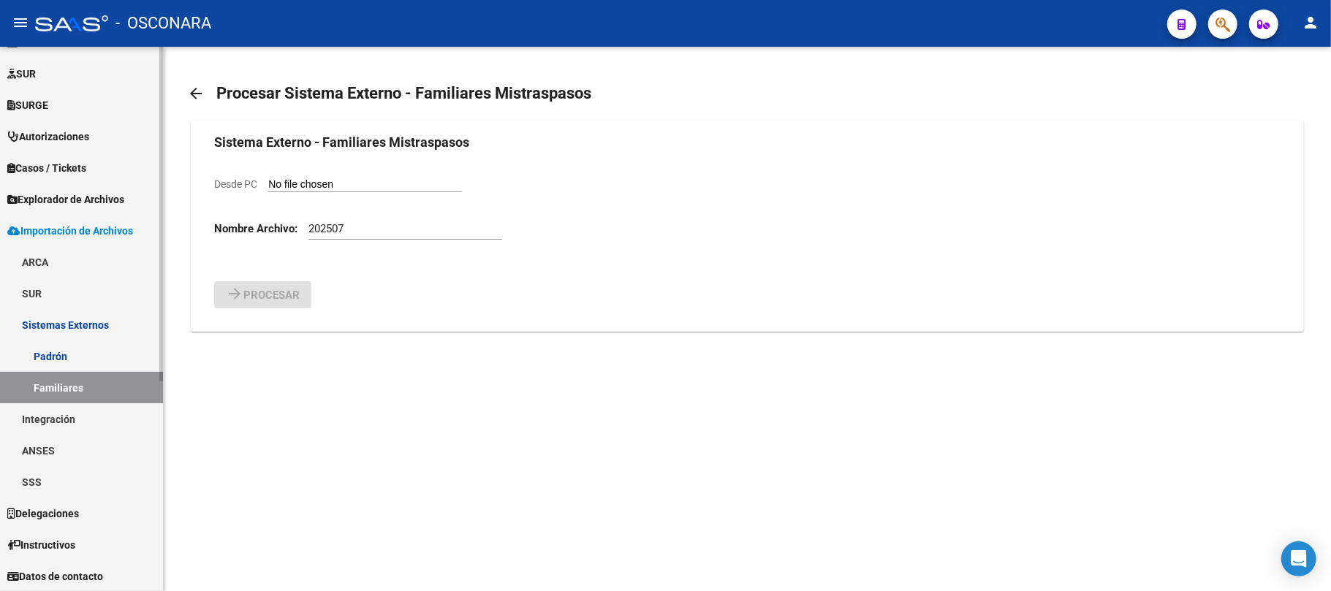
click at [118, 205] on span "Explorador de Archivos" at bounding box center [65, 200] width 117 height 16
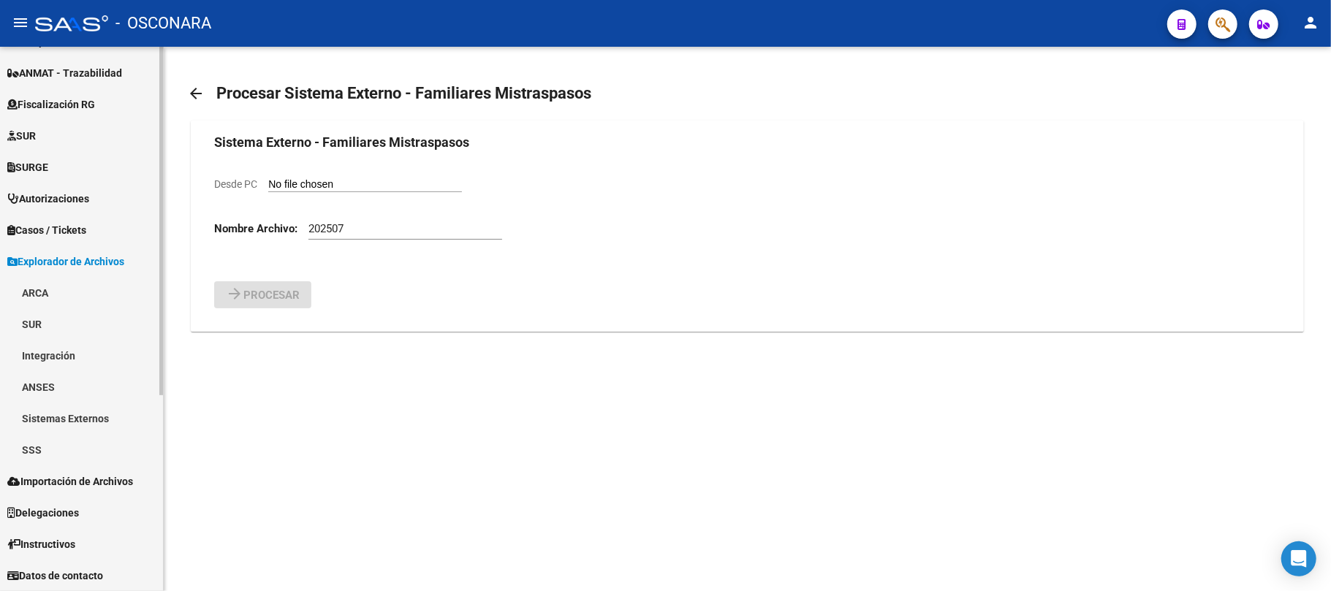
scroll to position [279, 0]
click at [58, 417] on link "Sistemas Externos" at bounding box center [81, 418] width 163 height 31
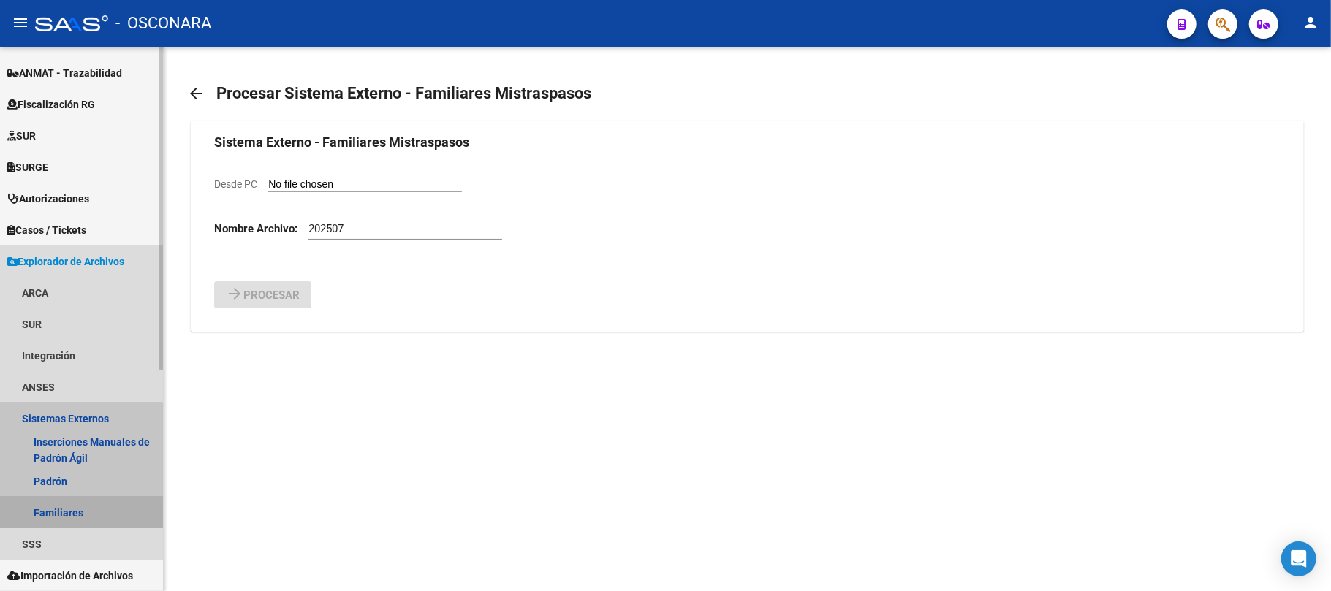
click at [53, 515] on link "Familiares" at bounding box center [81, 512] width 163 height 31
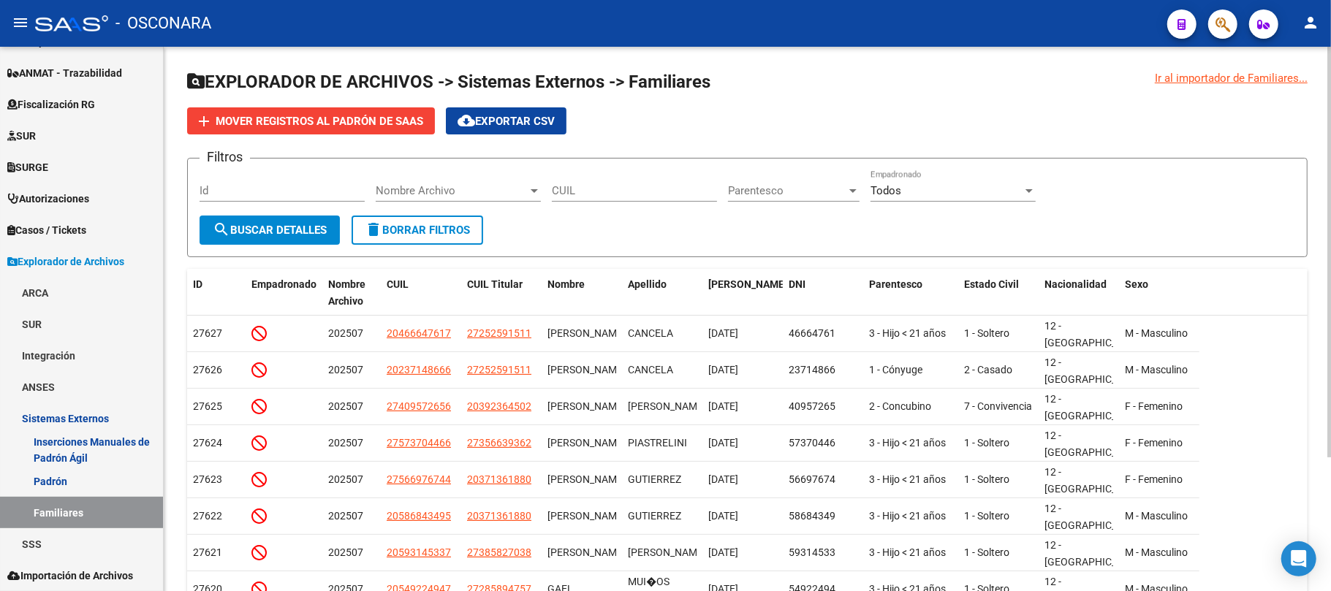
click at [474, 190] on span "Nombre Archivo" at bounding box center [452, 190] width 152 height 13
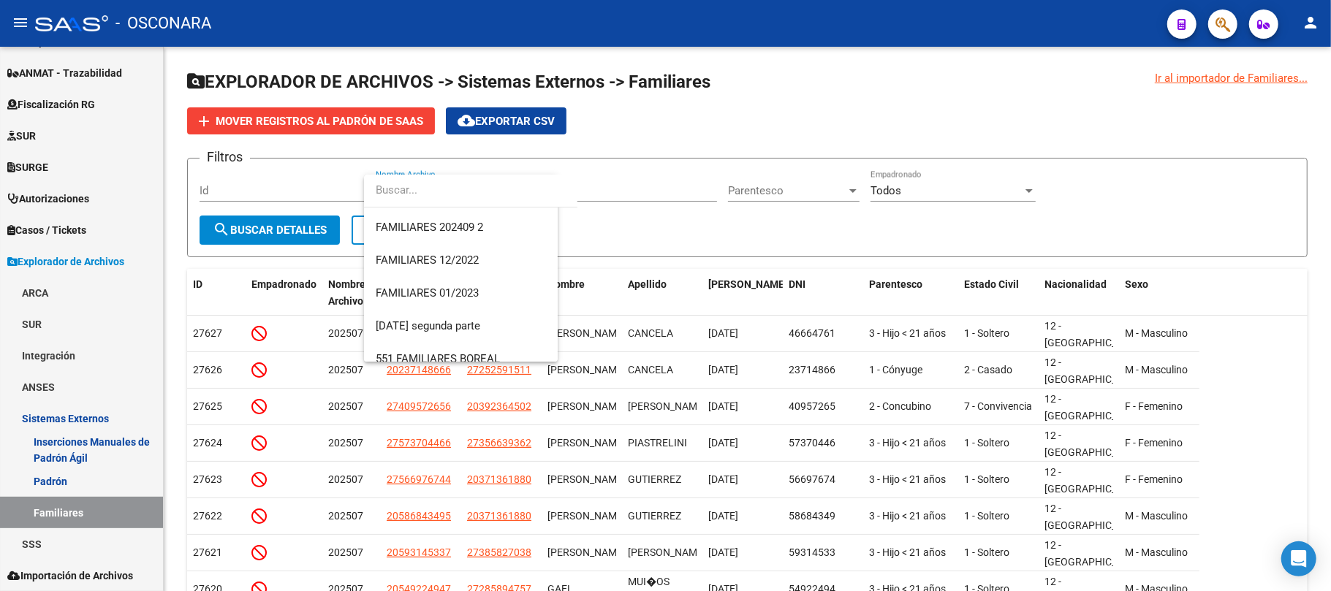
scroll to position [194, 0]
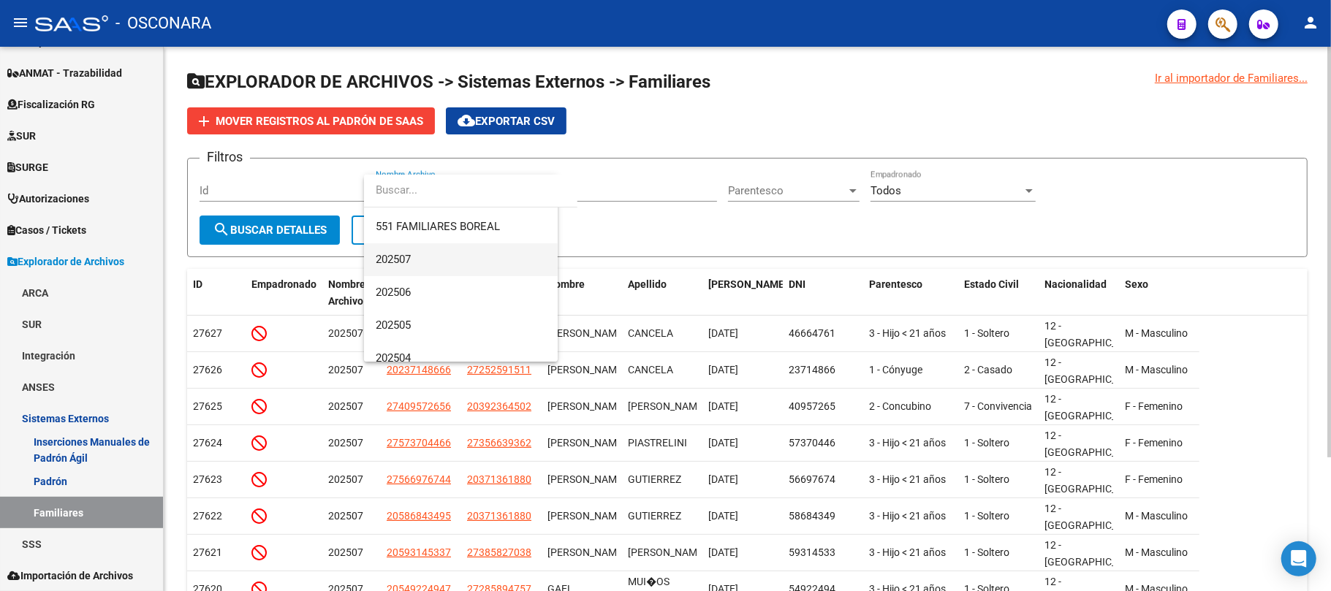
click at [412, 254] on span "202507" at bounding box center [461, 259] width 170 height 33
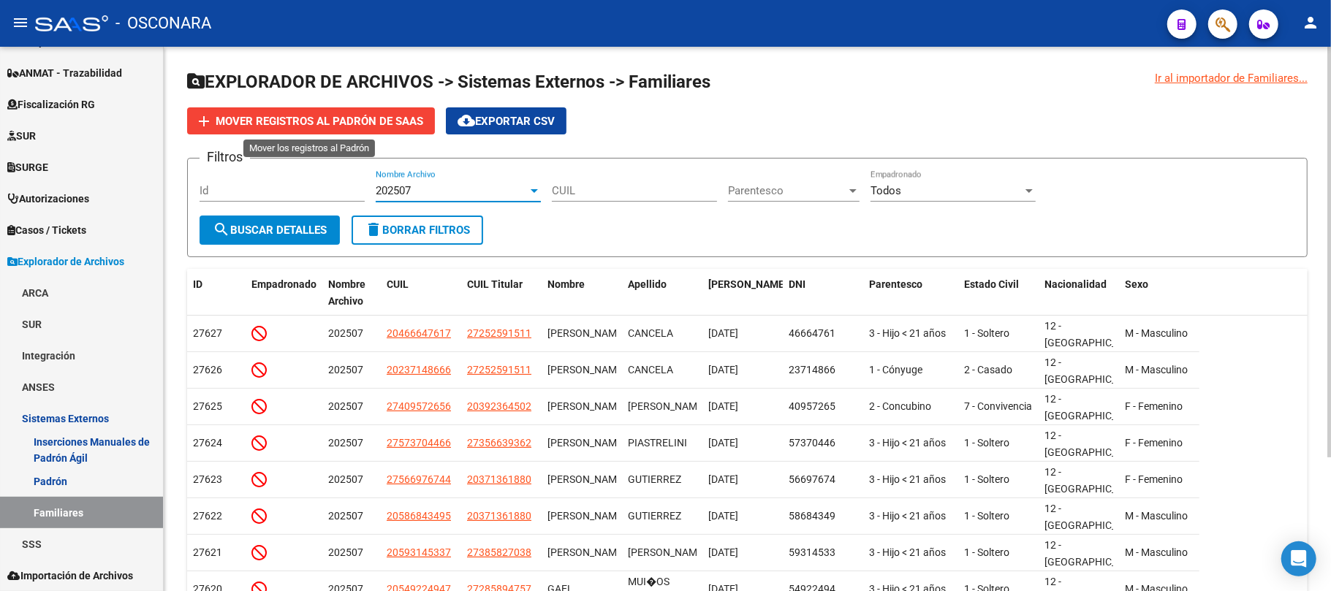
click at [377, 120] on span "Mover registros al PADRÓN de SAAS" at bounding box center [320, 121] width 208 height 13
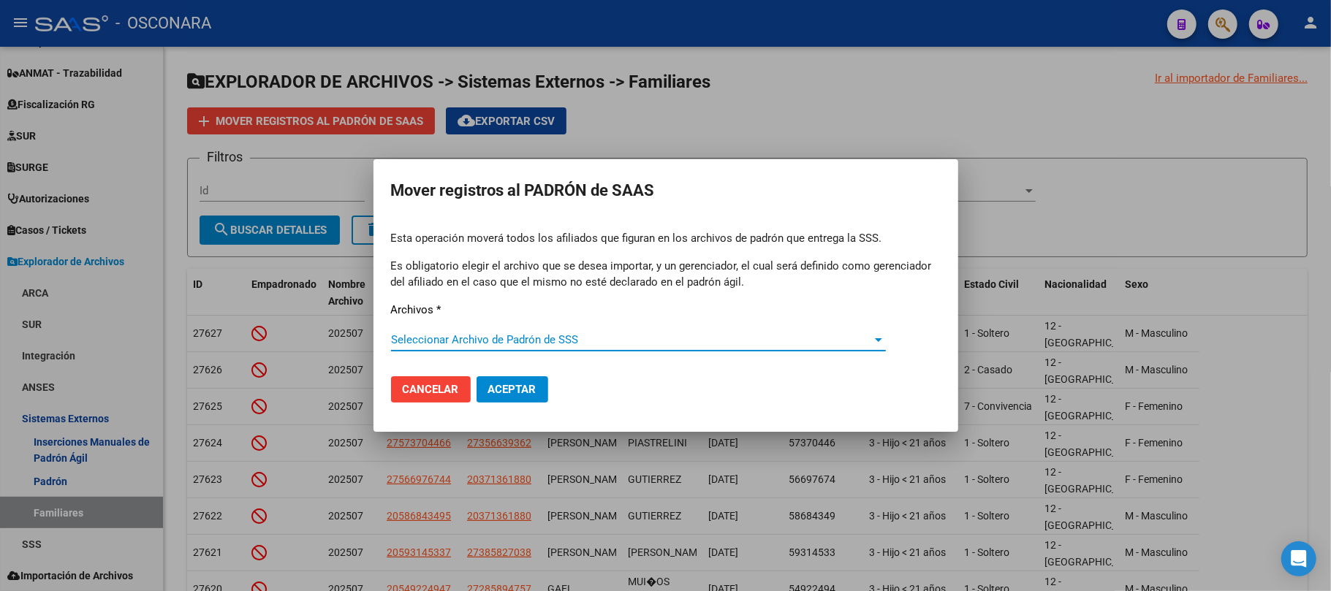
click at [841, 335] on span "Seleccionar Archivo de Padrón de SSS" at bounding box center [632, 339] width 482 height 13
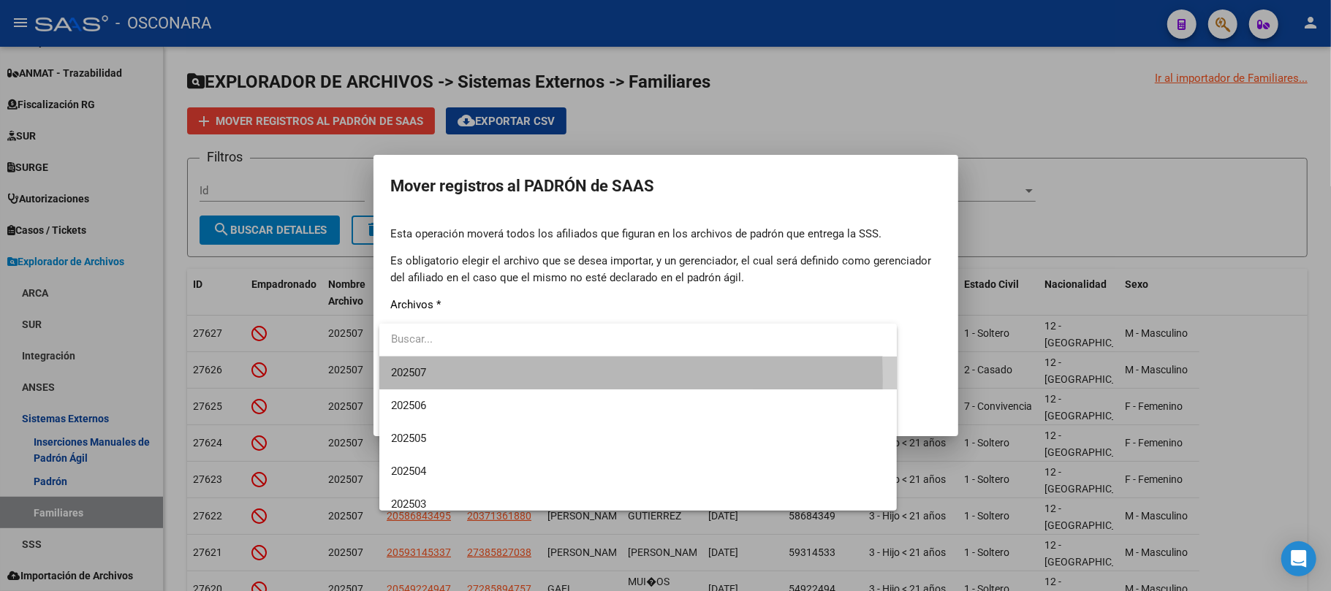
click at [463, 380] on span "202507" at bounding box center [638, 373] width 495 height 33
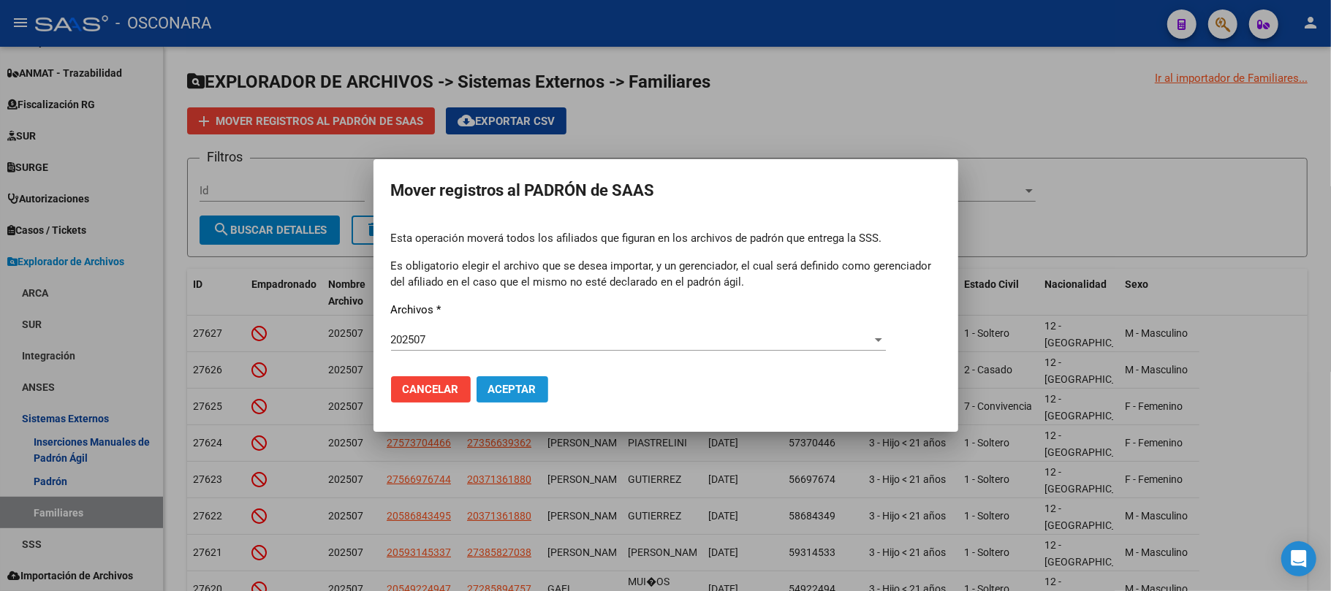
click at [507, 385] on span "Aceptar" at bounding box center [512, 389] width 48 height 13
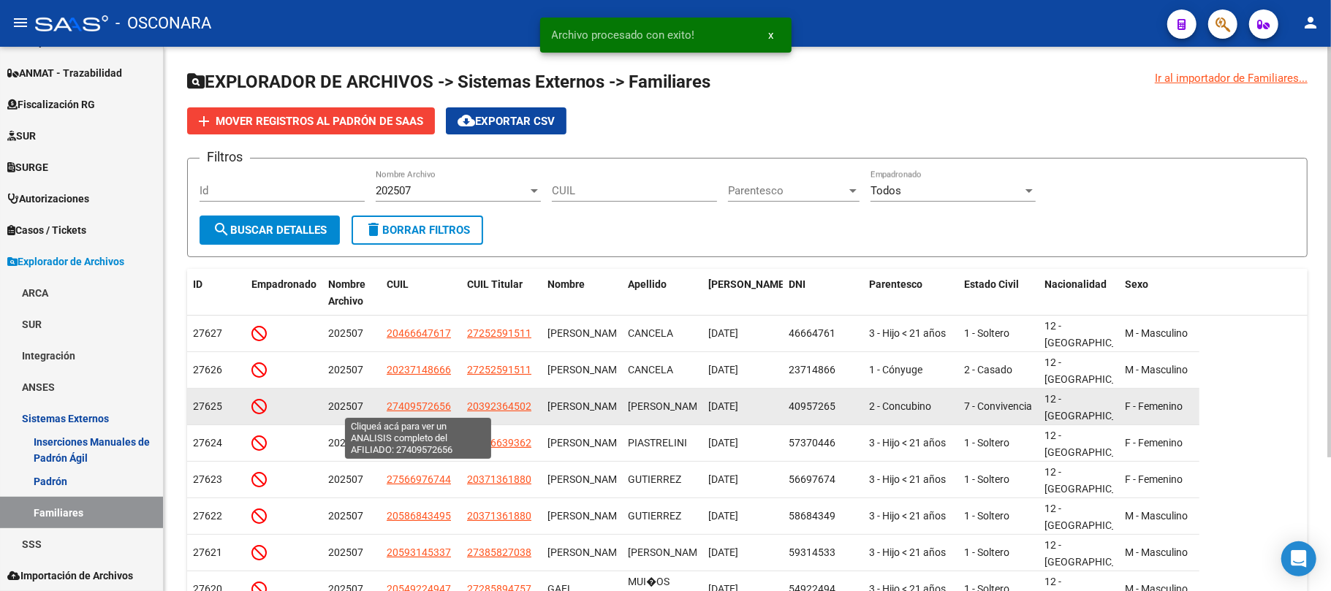
click at [425, 407] on span "27409572656" at bounding box center [419, 407] width 64 height 12
type textarea "27409572656"
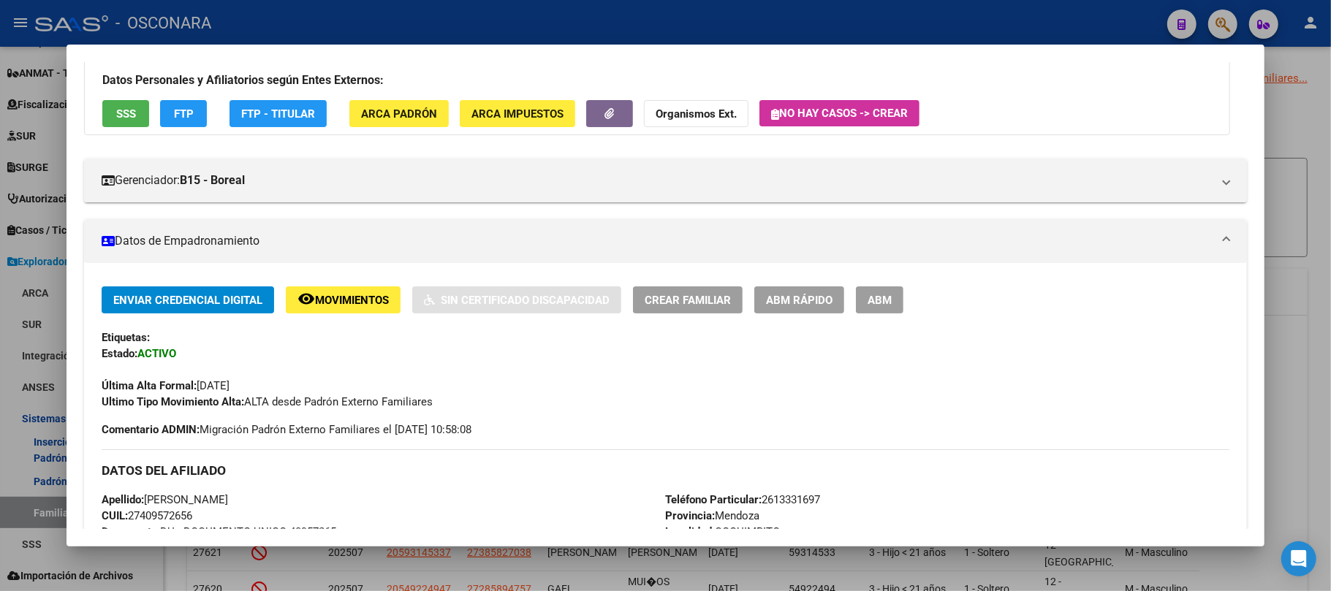
scroll to position [0, 0]
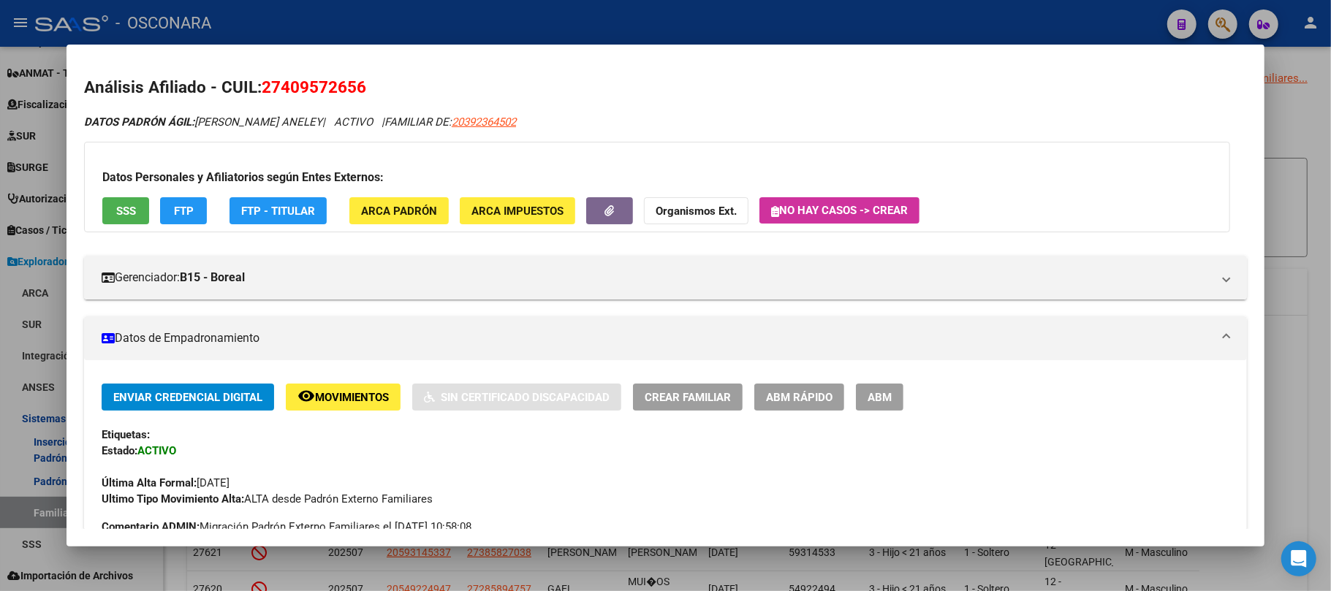
click at [711, 572] on div at bounding box center [665, 295] width 1331 height 591
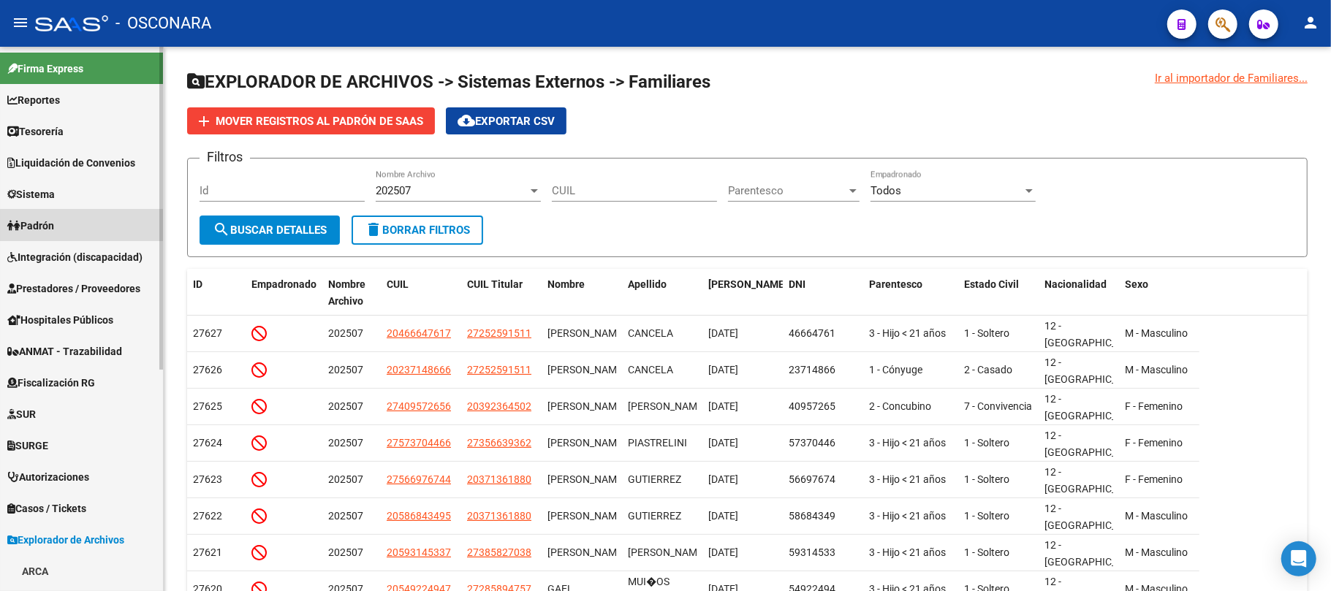
click at [83, 229] on link "Padrón" at bounding box center [81, 225] width 163 height 31
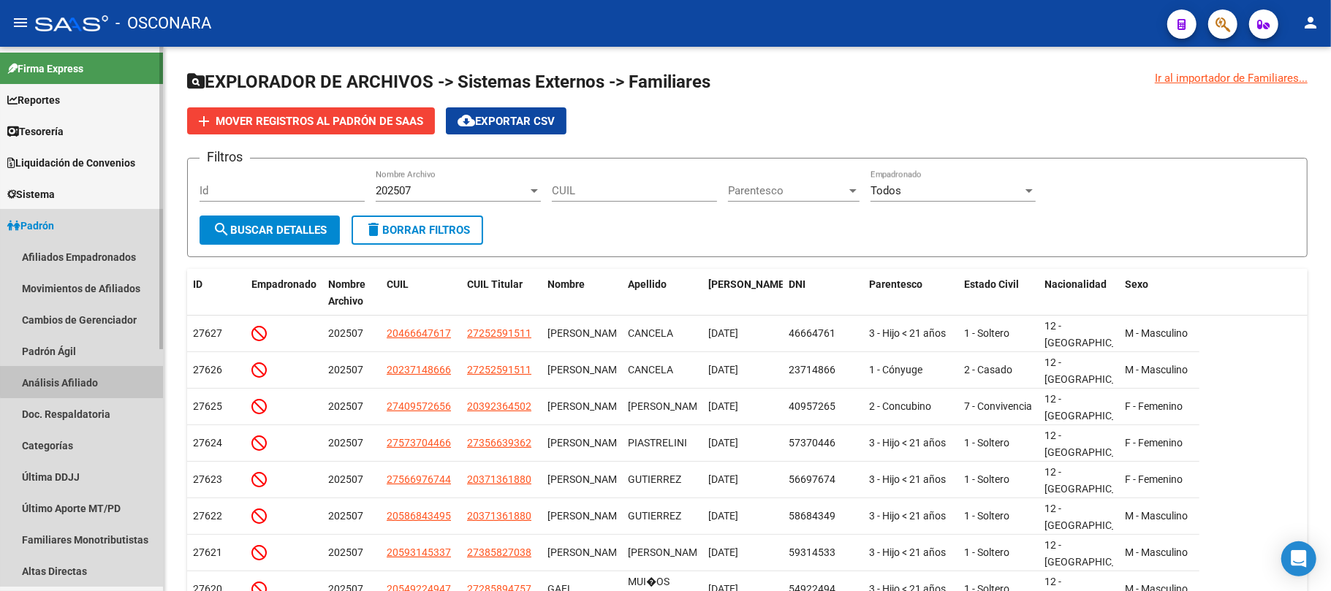
click at [100, 381] on link "Análisis Afiliado" at bounding box center [81, 382] width 163 height 31
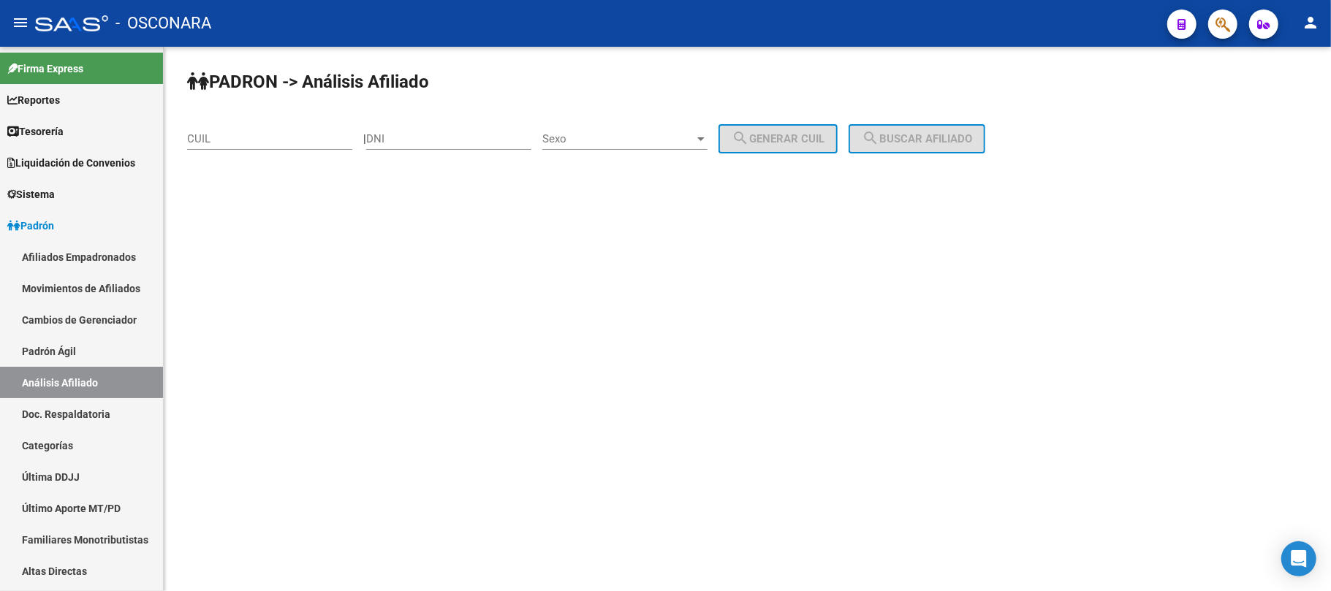
click at [410, 139] on input "DNI" at bounding box center [448, 138] width 165 height 13
type input "39384895"
click at [694, 144] on span "Sexo" at bounding box center [618, 138] width 152 height 13
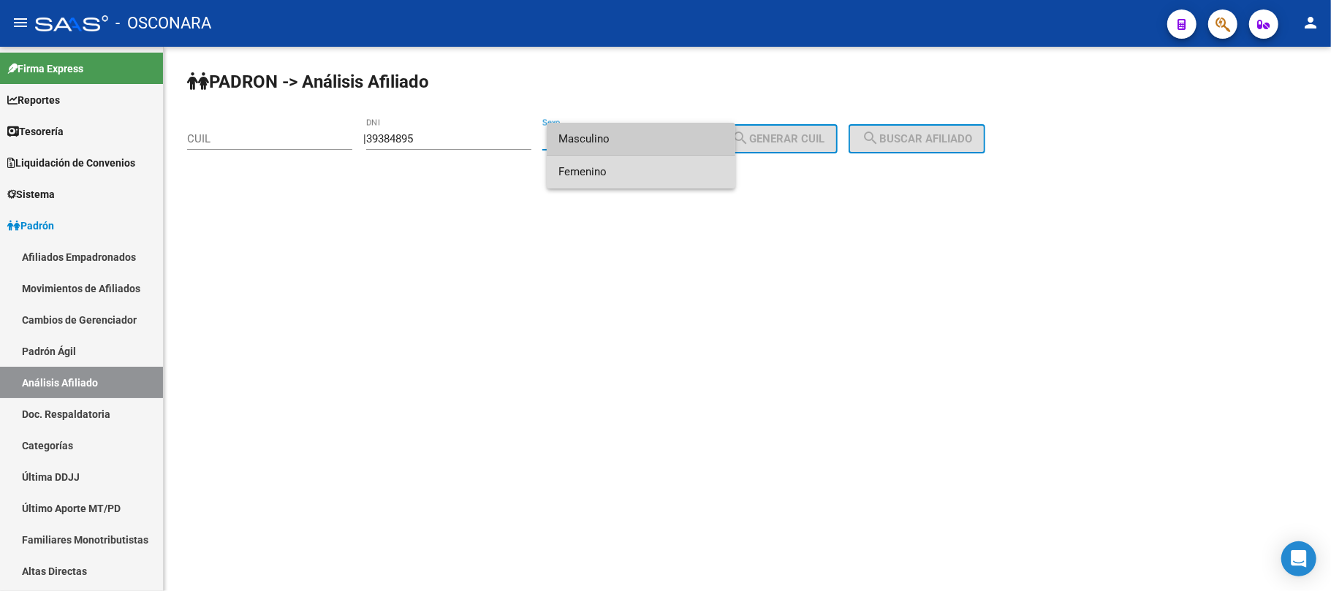
click at [646, 168] on span "Femenino" at bounding box center [641, 172] width 165 height 33
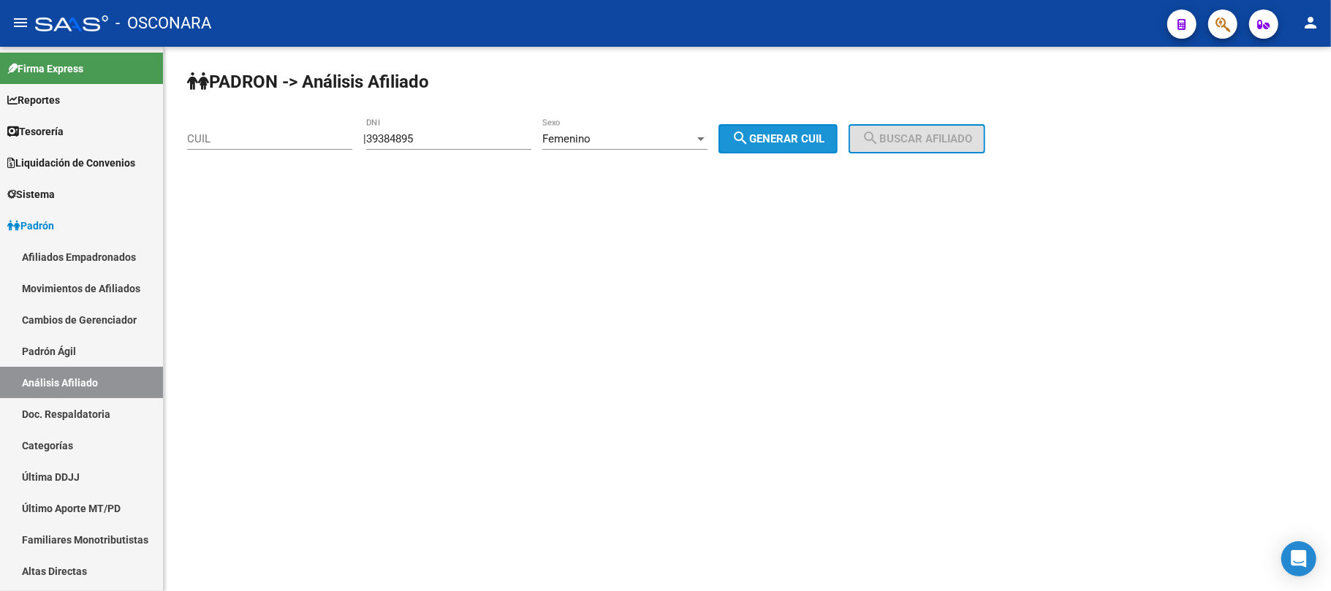
click at [796, 143] on span "search Generar CUIL" at bounding box center [778, 138] width 93 height 13
type input "27-39384895-8"
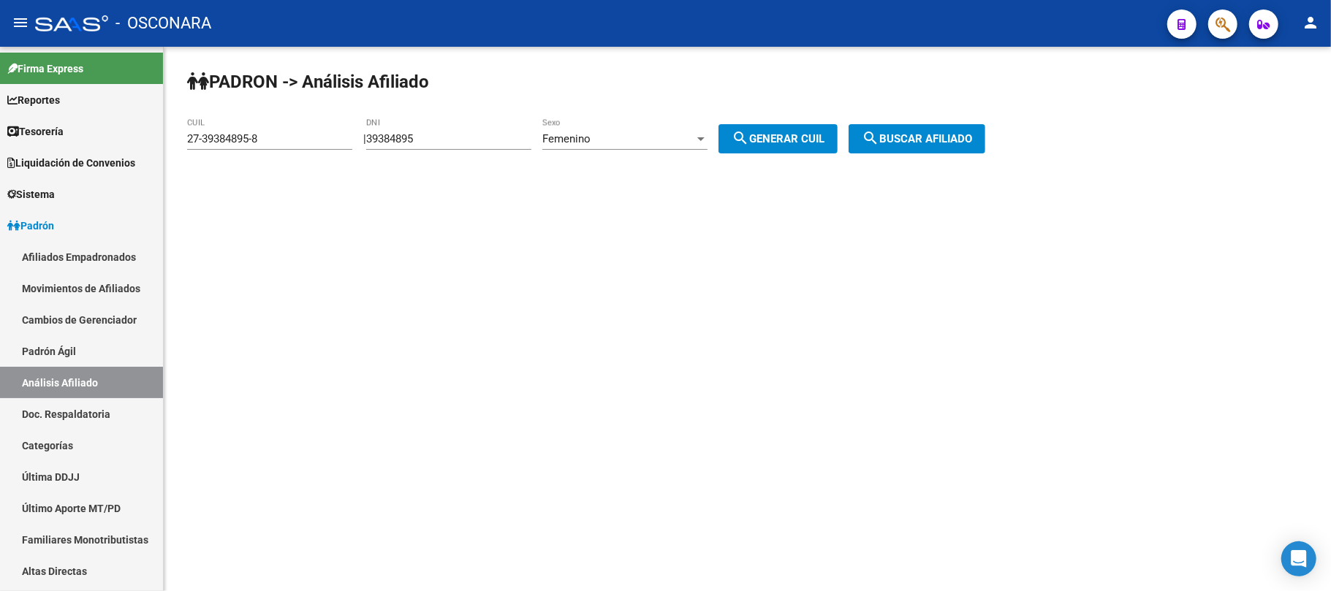
click at [934, 140] on span "search Buscar afiliado" at bounding box center [917, 138] width 110 height 13
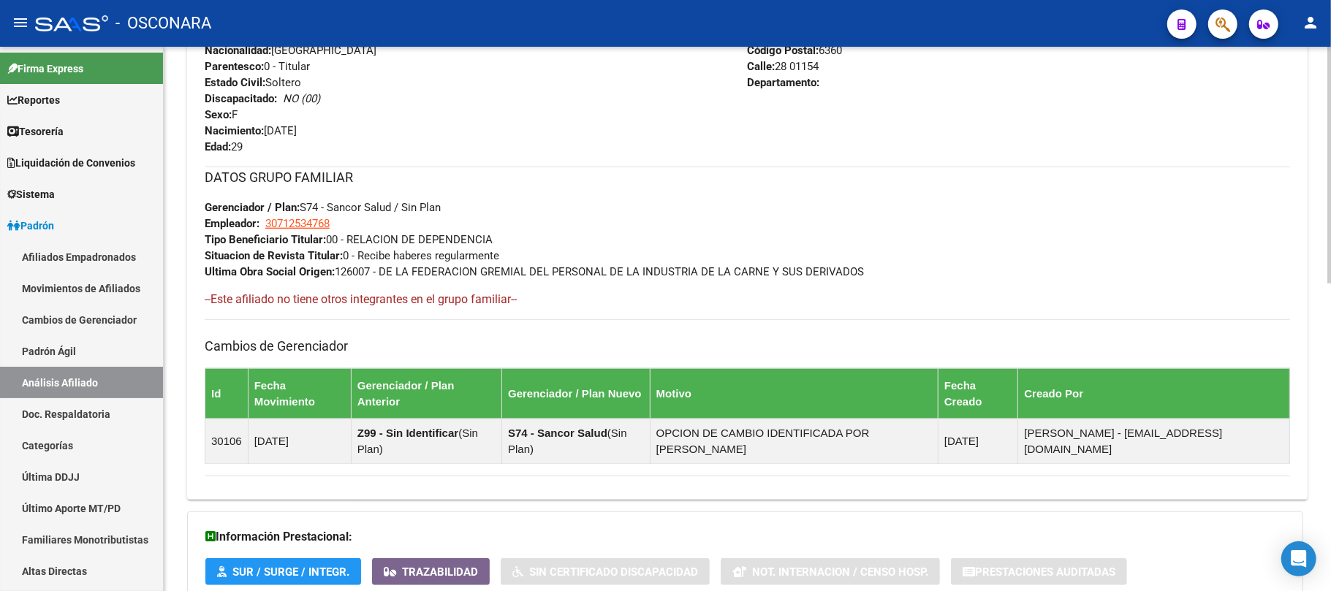
scroll to position [705, 0]
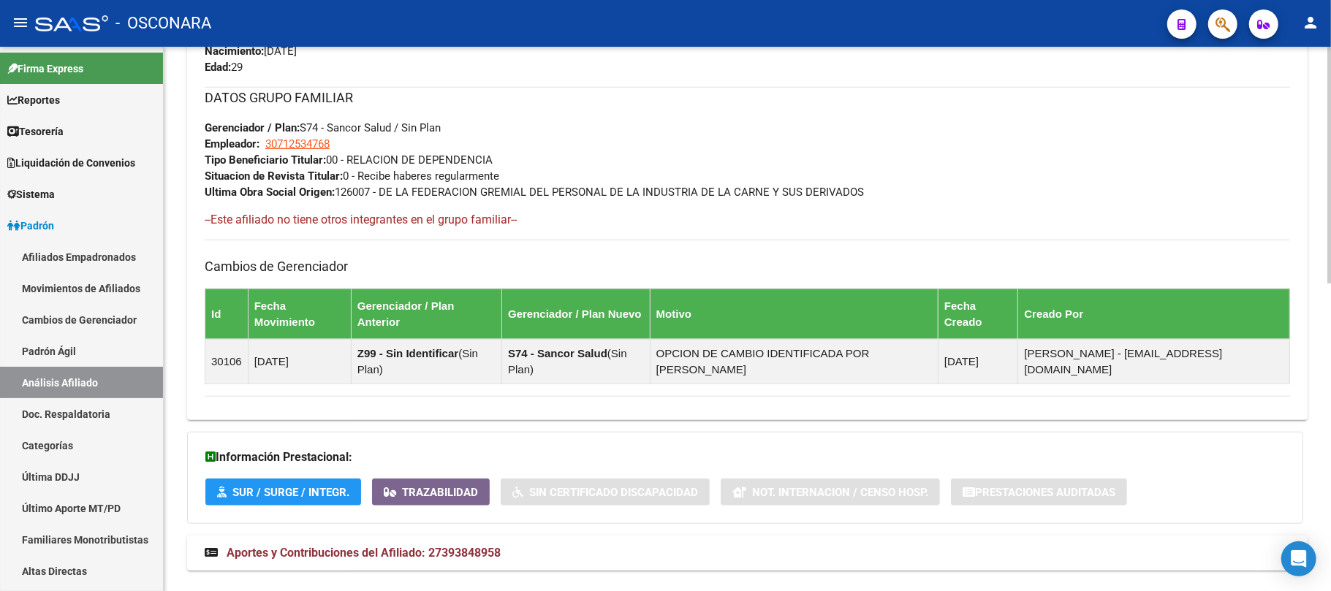
click at [393, 536] on mat-expansion-panel-header "Aportes y Contribuciones del Afiliado: 27393848958" at bounding box center [747, 553] width 1121 height 35
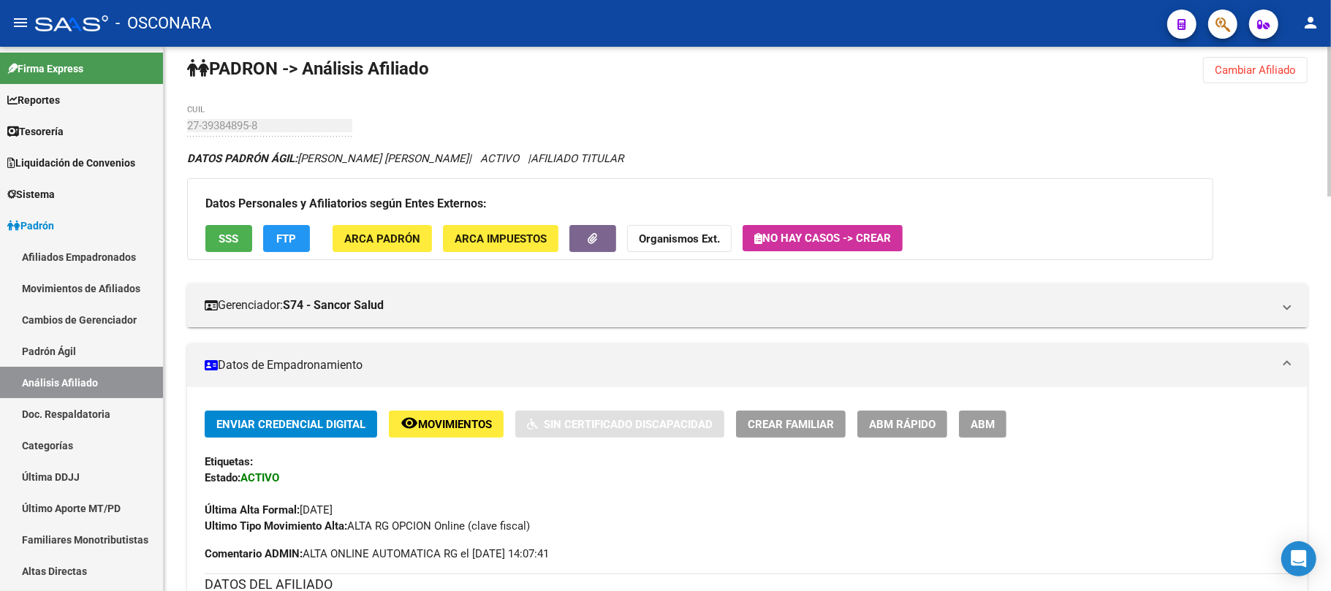
scroll to position [0, 0]
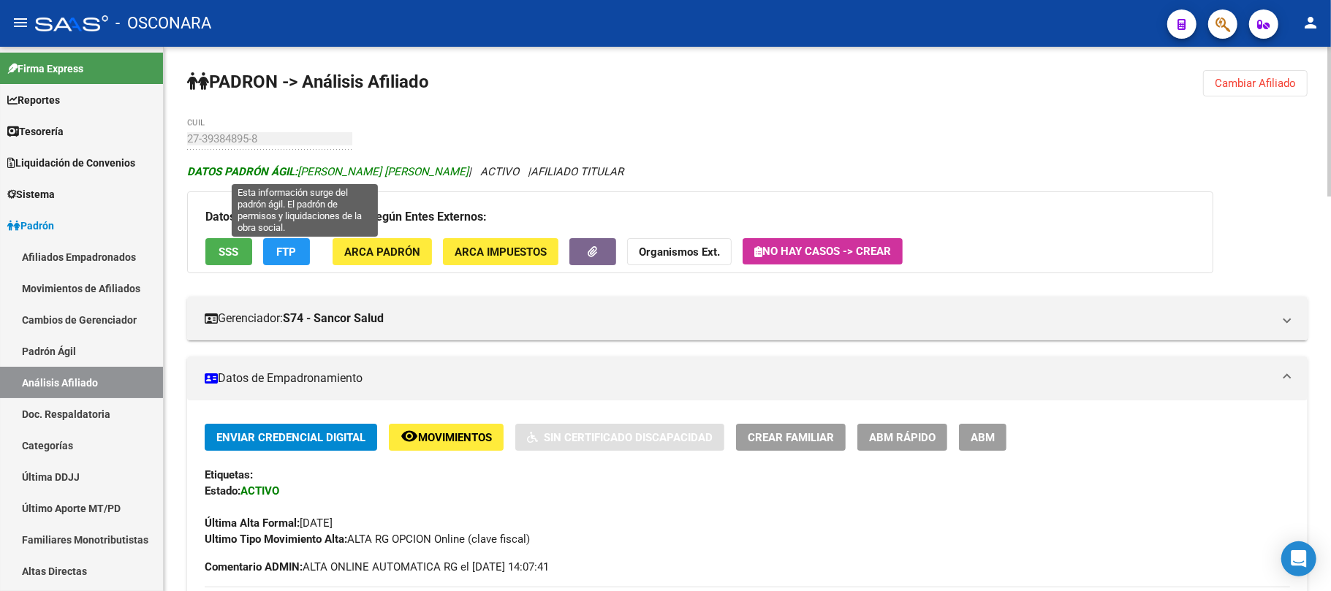
drag, startPoint x: 428, startPoint y: 174, endPoint x: 297, endPoint y: 175, distance: 131.6
click at [297, 175] on icon "DATOS PADRÓN ÁGIL: [PERSON_NAME] [PERSON_NAME] | ACTIVO | AFILIADO TITULAR" at bounding box center [405, 171] width 436 height 13
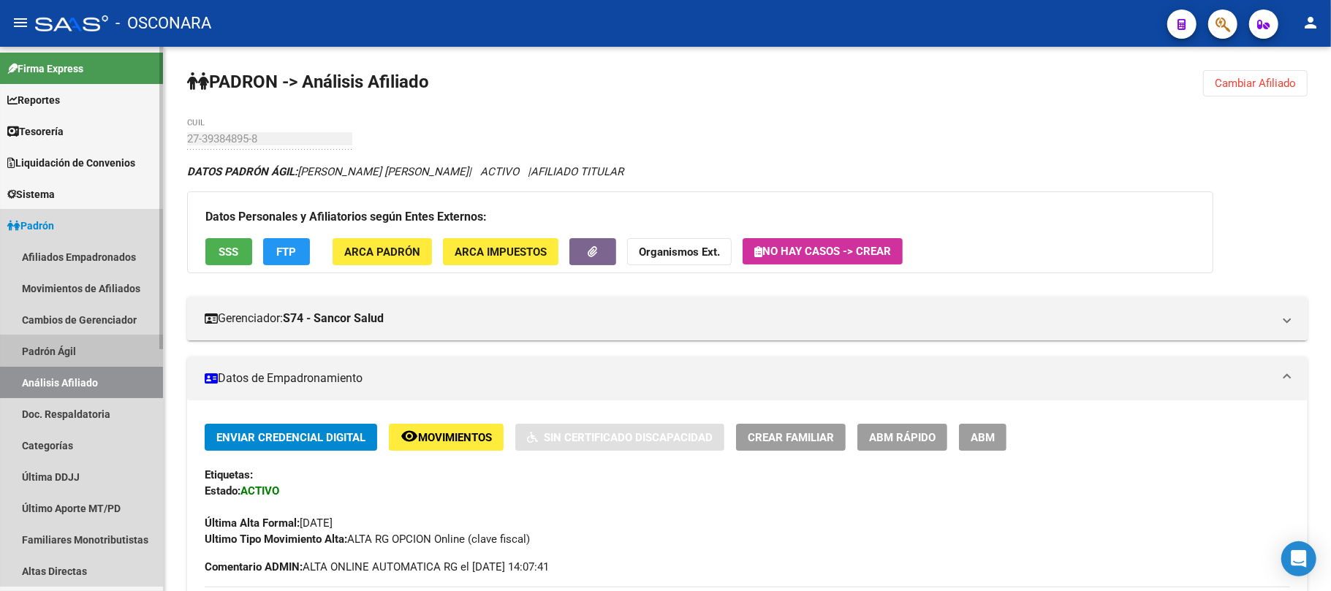
click at [50, 345] on link "Padrón Ágil" at bounding box center [81, 351] width 163 height 31
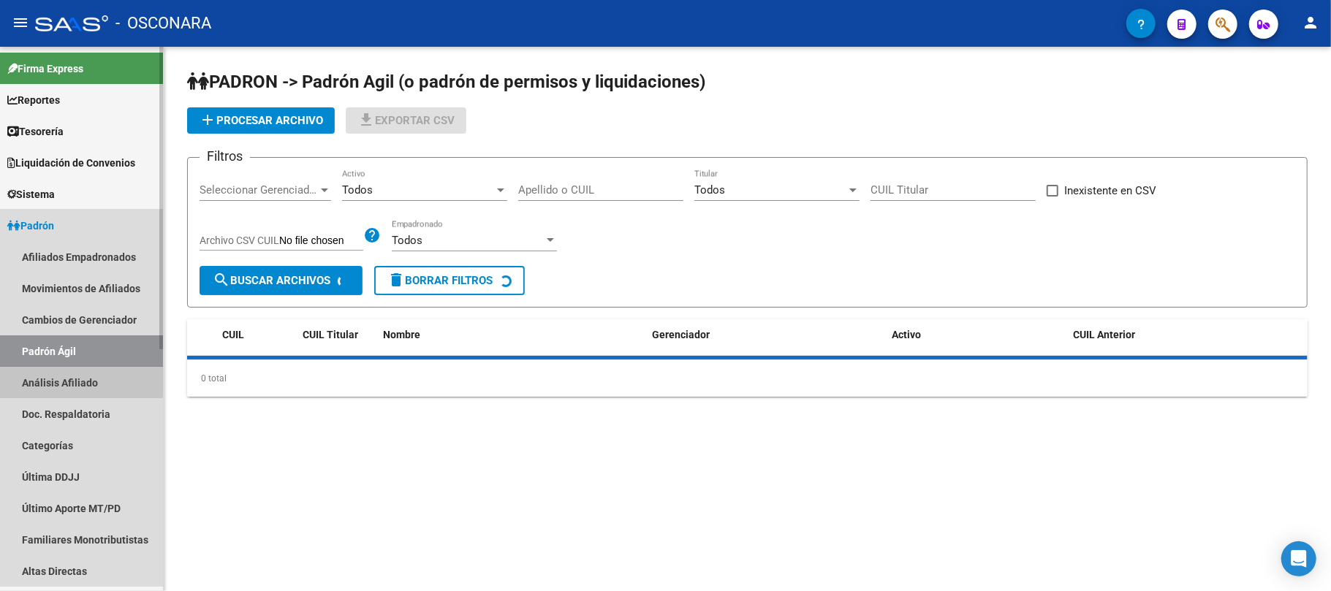
click at [67, 380] on link "Análisis Afiliado" at bounding box center [81, 382] width 163 height 31
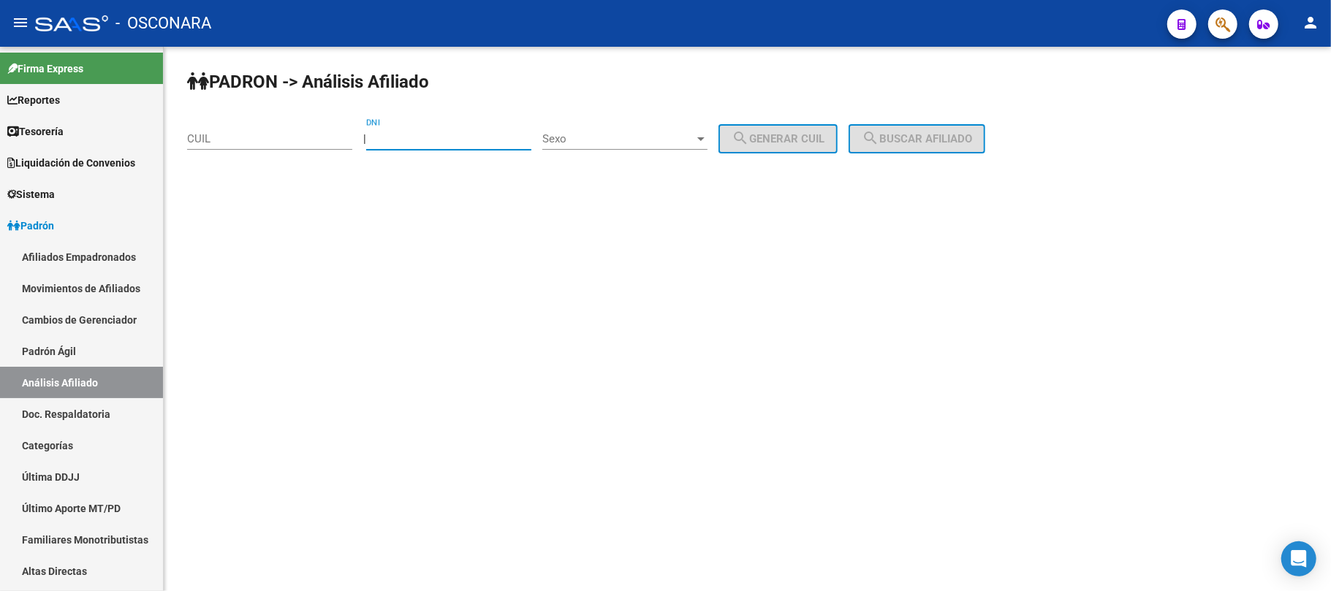
click at [414, 145] on input "DNI" at bounding box center [448, 138] width 165 height 13
paste input "18709968"
type input "18709968"
click at [697, 129] on div "Sexo Sexo" at bounding box center [624, 133] width 165 height 31
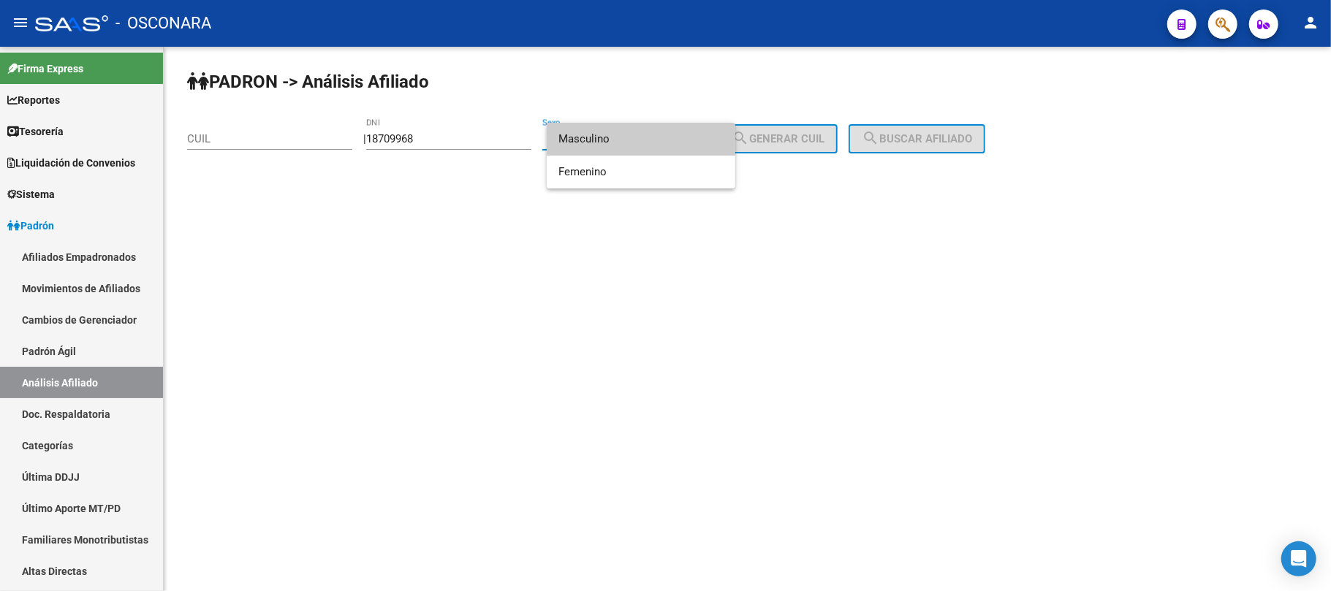
click at [598, 146] on span "Masculino" at bounding box center [641, 139] width 165 height 33
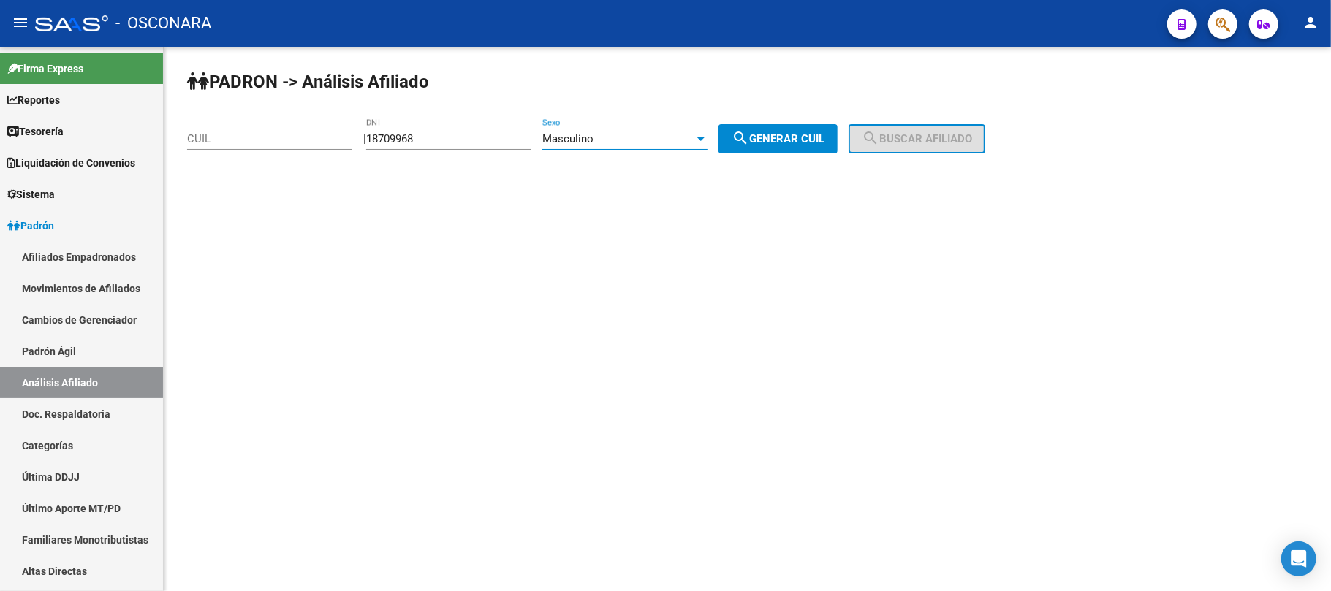
drag, startPoint x: 788, startPoint y: 139, endPoint x: 955, endPoint y: 145, distance: 166.8
click at [791, 138] on span "search Generar CUIL" at bounding box center [778, 138] width 93 height 13
type input "20-18709968-5"
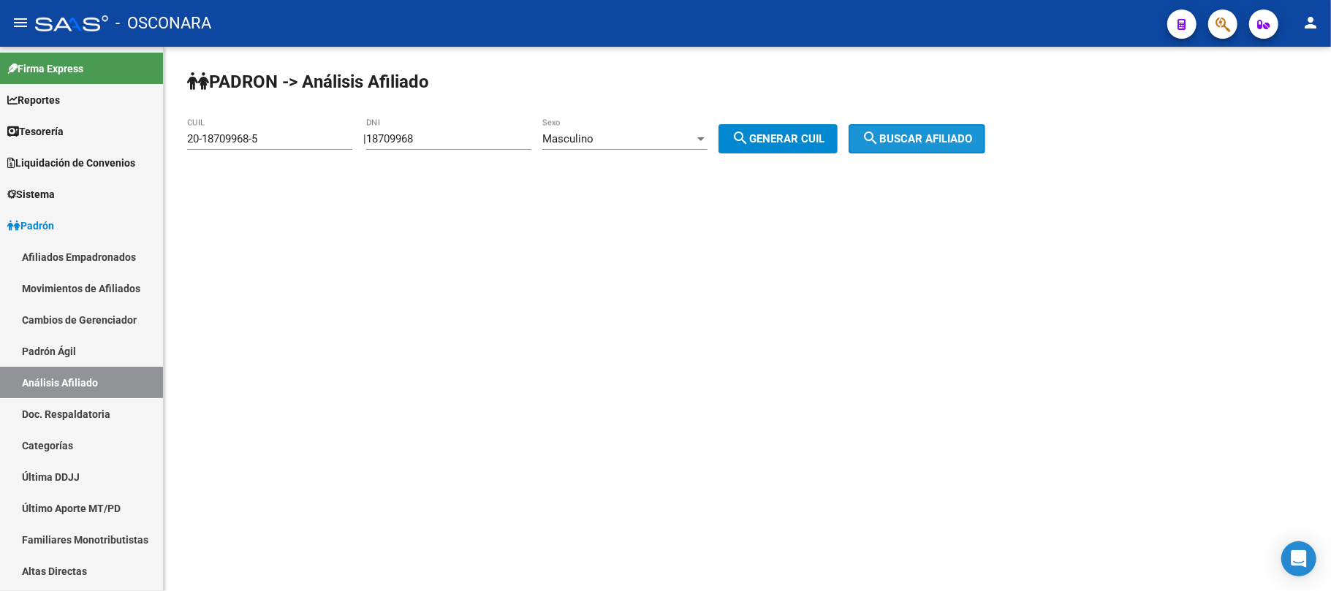
click at [972, 132] on span "search Buscar afiliado" at bounding box center [917, 138] width 110 height 13
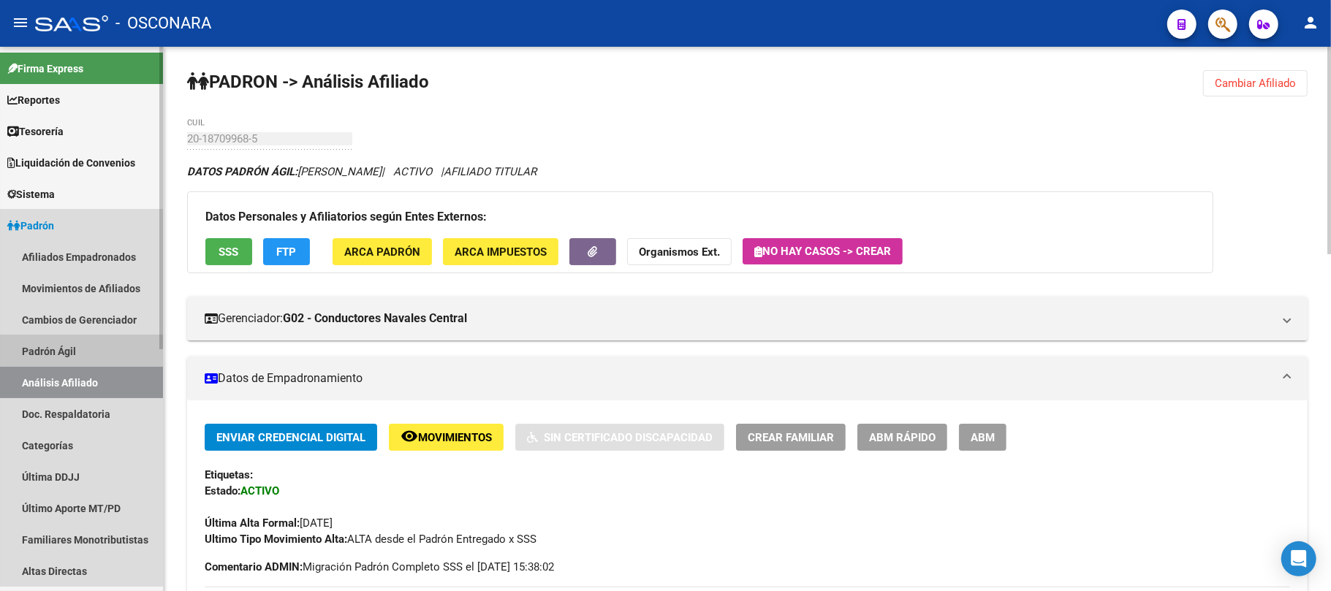
click at [76, 352] on link "Padrón Ágil" at bounding box center [81, 351] width 163 height 31
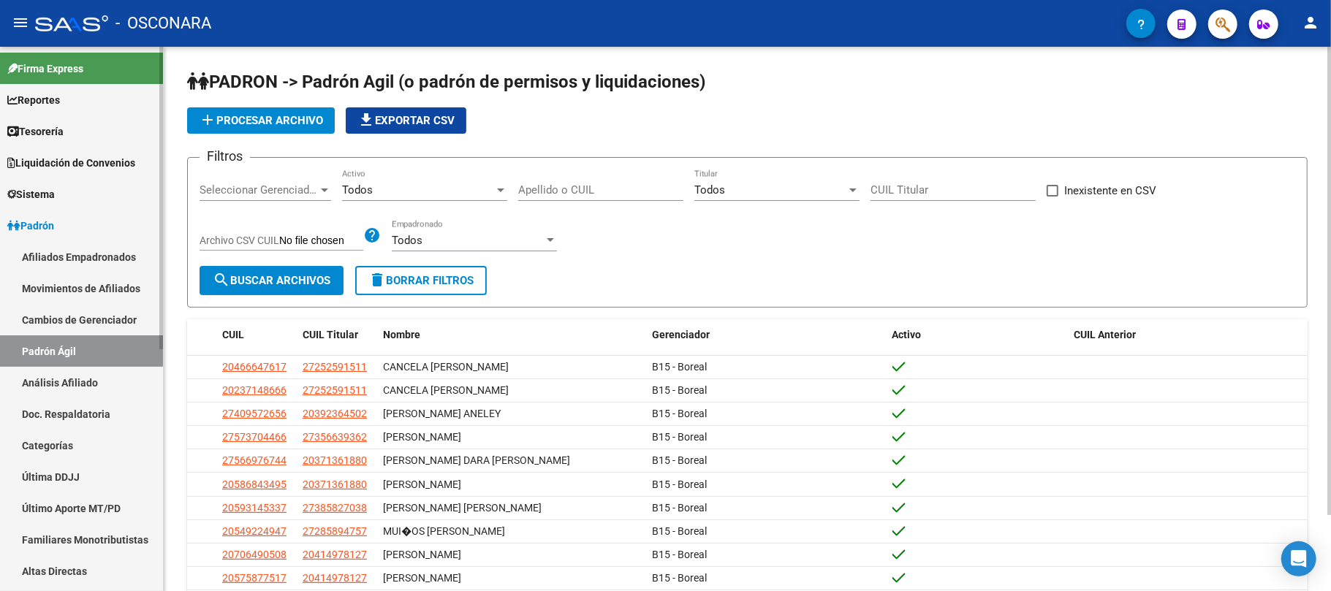
click at [91, 393] on link "Análisis Afiliado" at bounding box center [81, 382] width 163 height 31
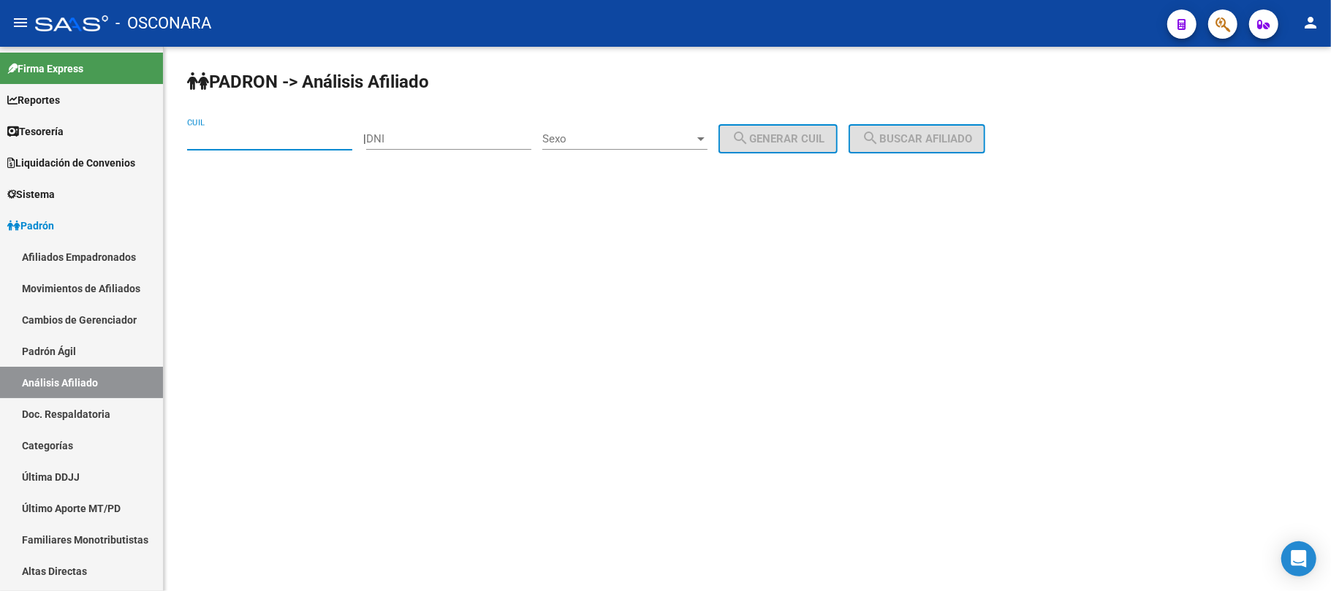
click at [301, 142] on input "CUIL" at bounding box center [269, 138] width 165 height 13
paste input "27-56877797-8"
type input "27-56877797-8"
click at [969, 135] on span "search Buscar afiliado" at bounding box center [917, 138] width 110 height 13
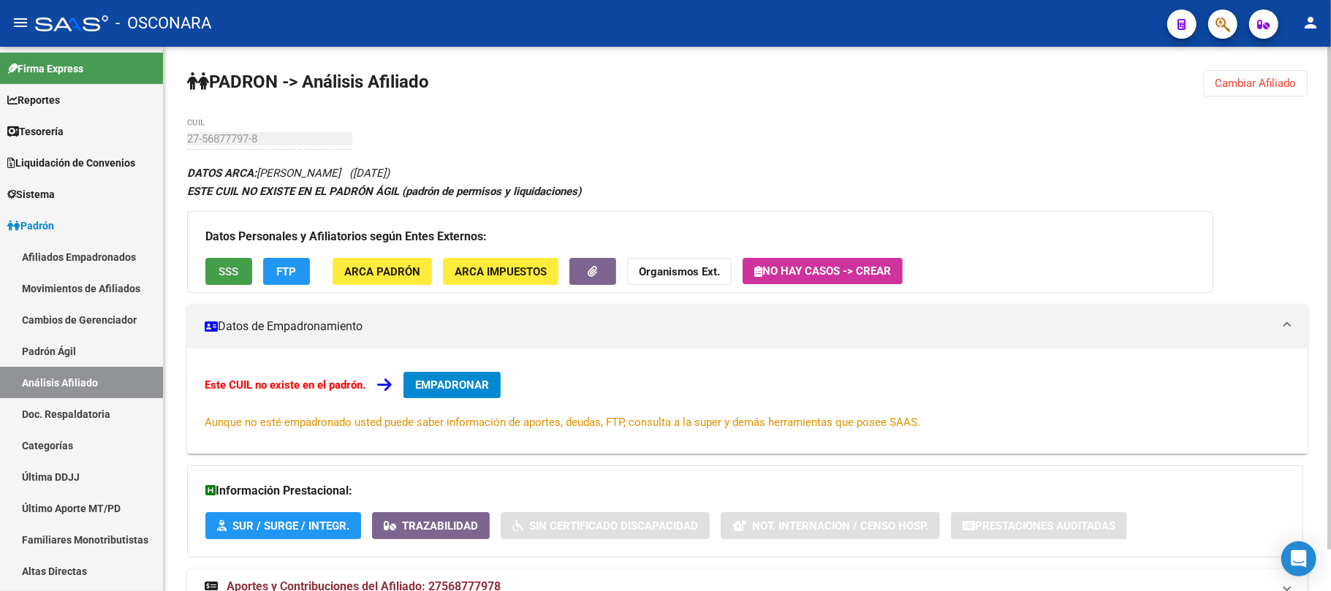
click at [249, 250] on div "Datos Personales y Afiliatorios según Entes Externos: SSS FTP ARCA Padrón ARCA …" at bounding box center [700, 252] width 1026 height 82
click at [249, 272] on button "SSS" at bounding box center [228, 271] width 47 height 27
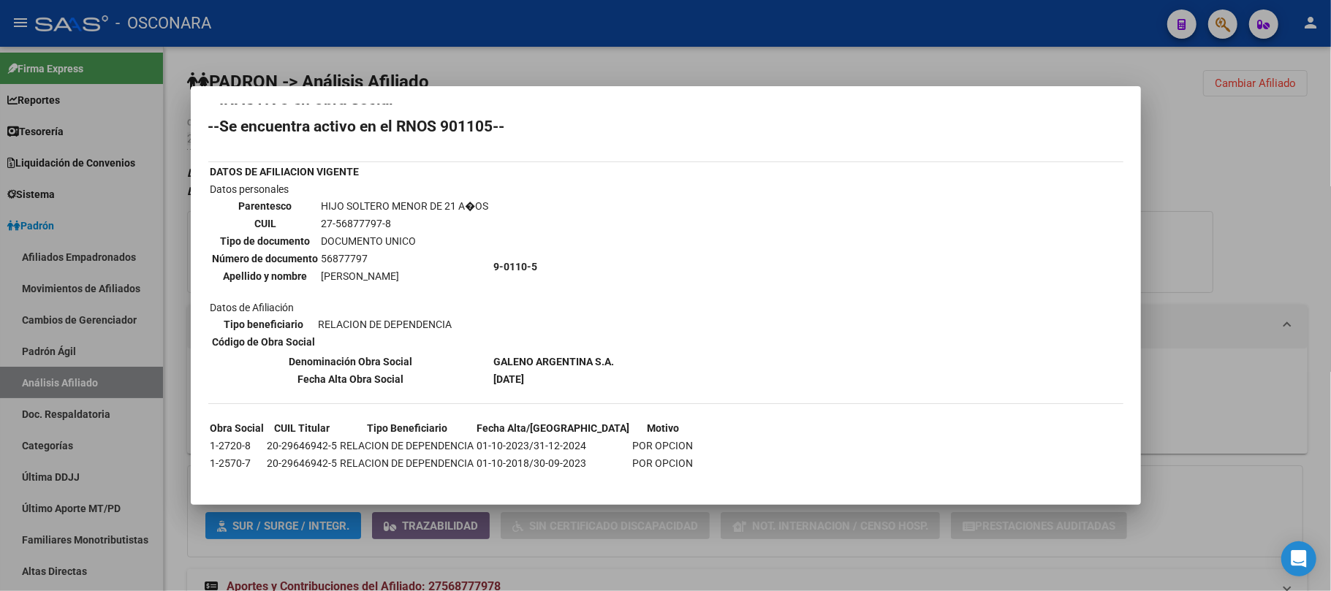
scroll to position [30, 0]
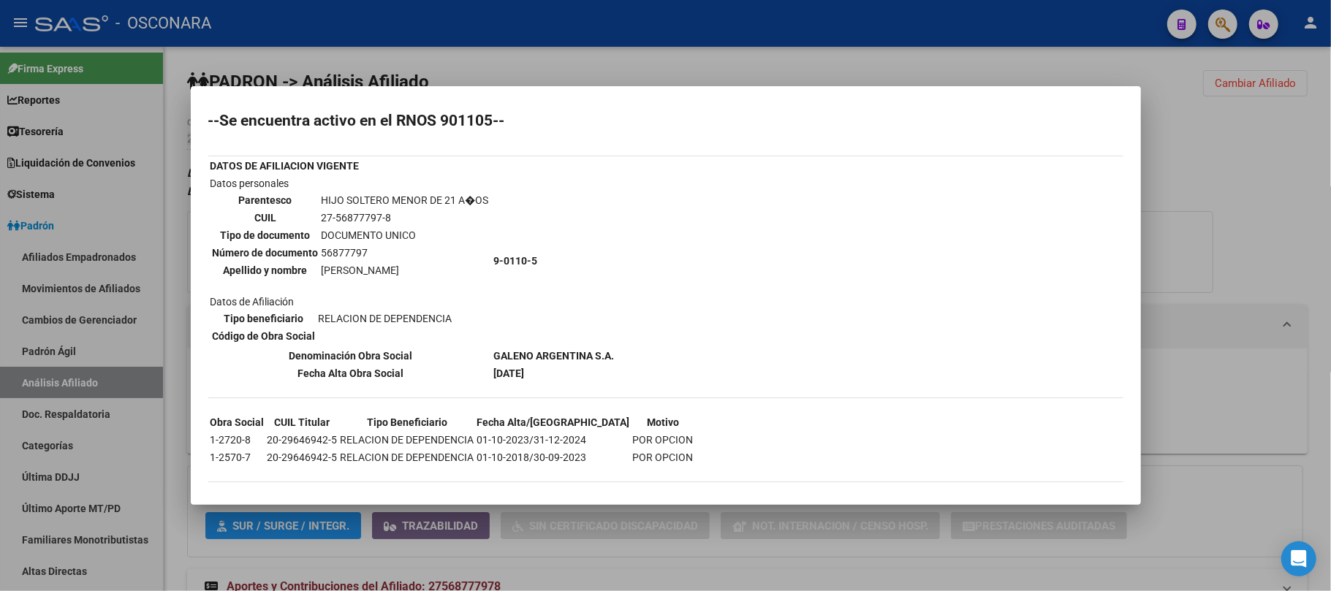
click at [671, 566] on div at bounding box center [665, 295] width 1331 height 591
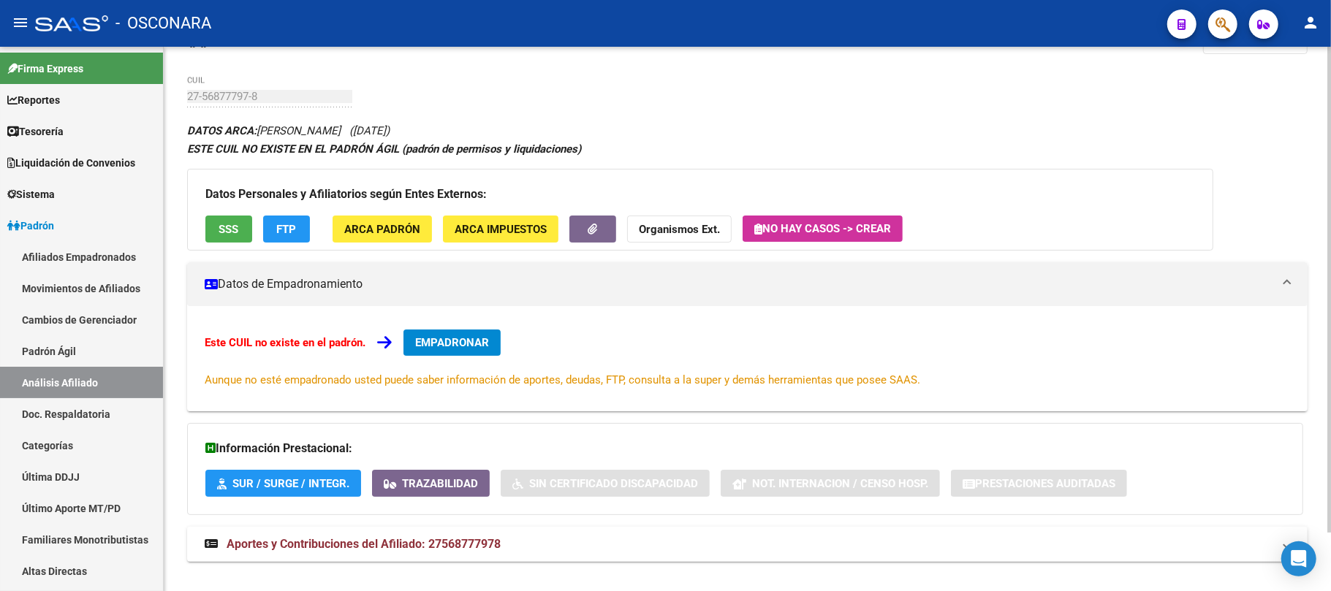
scroll to position [65, 0]
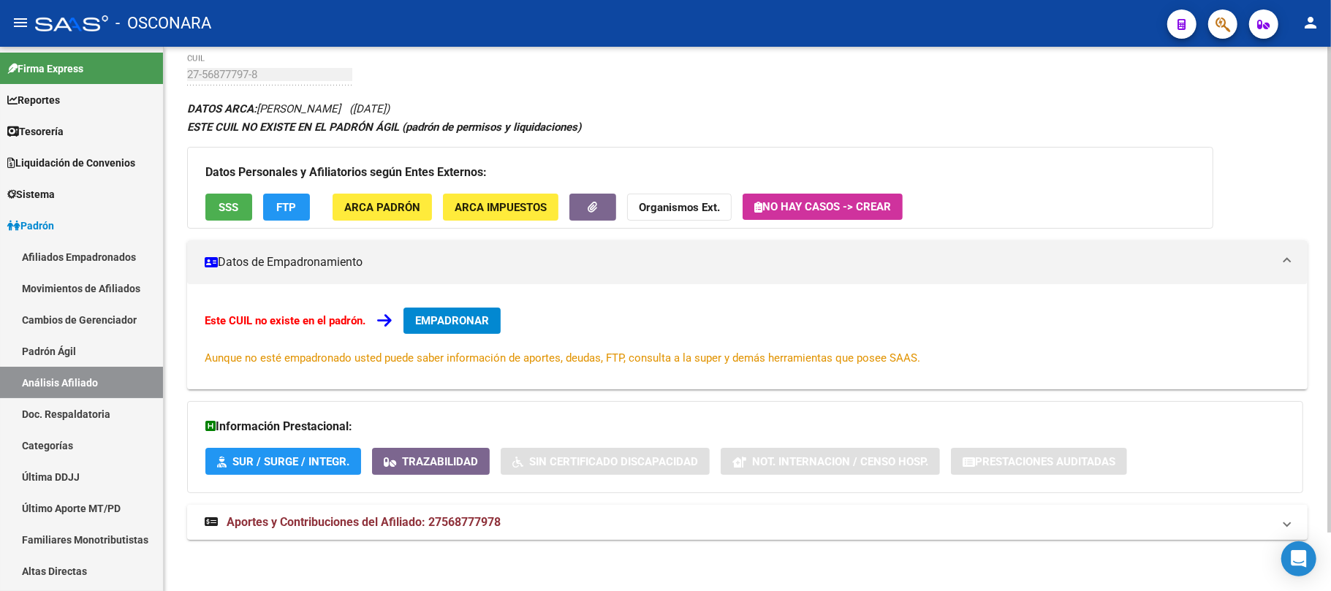
click at [422, 529] on span "Aportes y Contribuciones del Afiliado: 27568777978" at bounding box center [364, 522] width 274 height 14
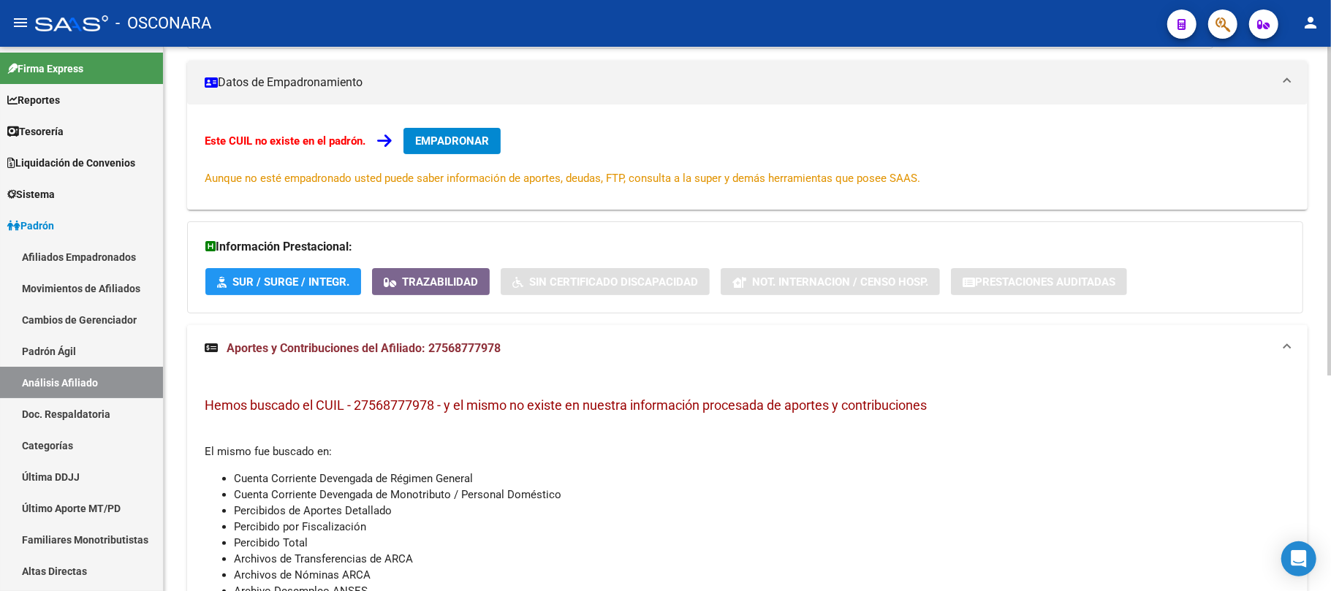
scroll to position [0, 0]
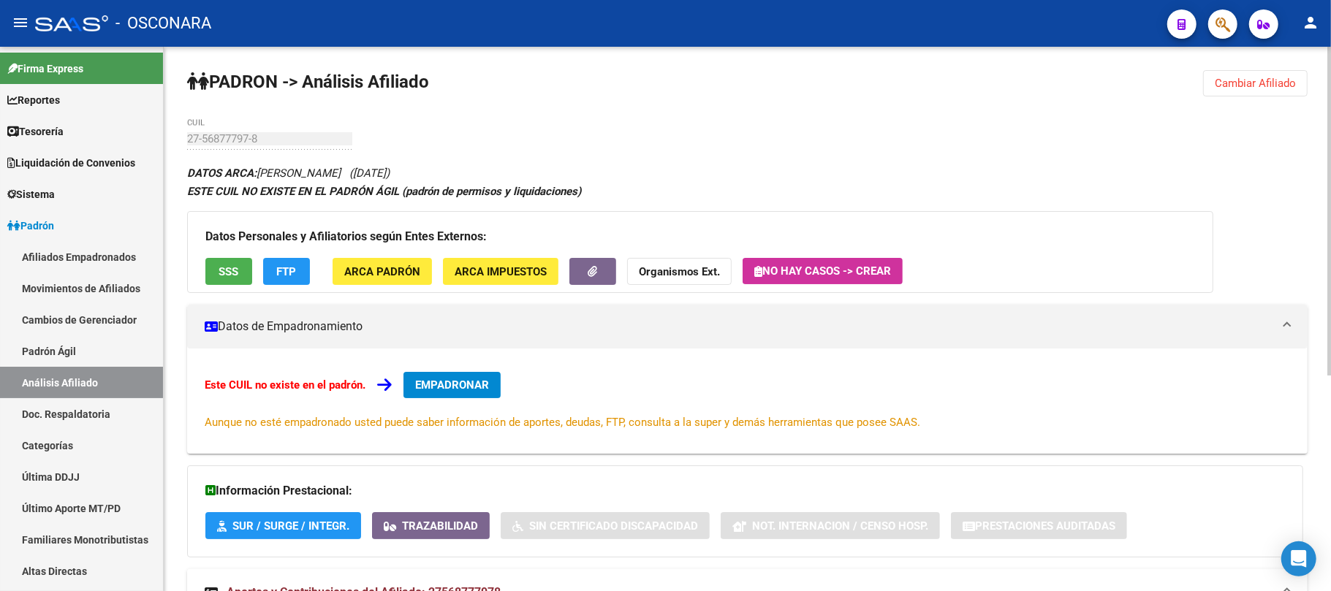
click at [243, 262] on button "SSS" at bounding box center [228, 271] width 47 height 27
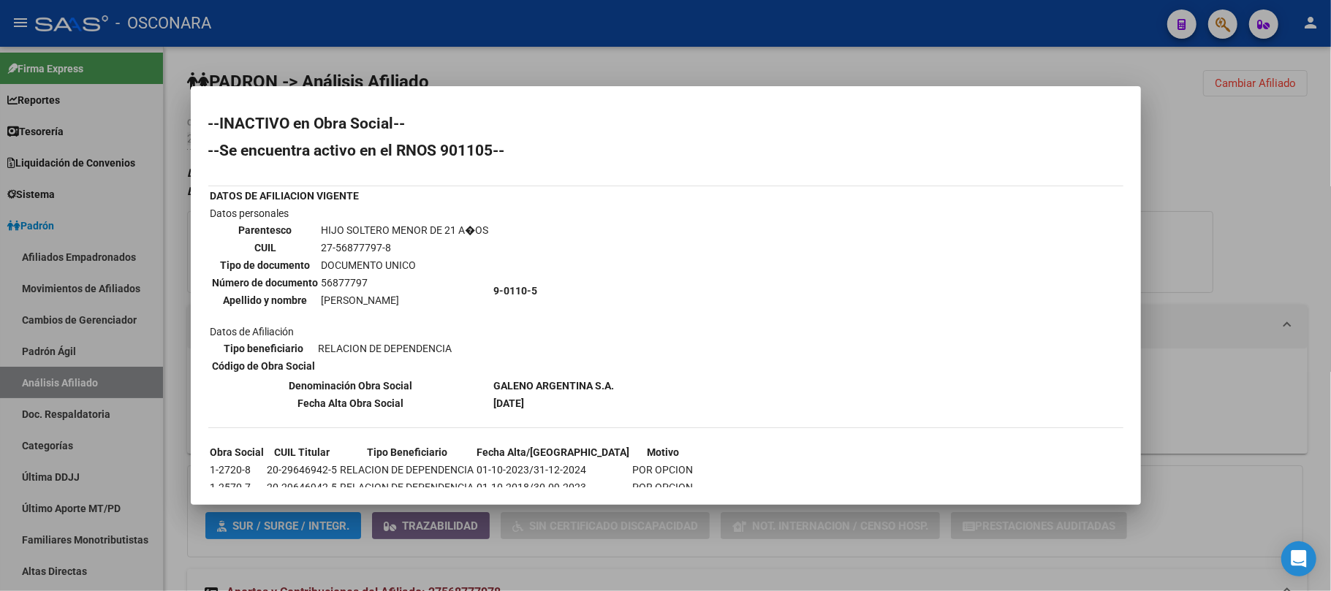
drag, startPoint x: 577, startPoint y: 401, endPoint x: 208, endPoint y: 194, distance: 422.9
click at [210, 194] on tbody "DATOS DE AFILIACION VIGENTE Datos personales Parentesco HIJO SOLTERO MENOR DE 2…" at bounding box center [413, 300] width 406 height 224
copy tbody "DATOS DE AFILIACION VIGENTE Datos personales Parentesco HIJO SOLTERO MENOR DE 2…"
click at [621, 385] on div "--INACTIVO en Obra Social-- --Se encuentra activo en el RNOS 901105-- DATOS DE …" at bounding box center [665, 321] width 915 height 411
drag, startPoint x: 571, startPoint y: 399, endPoint x: 202, endPoint y: 193, distance: 422.2
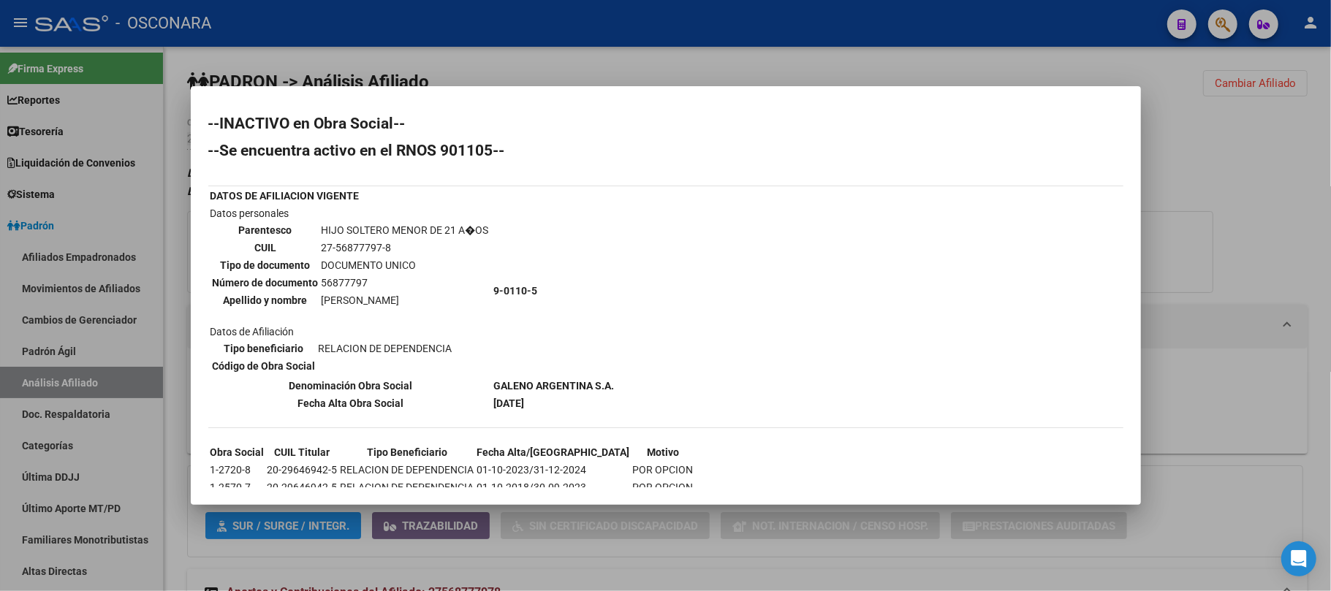
click at [202, 193] on mat-dialog-content "--INACTIVO en Obra Social-- --Se encuentra activo en el RNOS 901105-- DATOS DE …" at bounding box center [666, 296] width 950 height 385
copy div "DATOS DE AFILIACION VIGENTE Datos personales Parentesco HIJO SOLTERO MENOR DE 2…"
click at [1225, 225] on div at bounding box center [665, 295] width 1331 height 591
